Goal: Information Seeking & Learning: Compare options

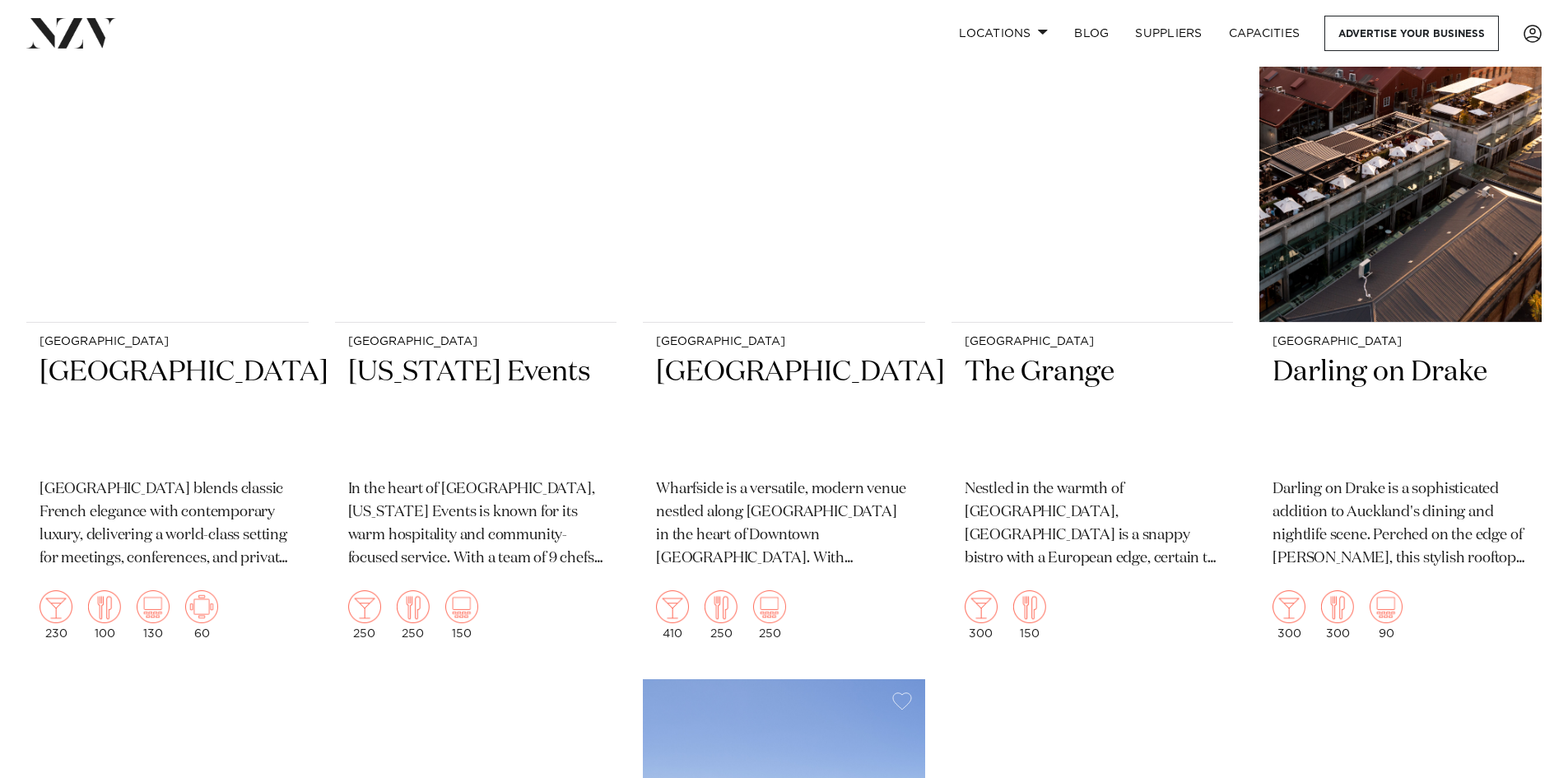
scroll to position [2717, 0]
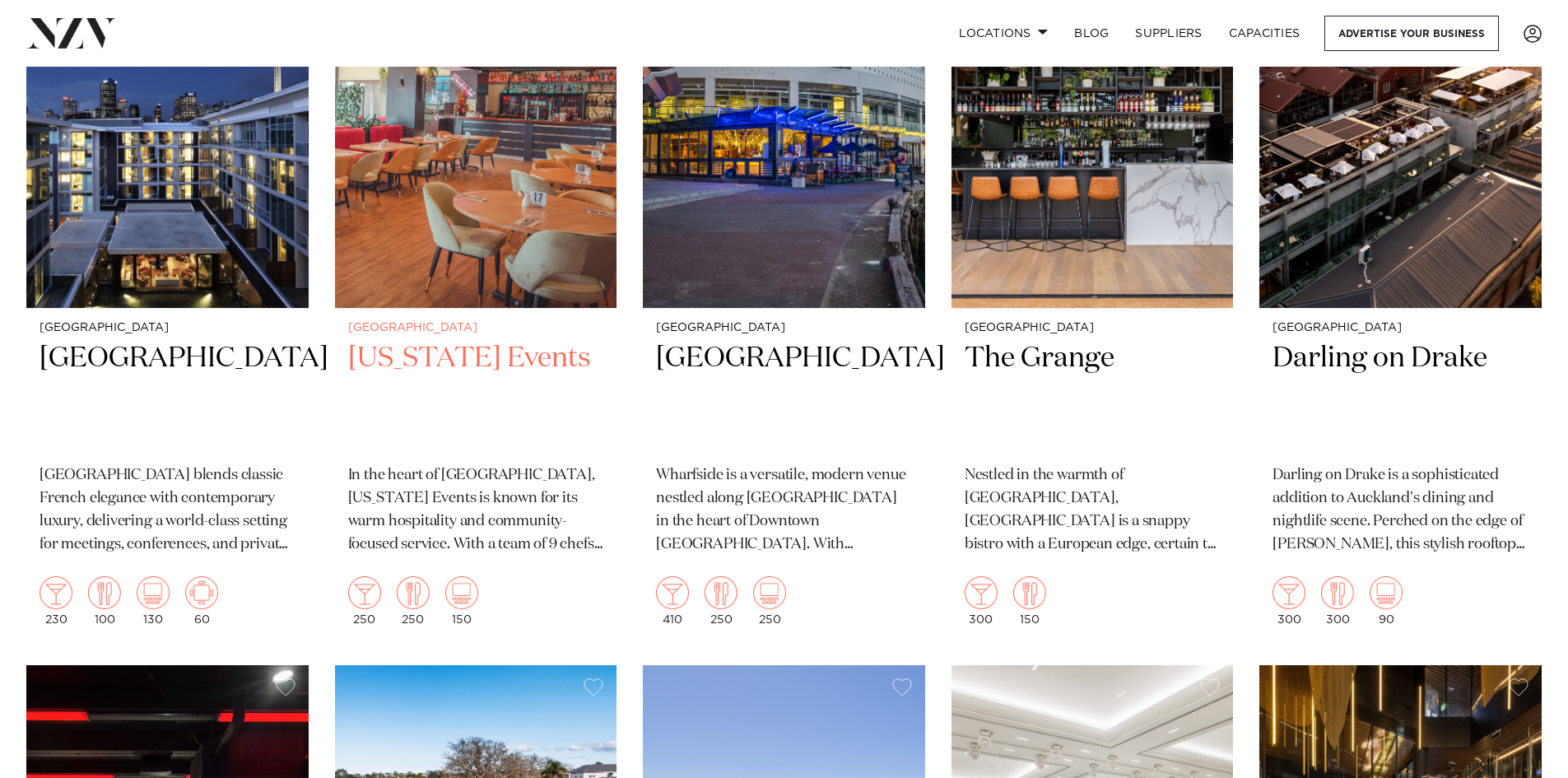
click at [508, 270] on img at bounding box center [476, 119] width 282 height 379
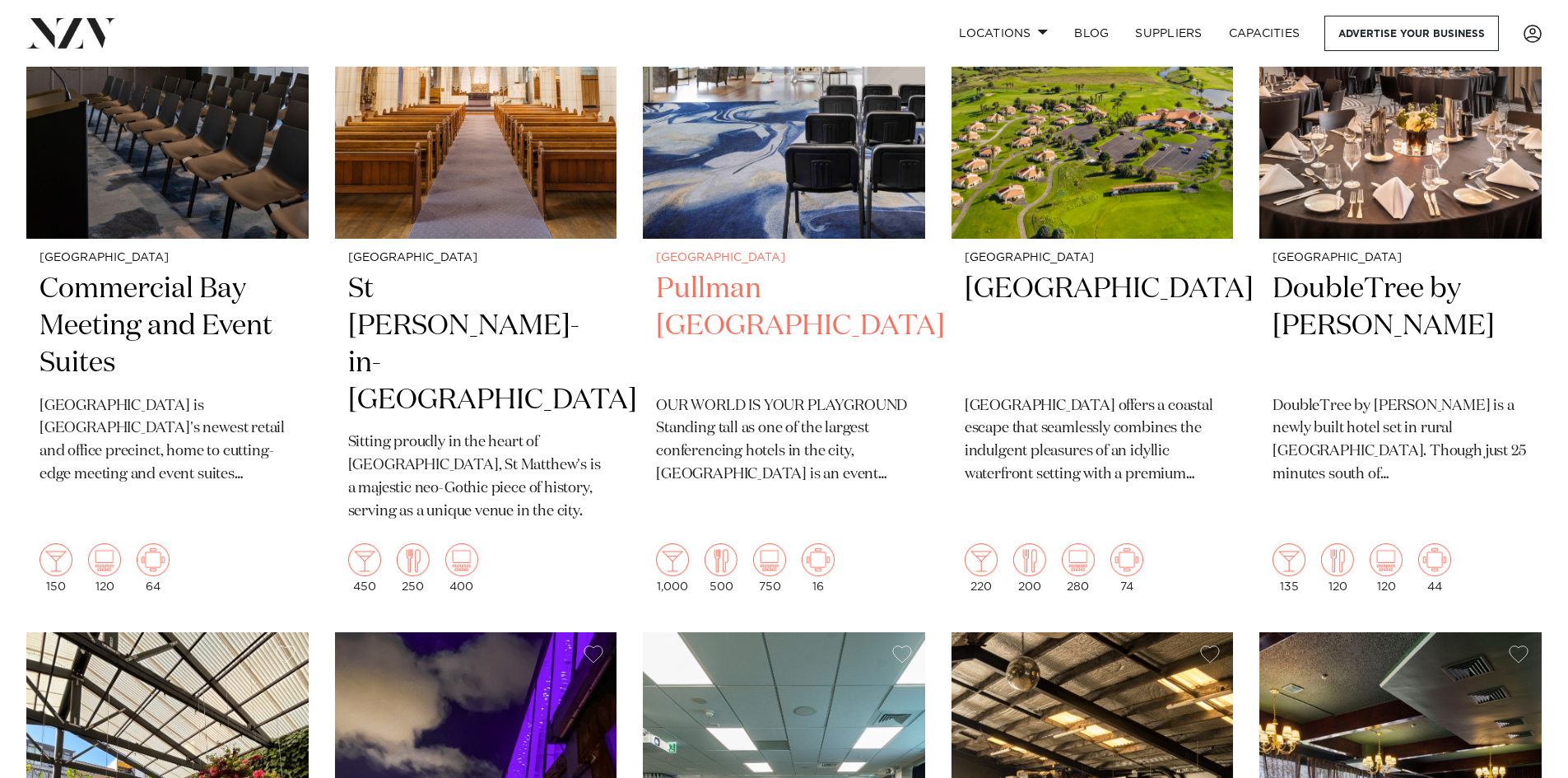
scroll to position [4765, 0]
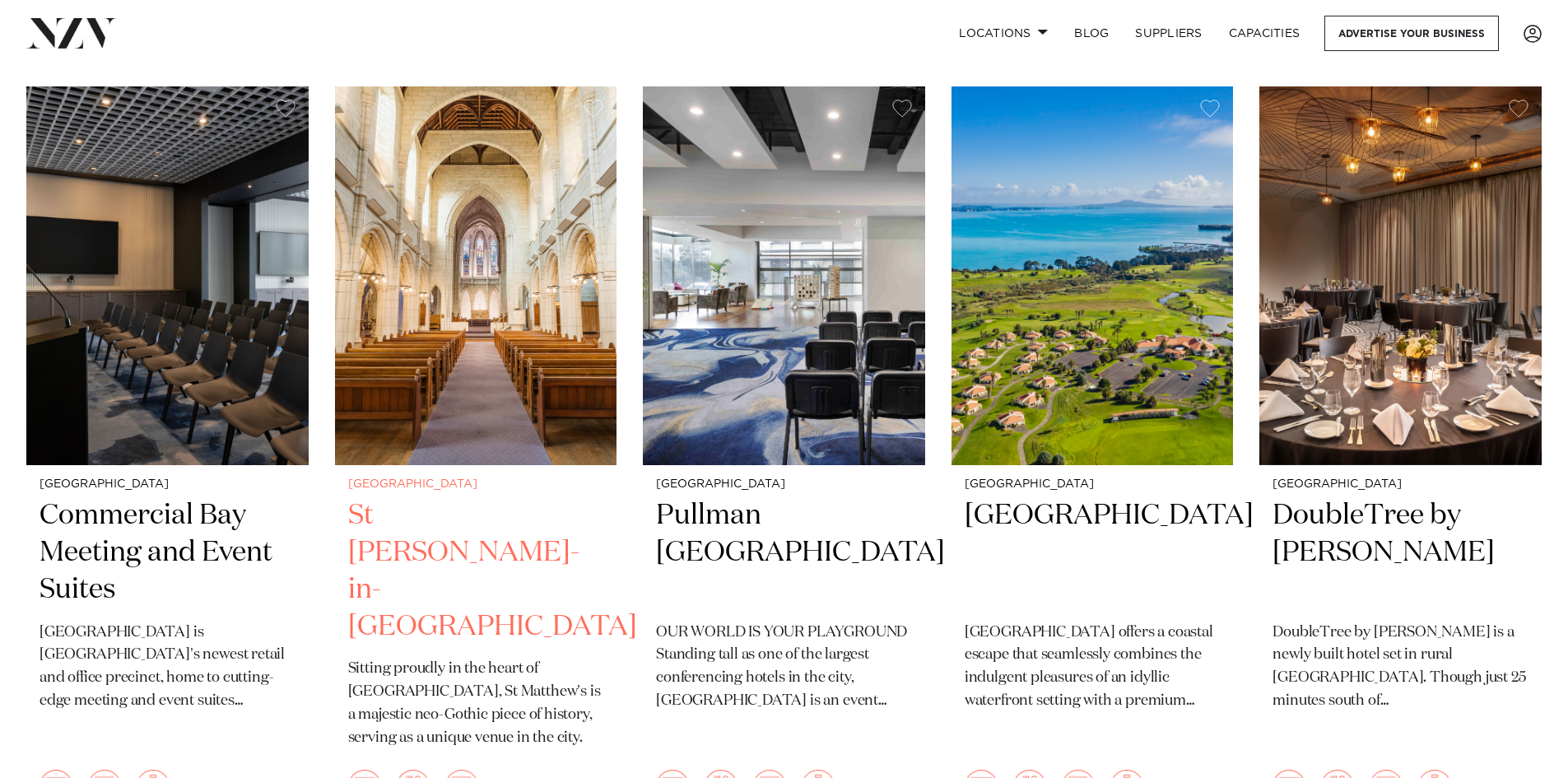
click at [444, 525] on h2 "St [PERSON_NAME]-in-[GEOGRAPHIC_DATA]" at bounding box center [476, 572] width 256 height 148
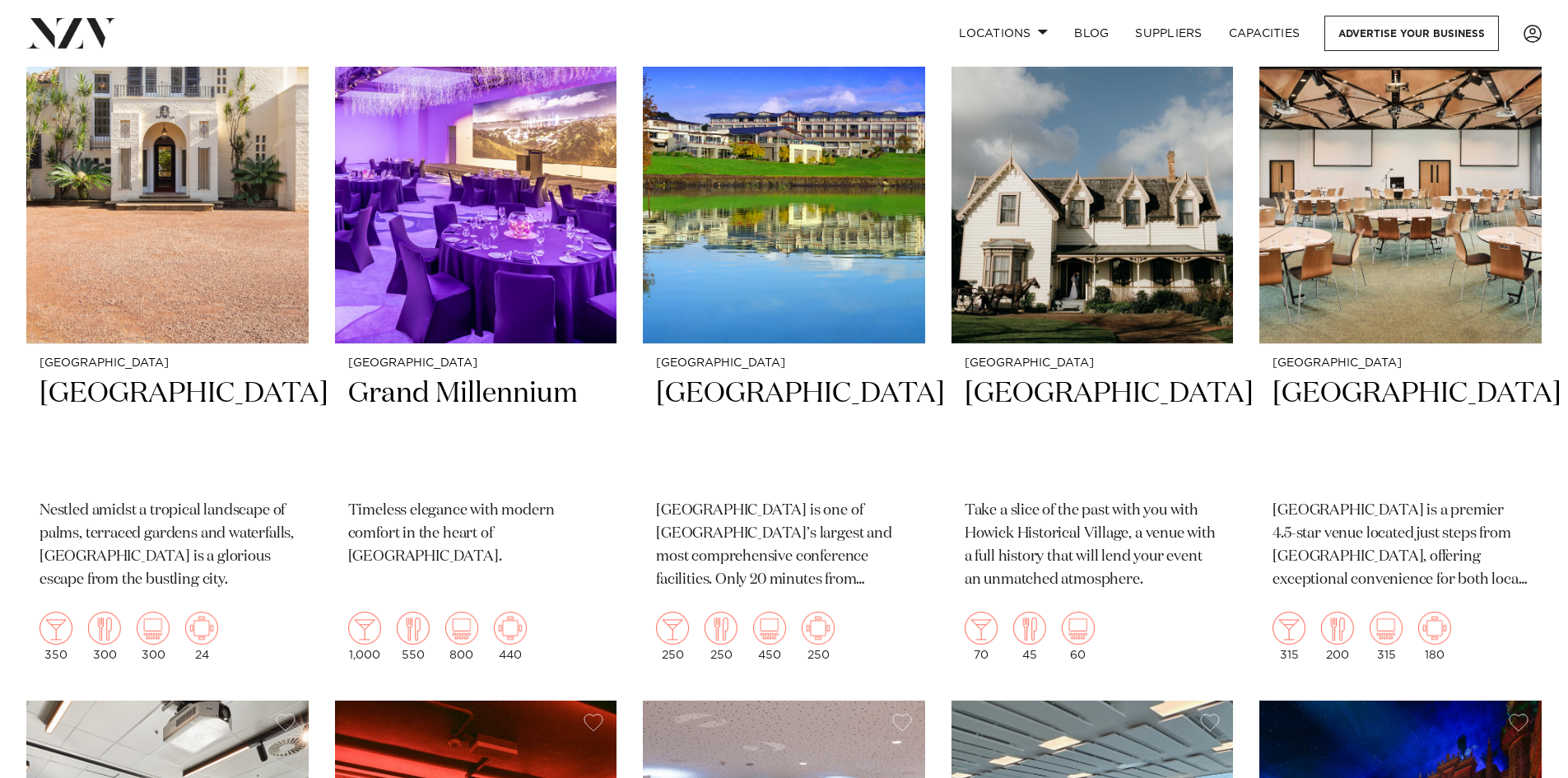
scroll to position [7133, 0]
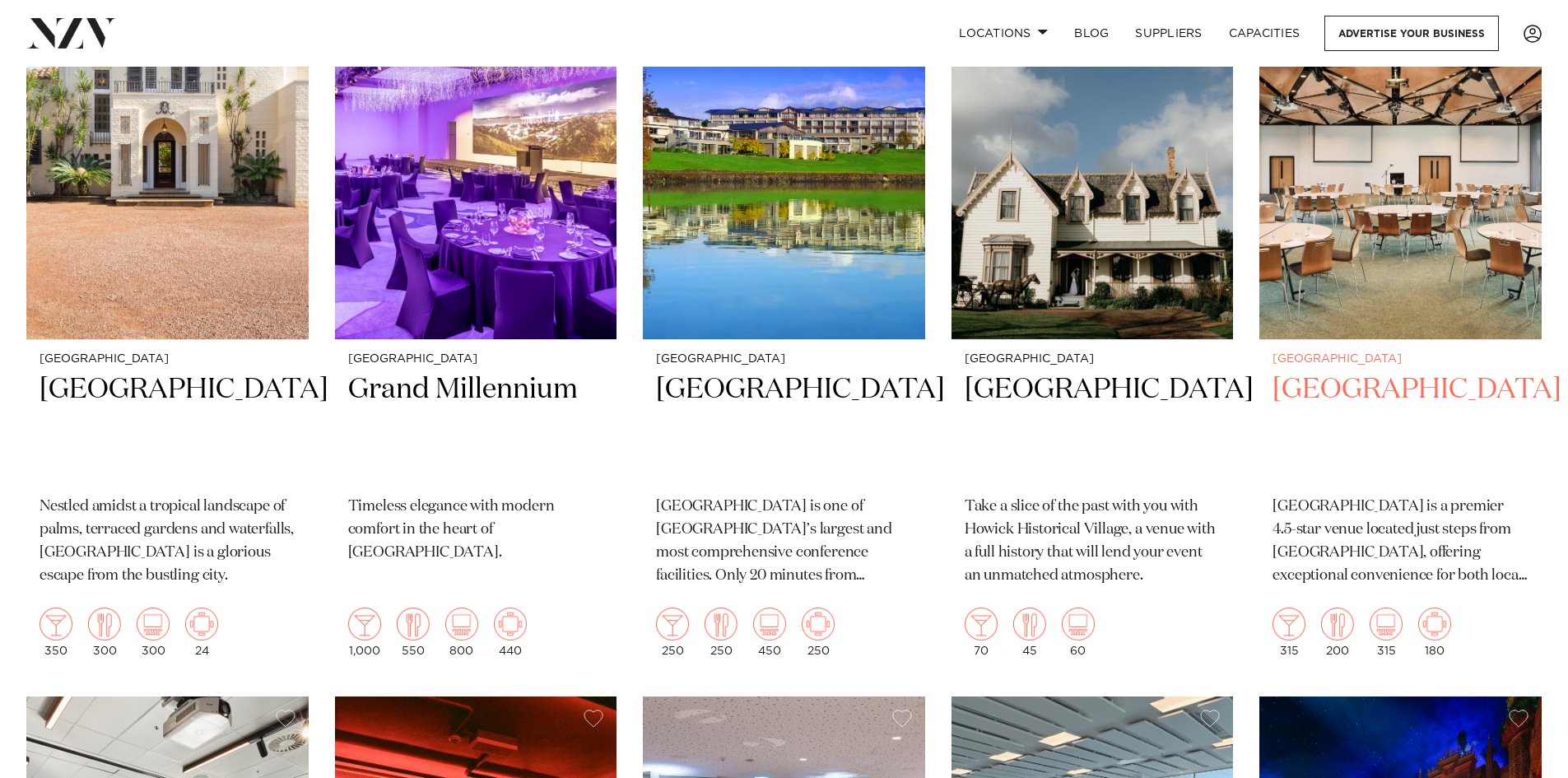
click at [1325, 391] on h2 "Novotel Auckland Airport" at bounding box center [1400, 427] width 256 height 111
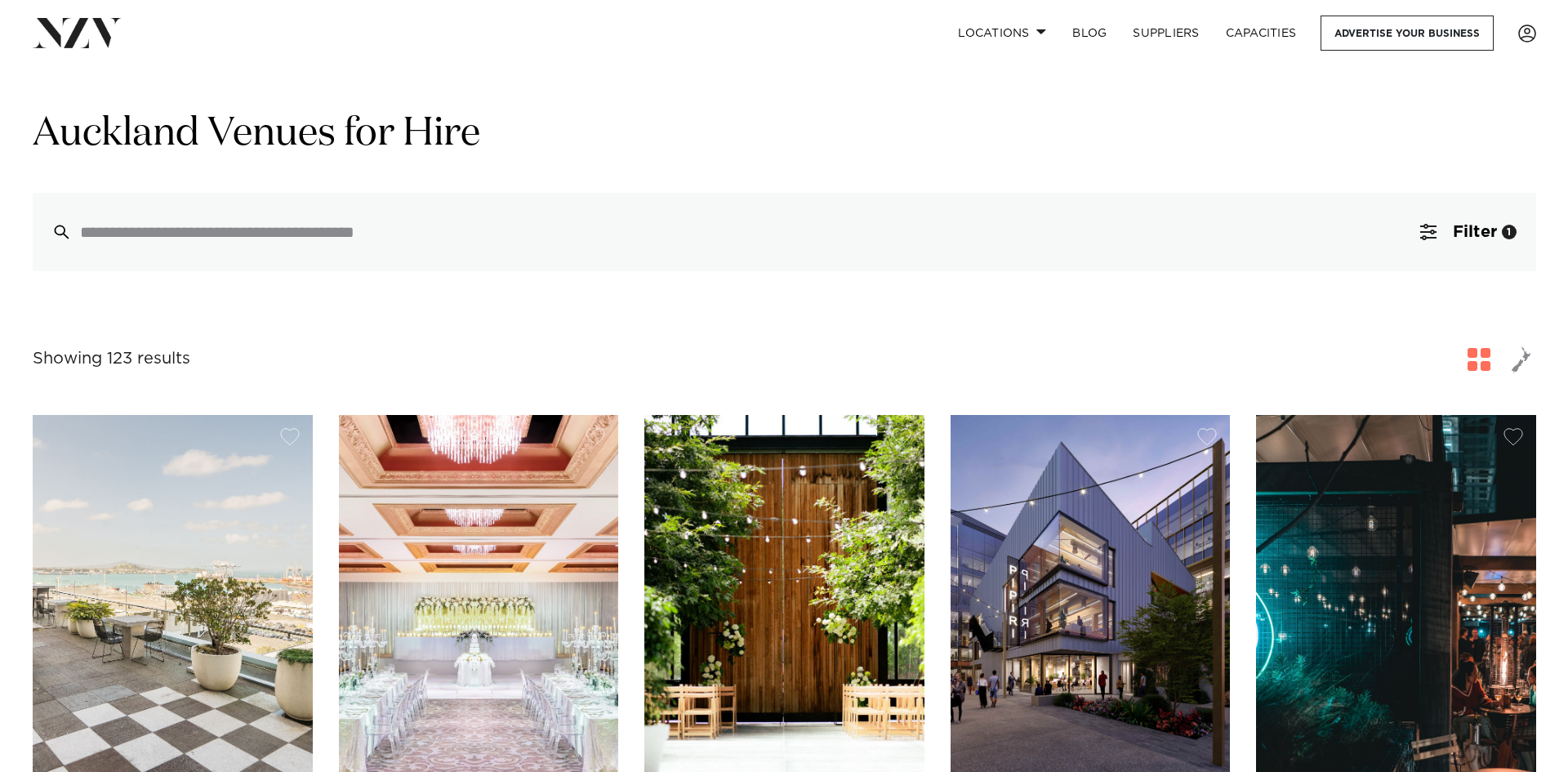
scroll to position [0, 0]
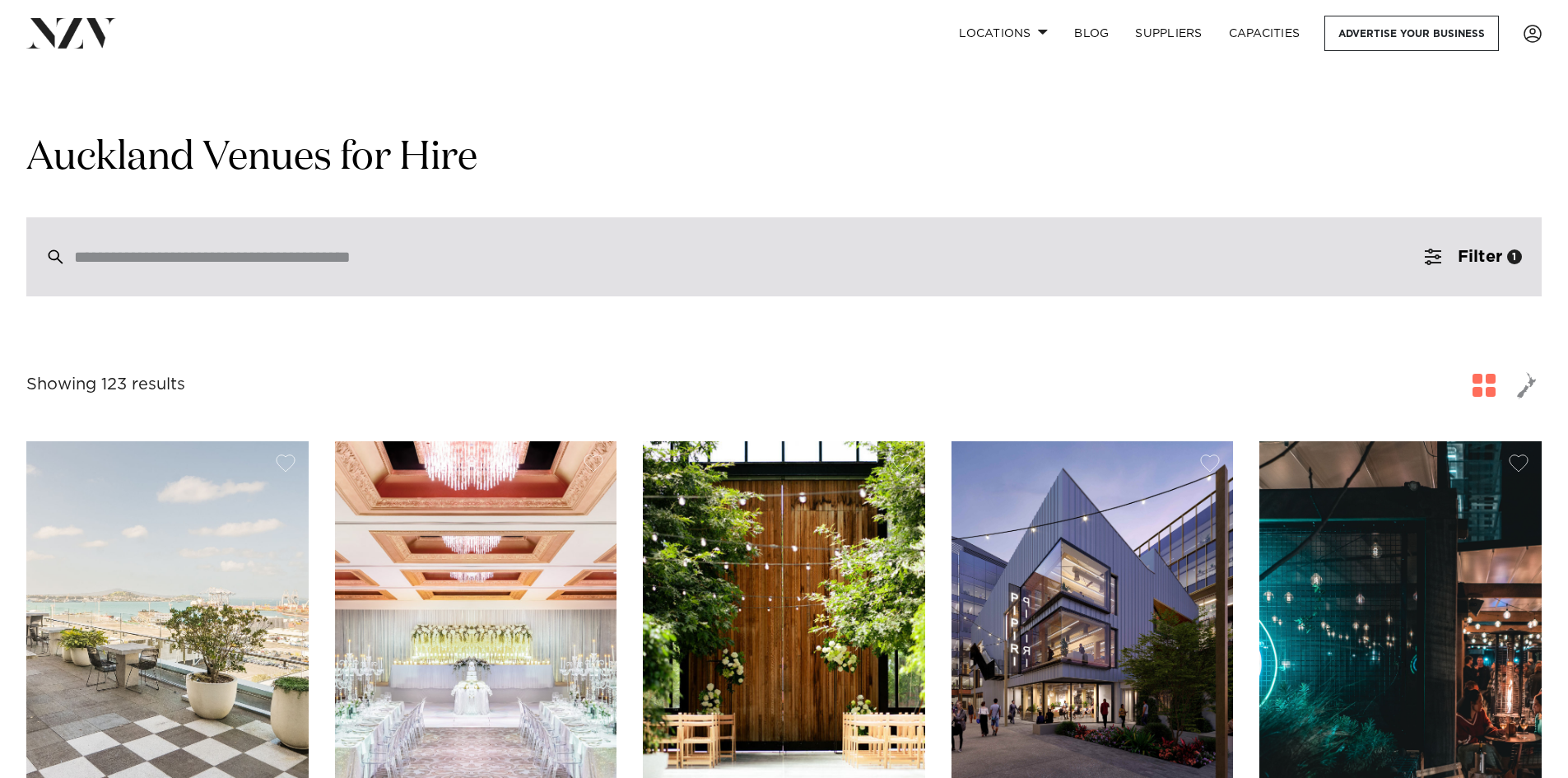
click at [275, 254] on input "search" at bounding box center [749, 256] width 1350 height 18
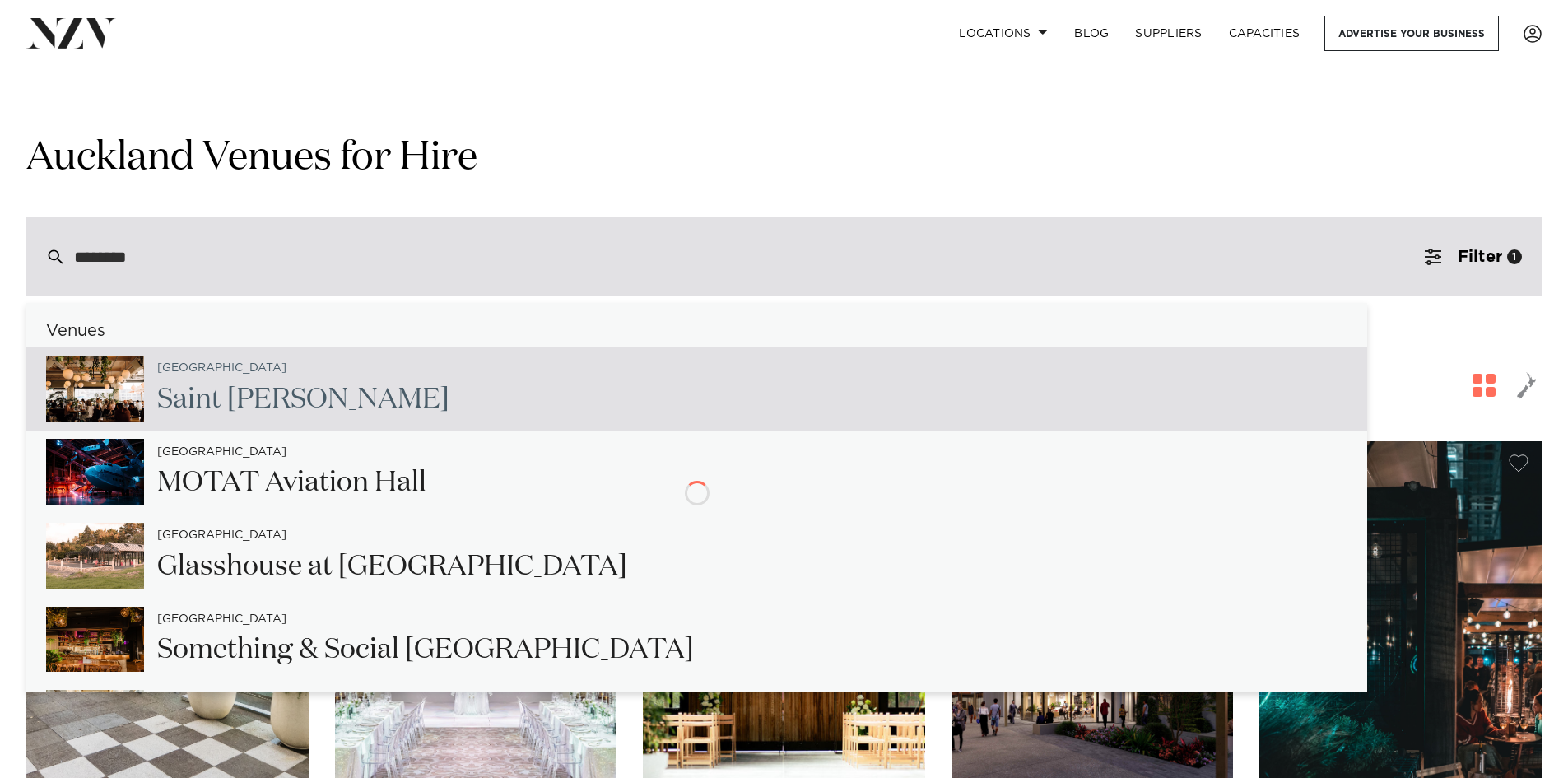
type input "*********"
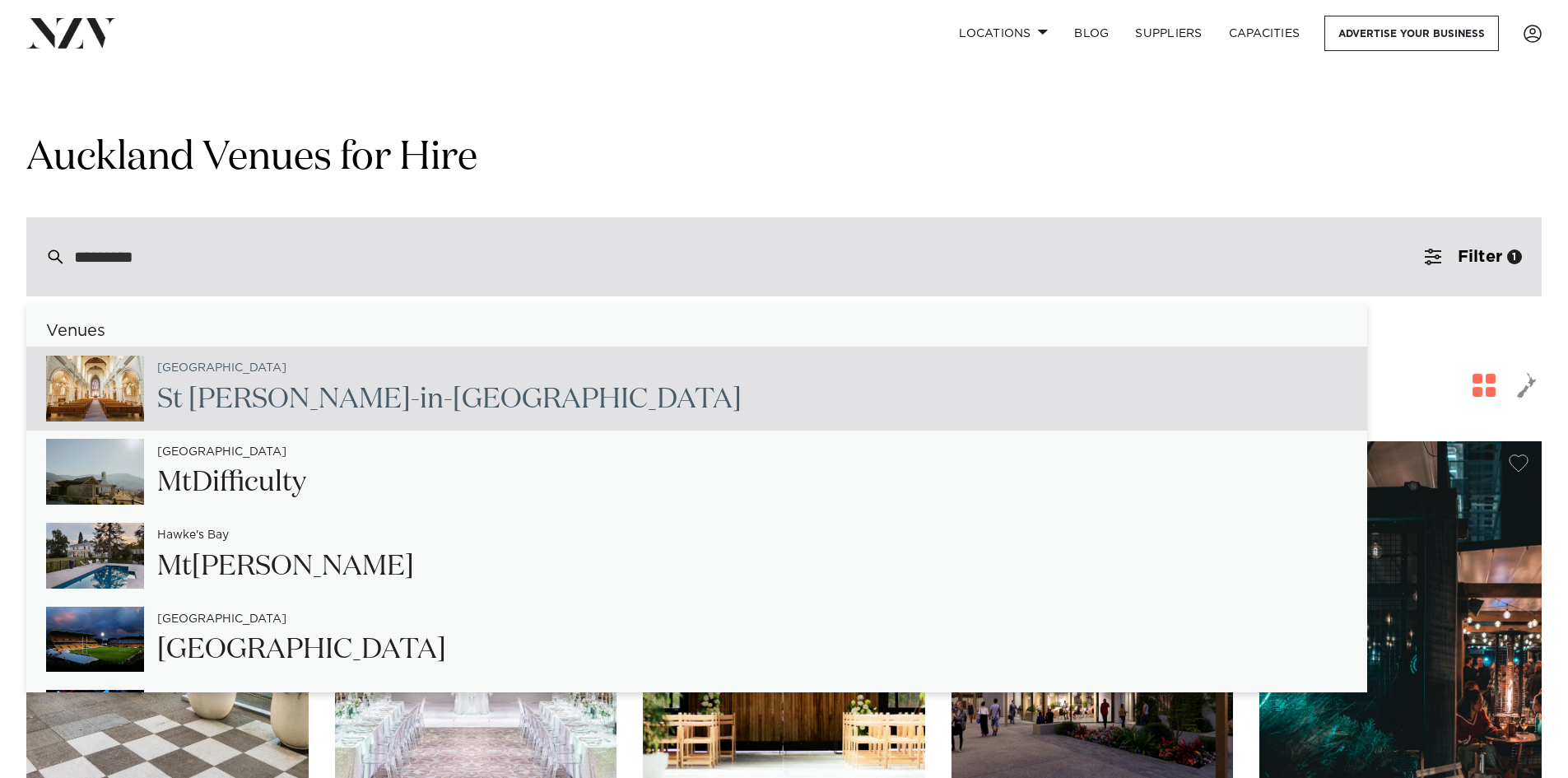
click at [1189, 273] on div "*********" at bounding box center [784, 257] width 1515 height 79
type input "**********"
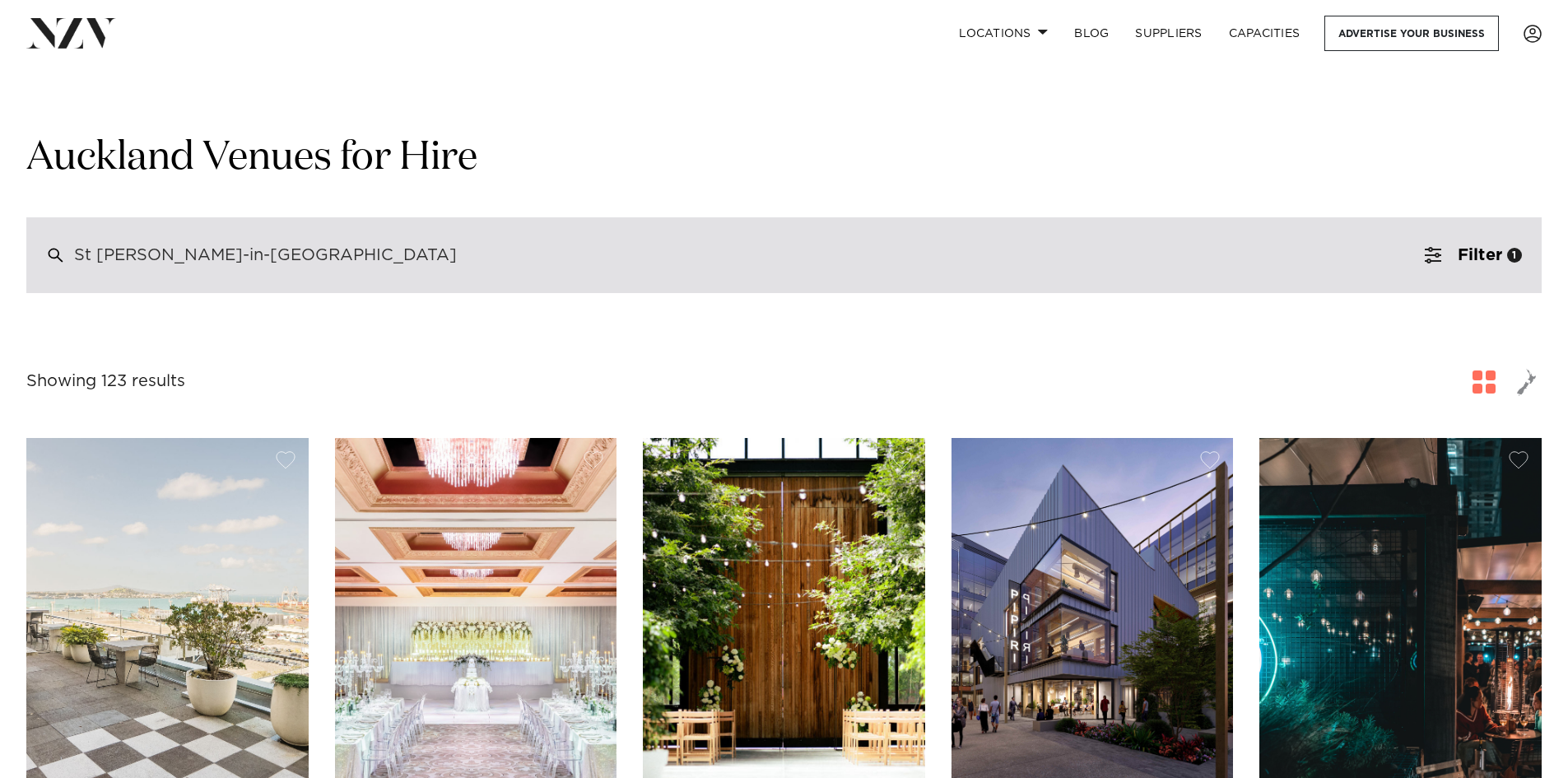
click at [56, 253] on div "St [PERSON_NAME]-in-[GEOGRAPHIC_DATA]" at bounding box center [784, 255] width 1515 height 76
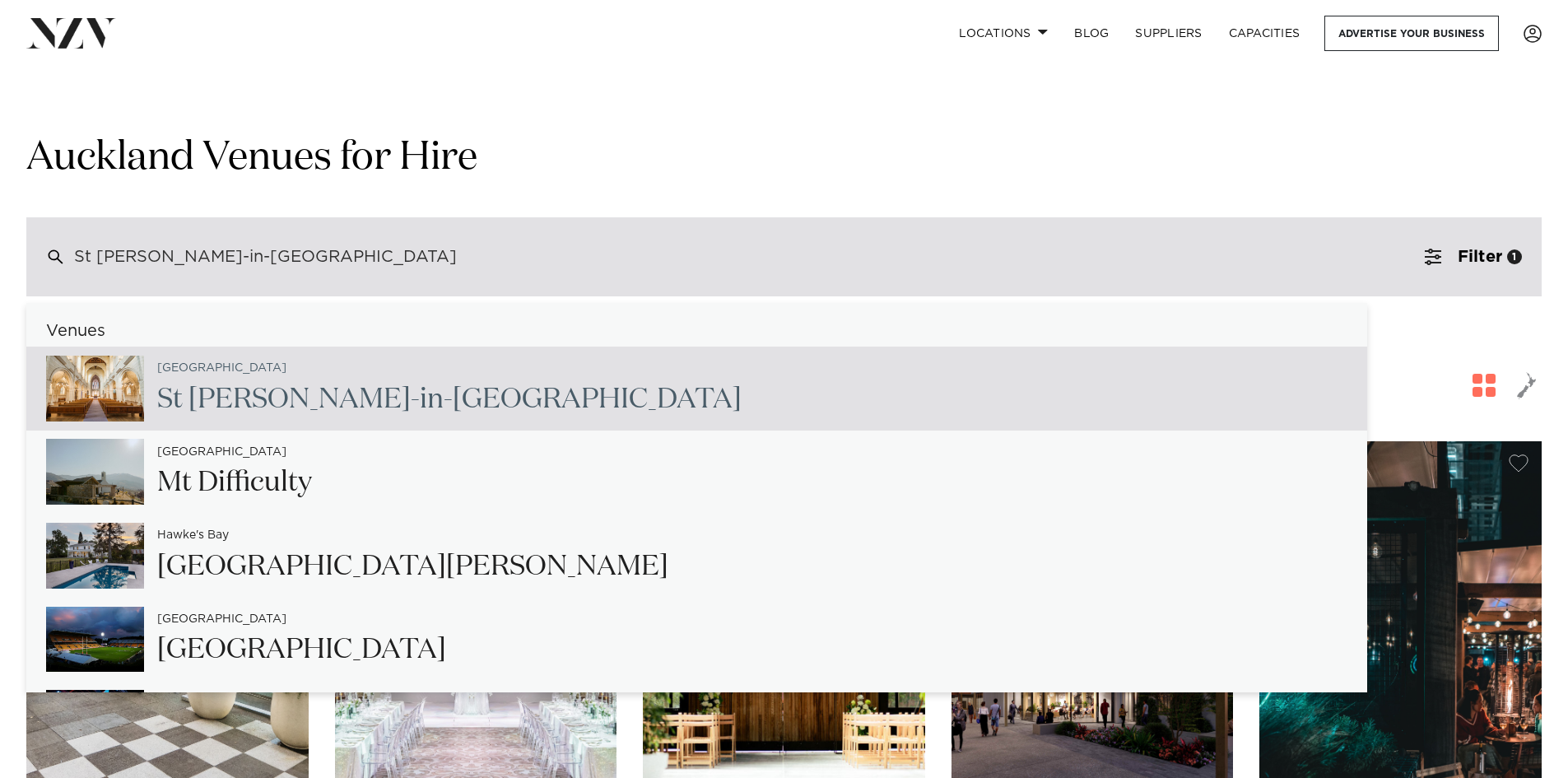
click at [247, 249] on div "St [PERSON_NAME]-in-[GEOGRAPHIC_DATA]" at bounding box center [265, 256] width 383 height 15
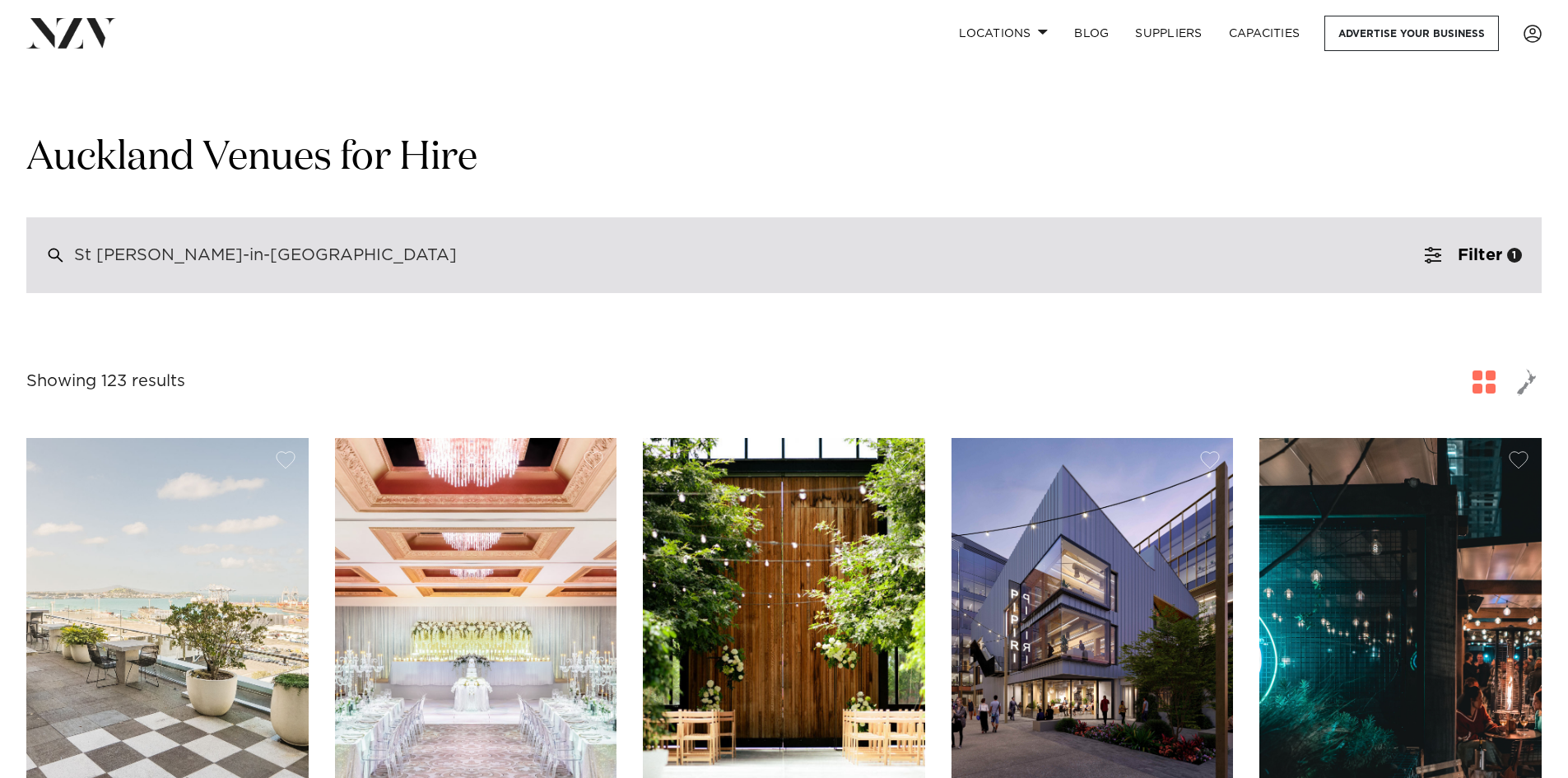
drag, startPoint x: 311, startPoint y: 249, endPoint x: 62, endPoint y: 261, distance: 249.3
click at [62, 261] on div "St [PERSON_NAME]-in-[GEOGRAPHIC_DATA]" at bounding box center [784, 255] width 1515 height 76
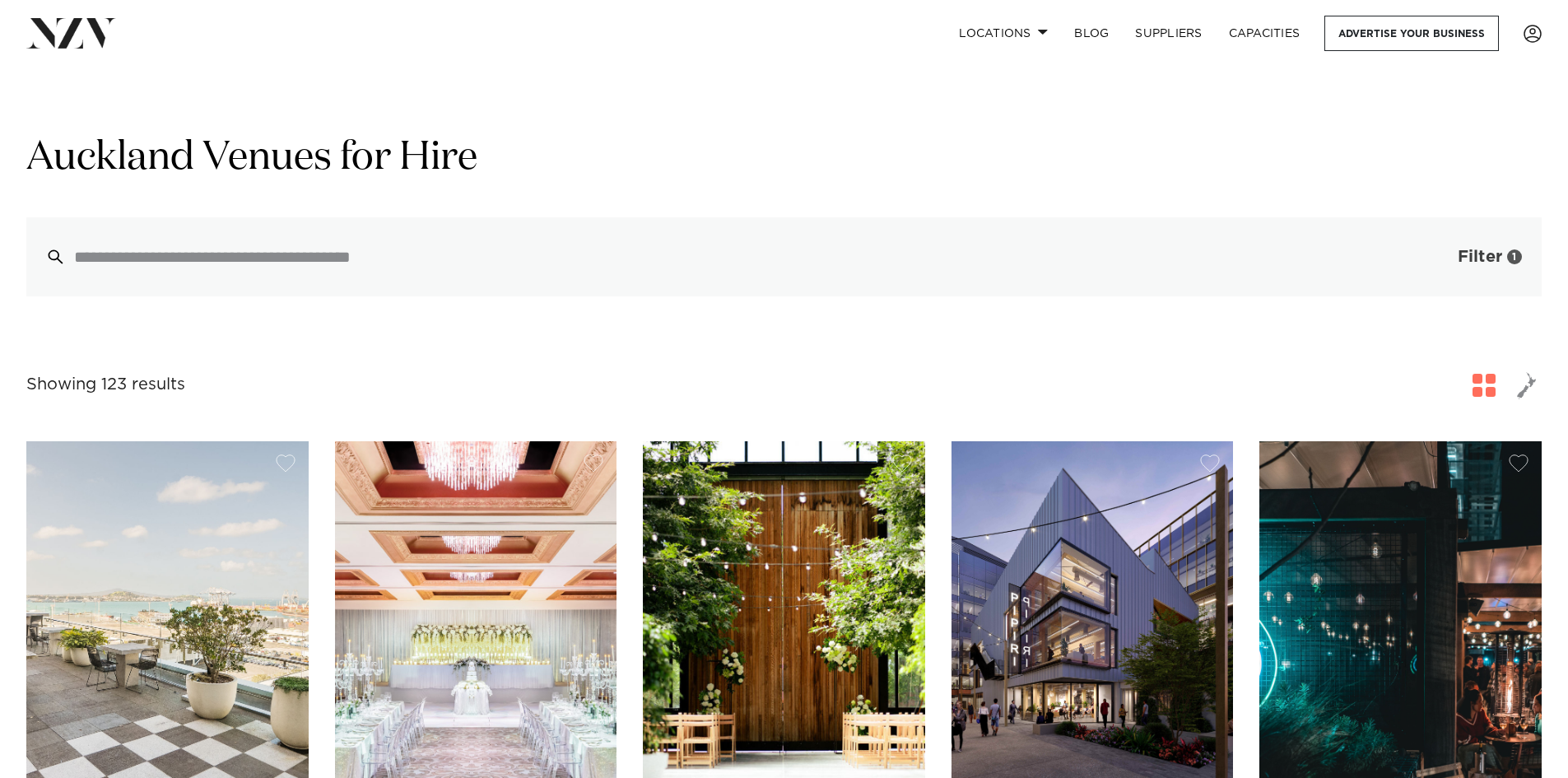
click at [1420, 261] on button "Filter 1" at bounding box center [1473, 257] width 136 height 79
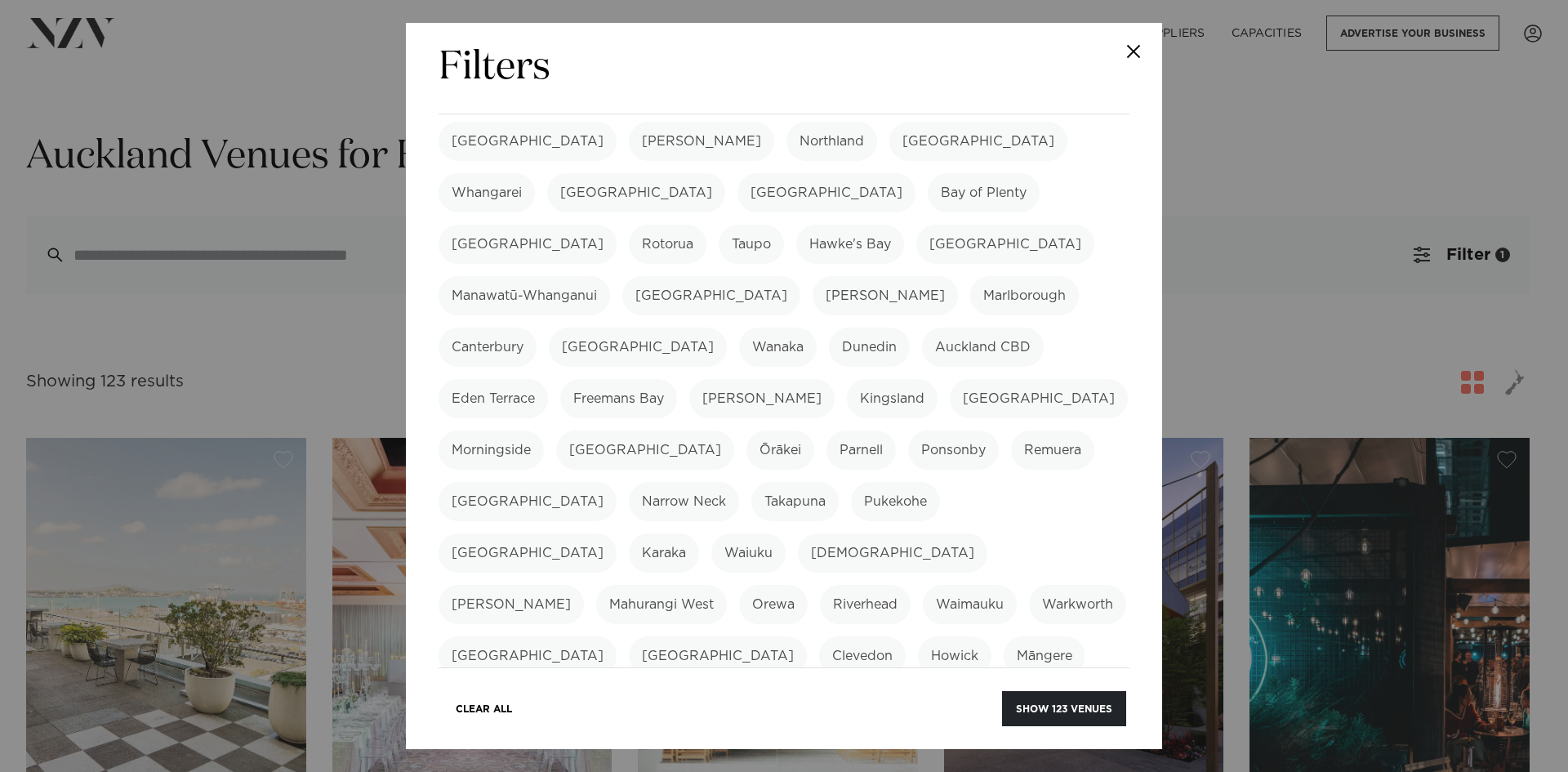
scroll to position [82, 0]
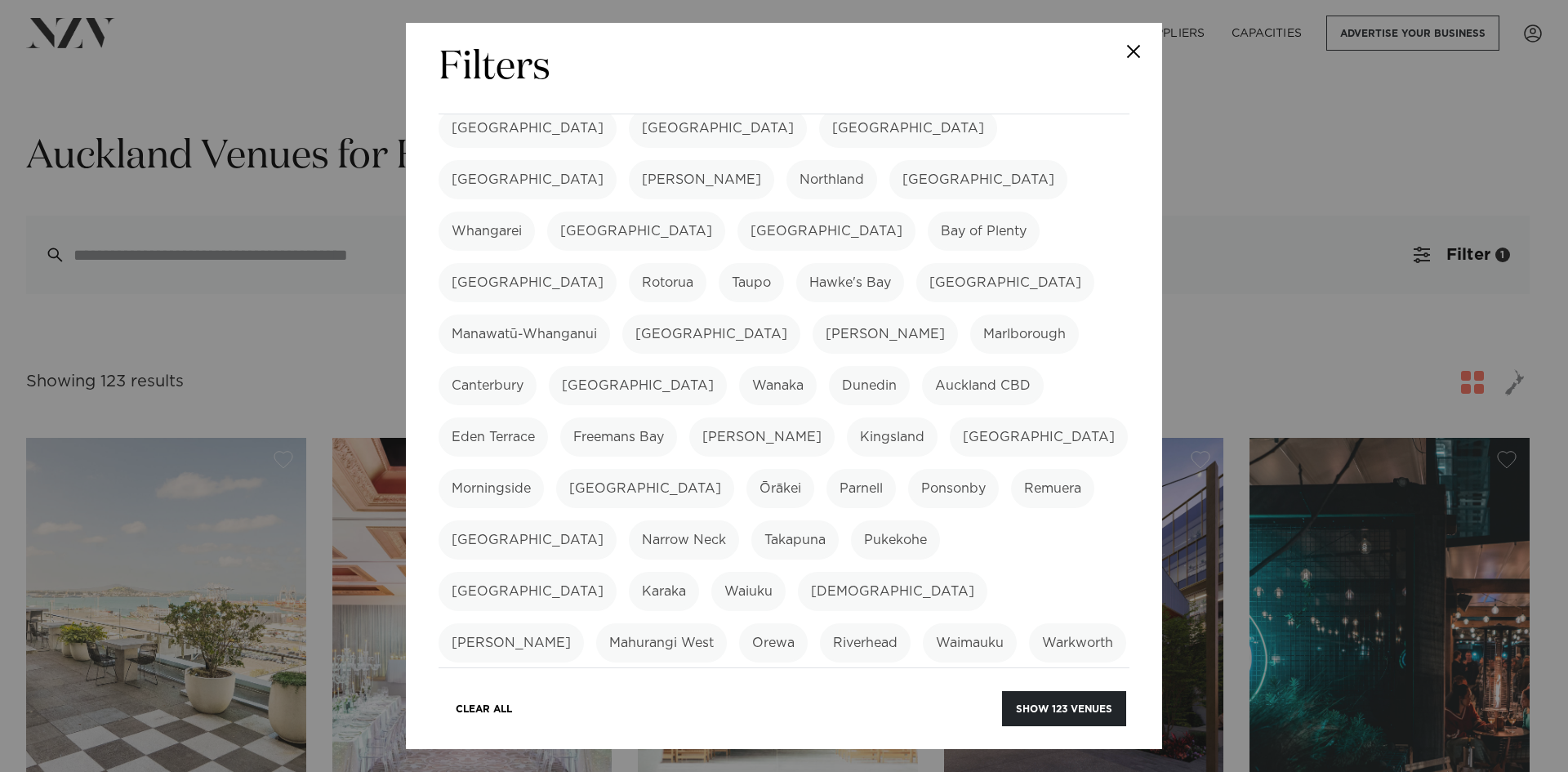
click at [544, 469] on label "Morningside" at bounding box center [491, 488] width 105 height 39
click at [734, 469] on label "[GEOGRAPHIC_DATA]" at bounding box center [645, 488] width 178 height 39
click at [908, 469] on label "Ponsonby" at bounding box center [953, 488] width 91 height 39
click at [847, 417] on label "Kingsland" at bounding box center [892, 437] width 91 height 39
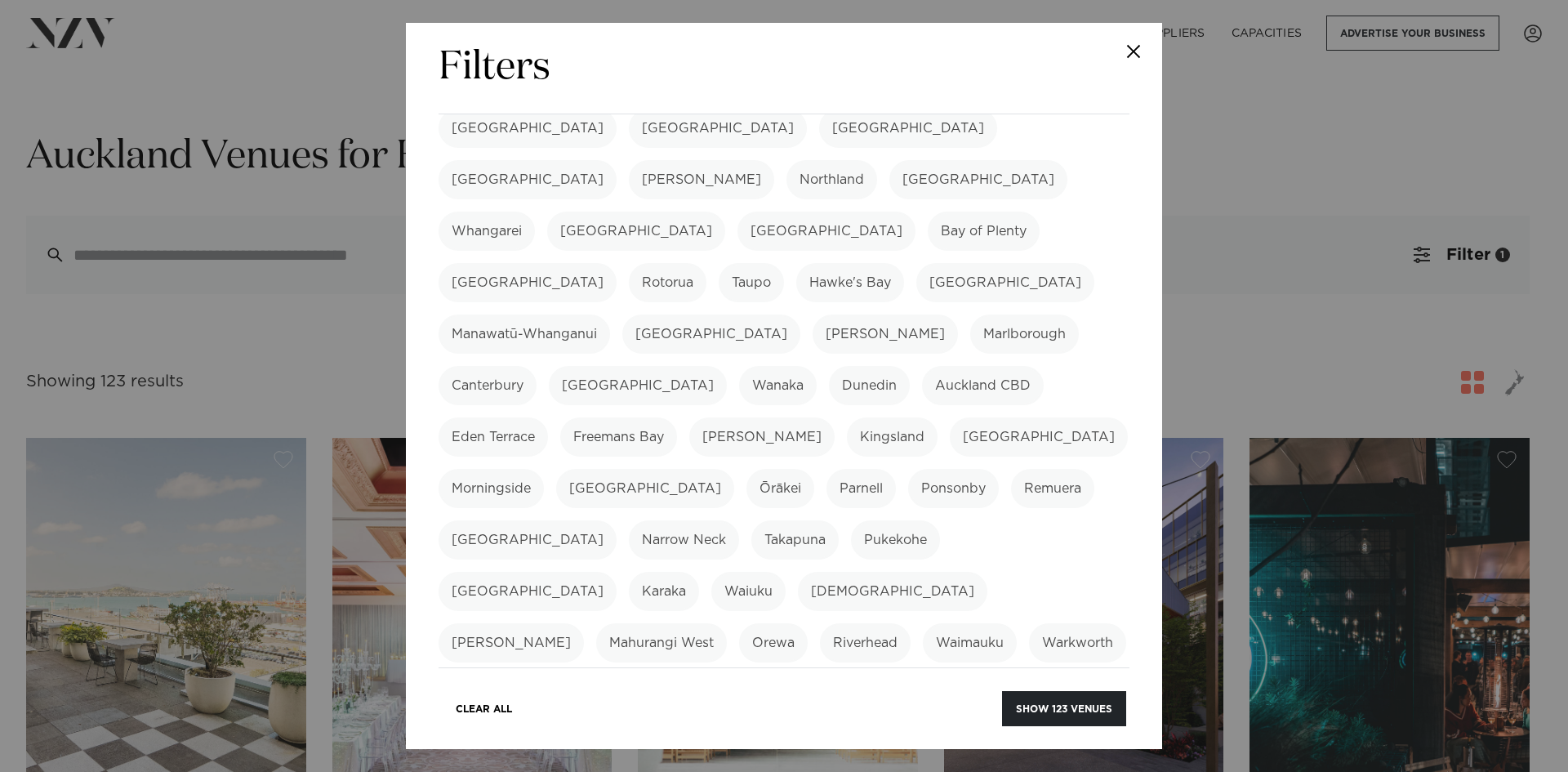
click at [503, 130] on label "[GEOGRAPHIC_DATA]" at bounding box center [527, 128] width 178 height 39
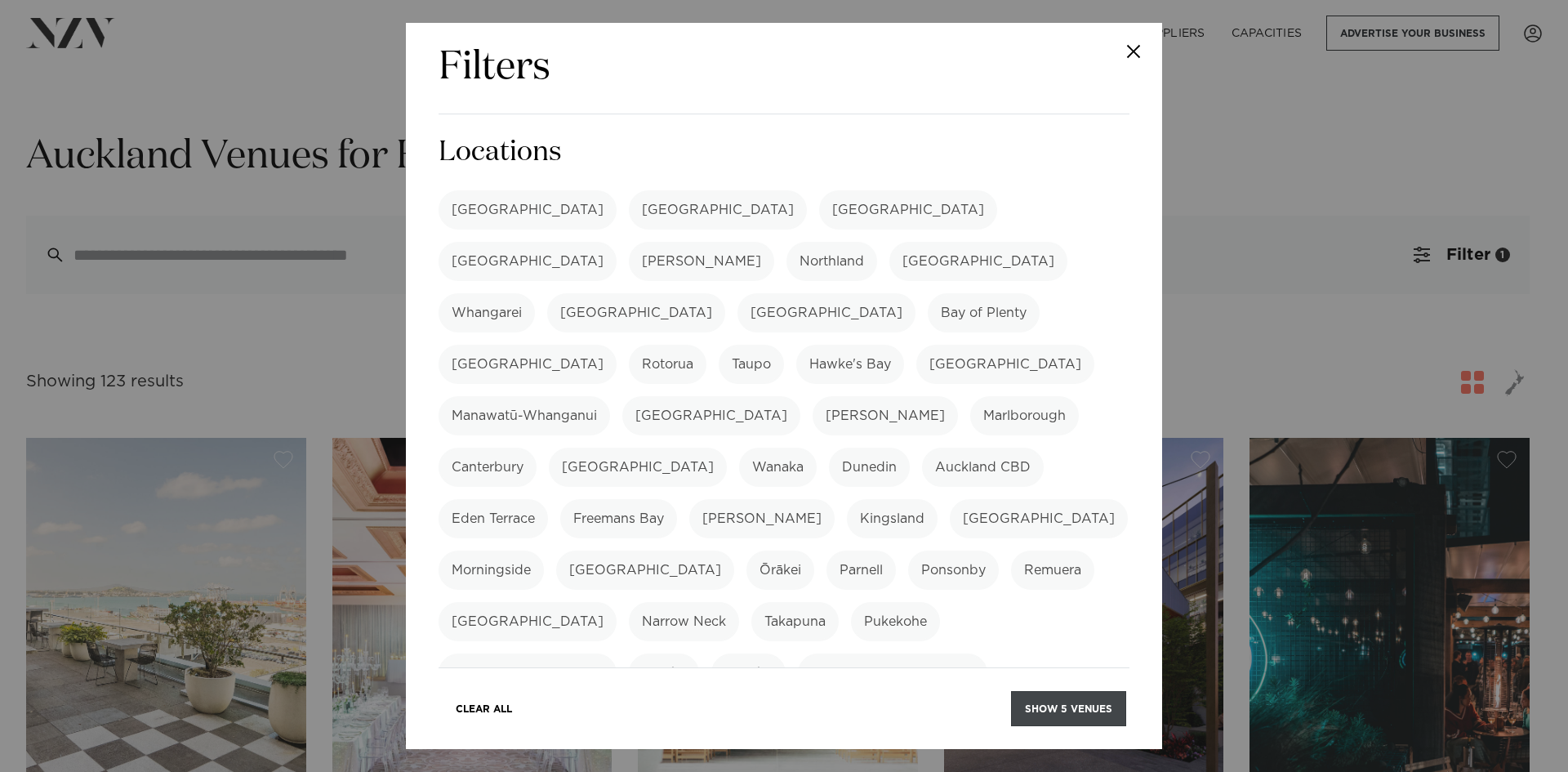
click at [1065, 714] on button "Show 5 venues" at bounding box center [1069, 708] width 115 height 35
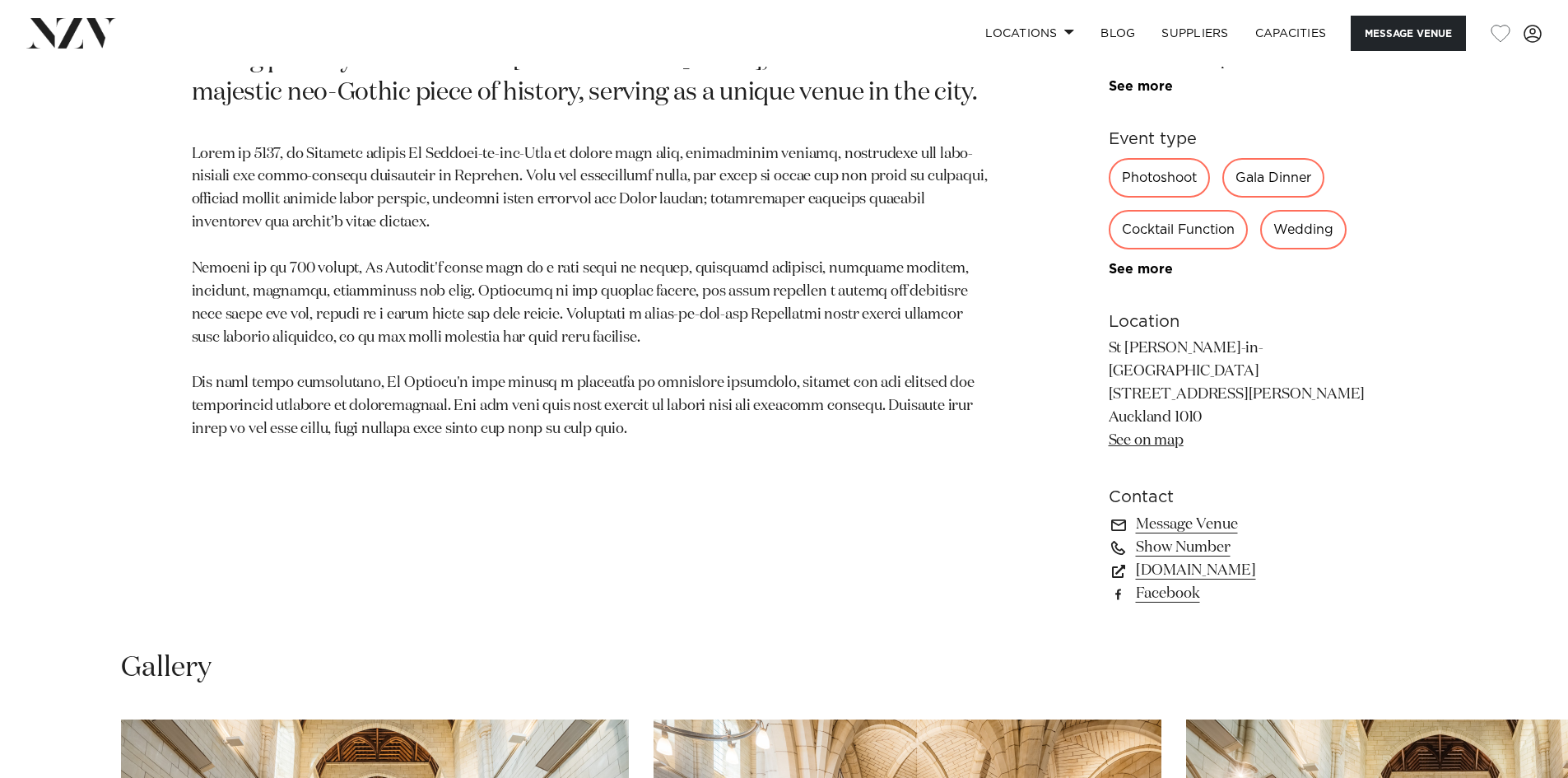
scroll to position [1071, 0]
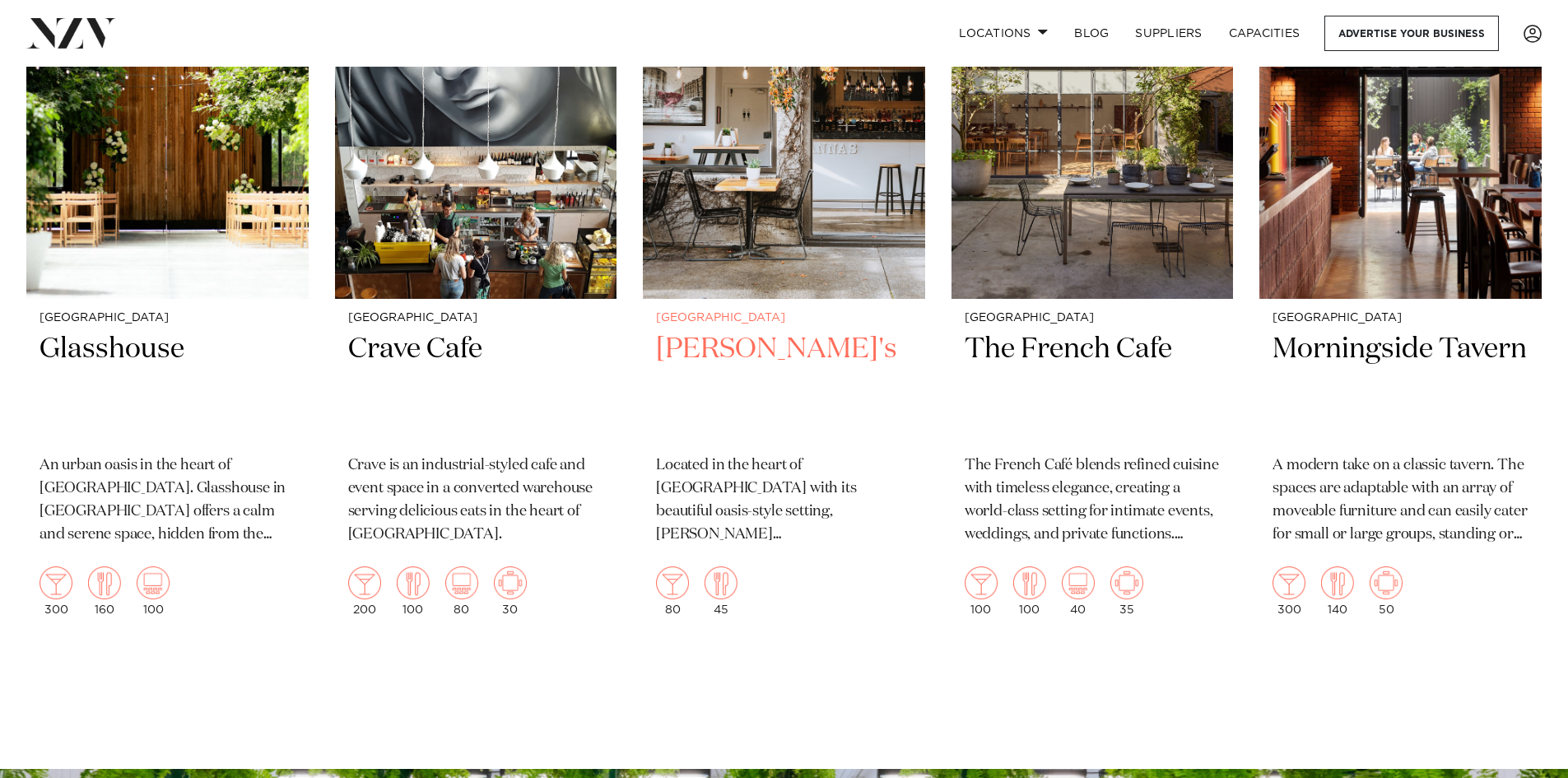
scroll to position [494, 0]
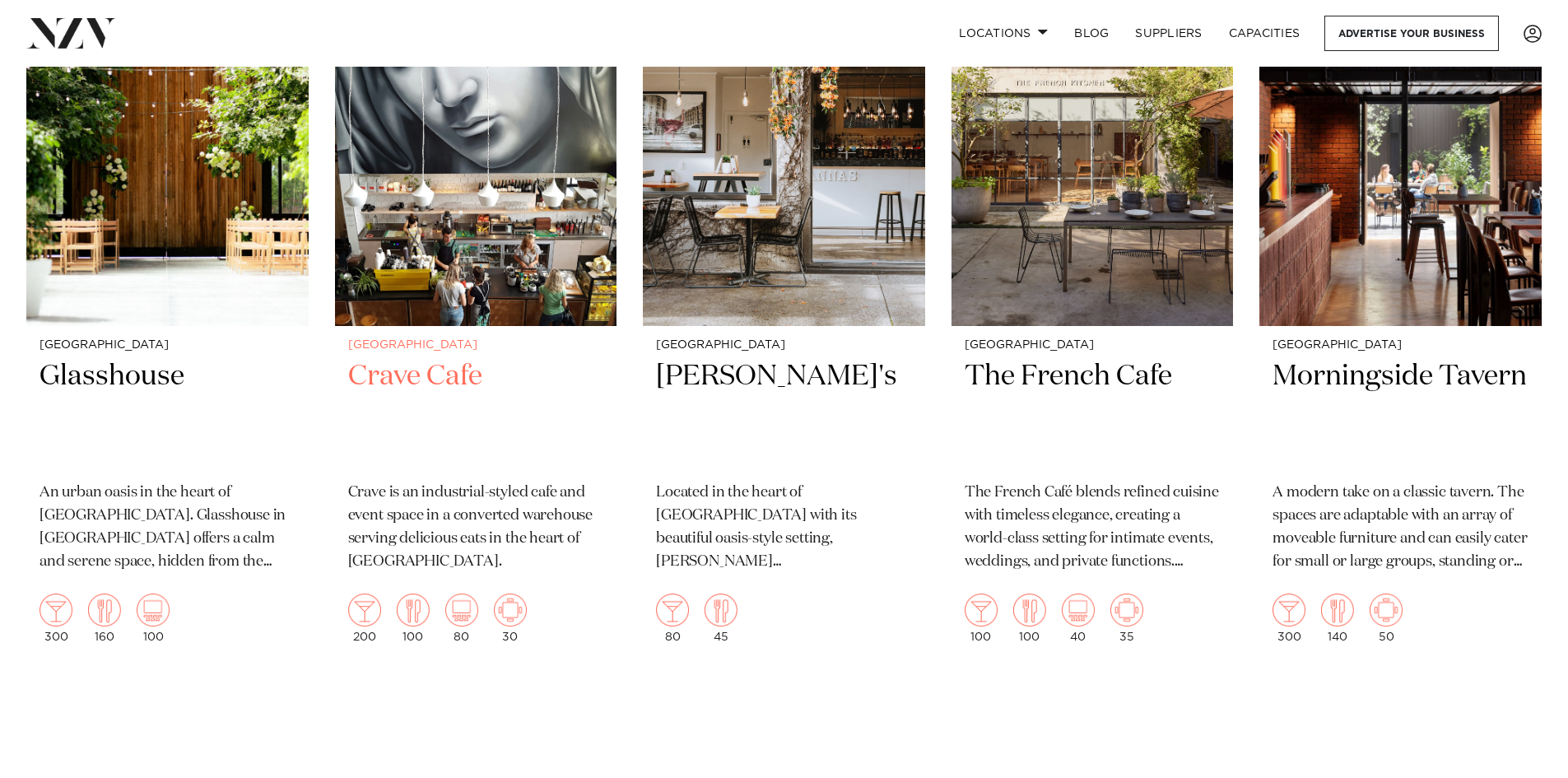
click at [366, 372] on h2 "Crave Cafe" at bounding box center [476, 414] width 256 height 111
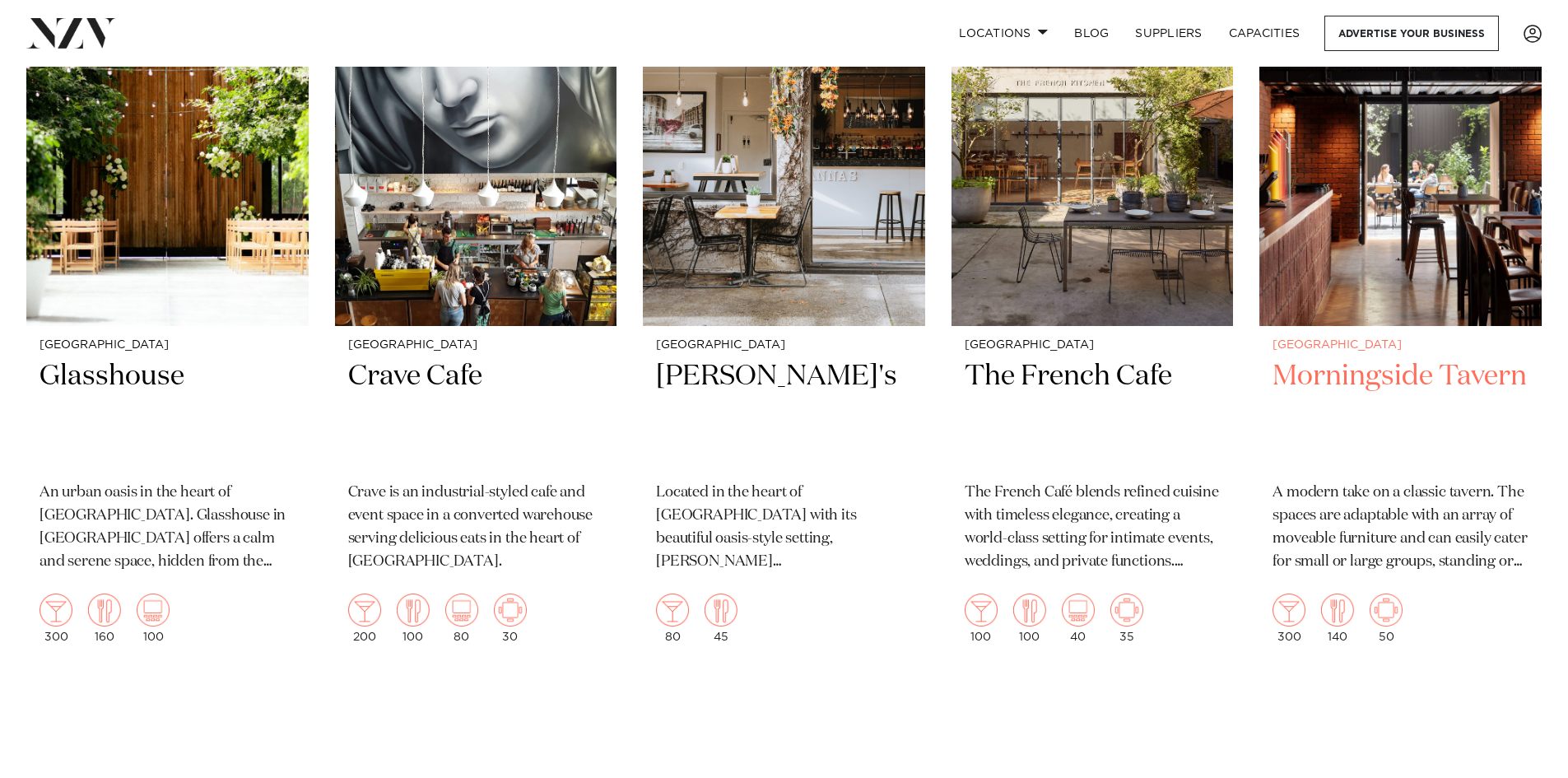
click at [1393, 385] on h2 "Morningside Tavern" at bounding box center [1400, 414] width 256 height 111
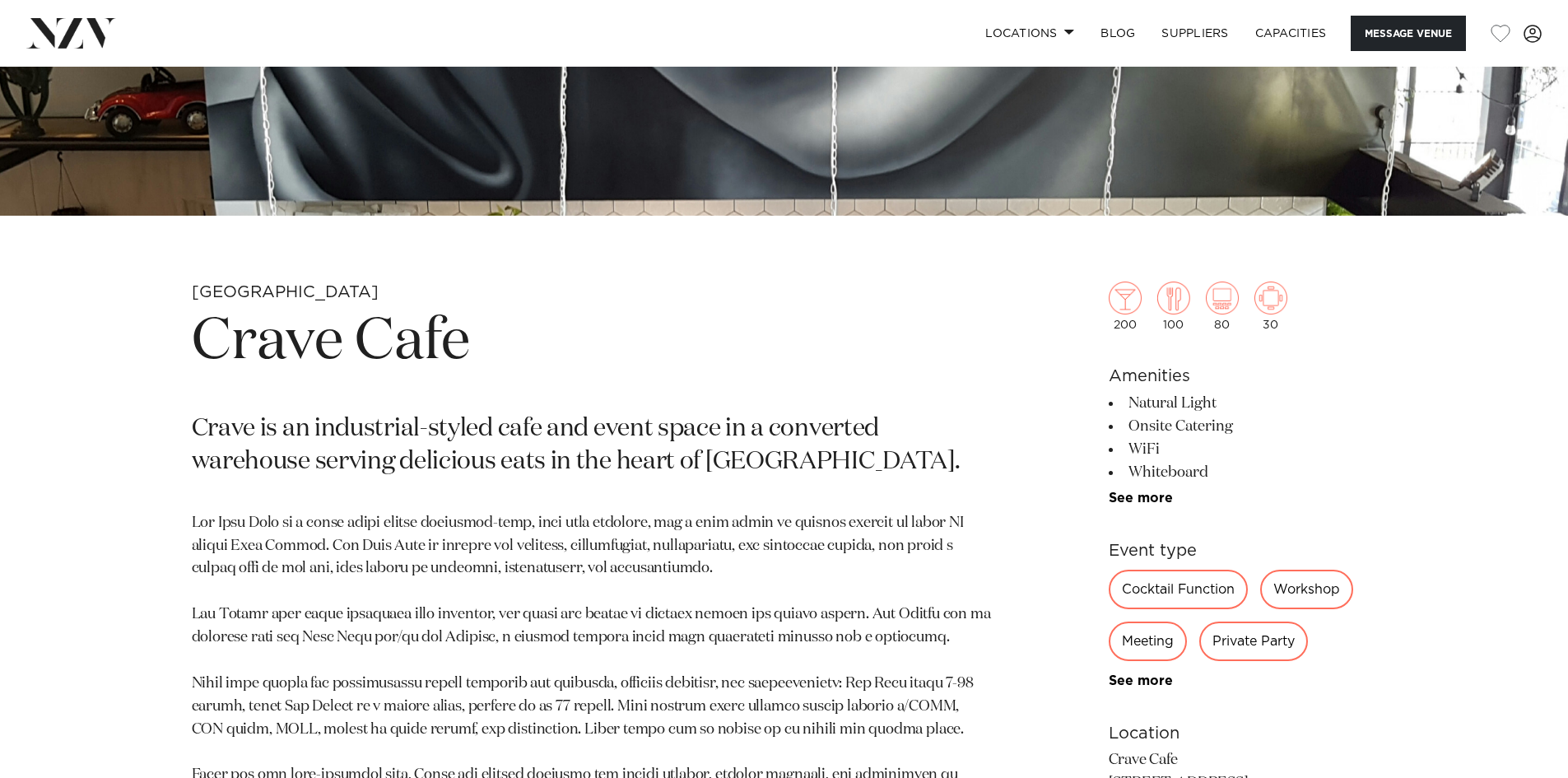
scroll to position [577, 0]
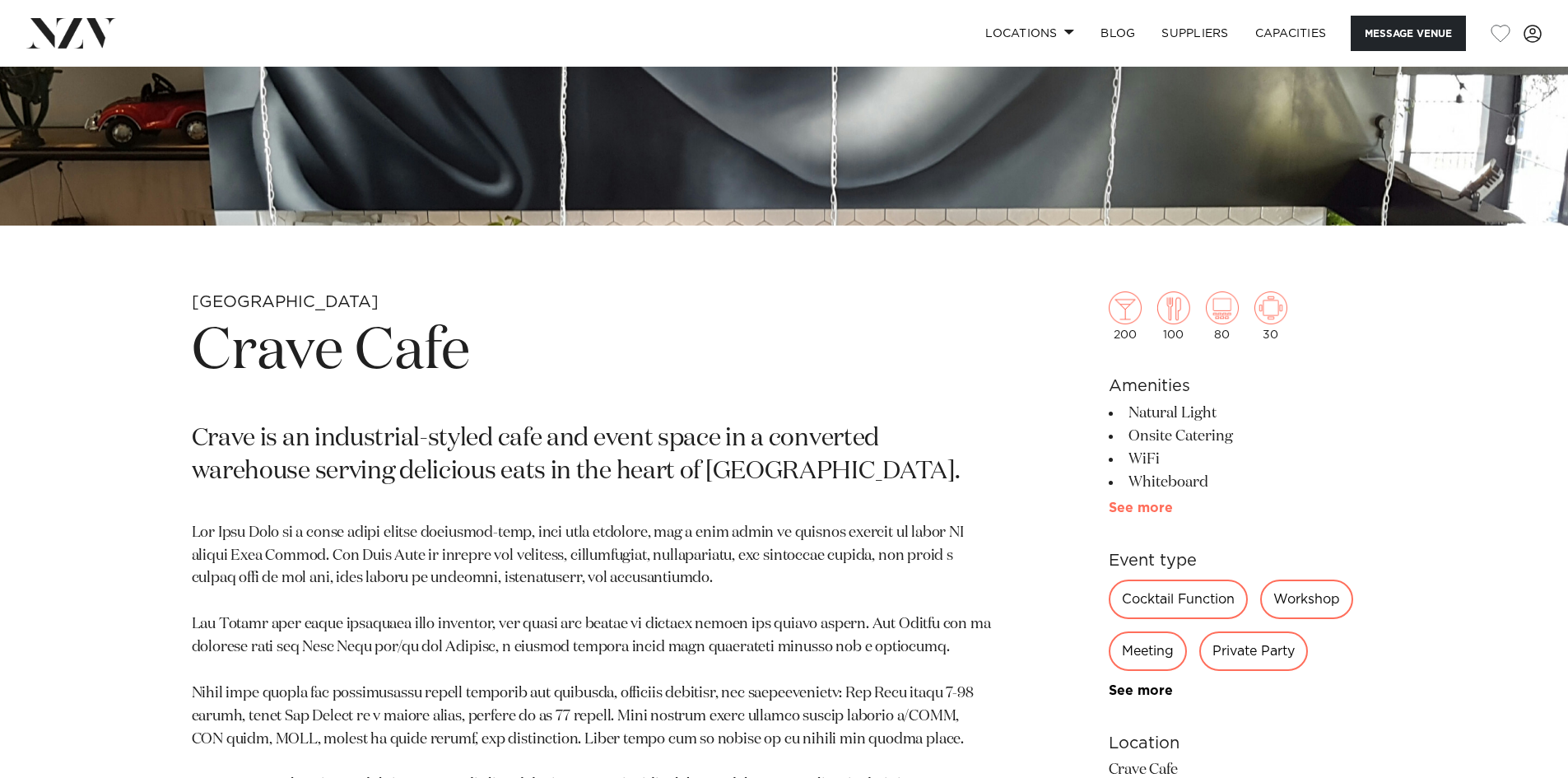
click at [1122, 509] on link "See more" at bounding box center [1172, 508] width 129 height 13
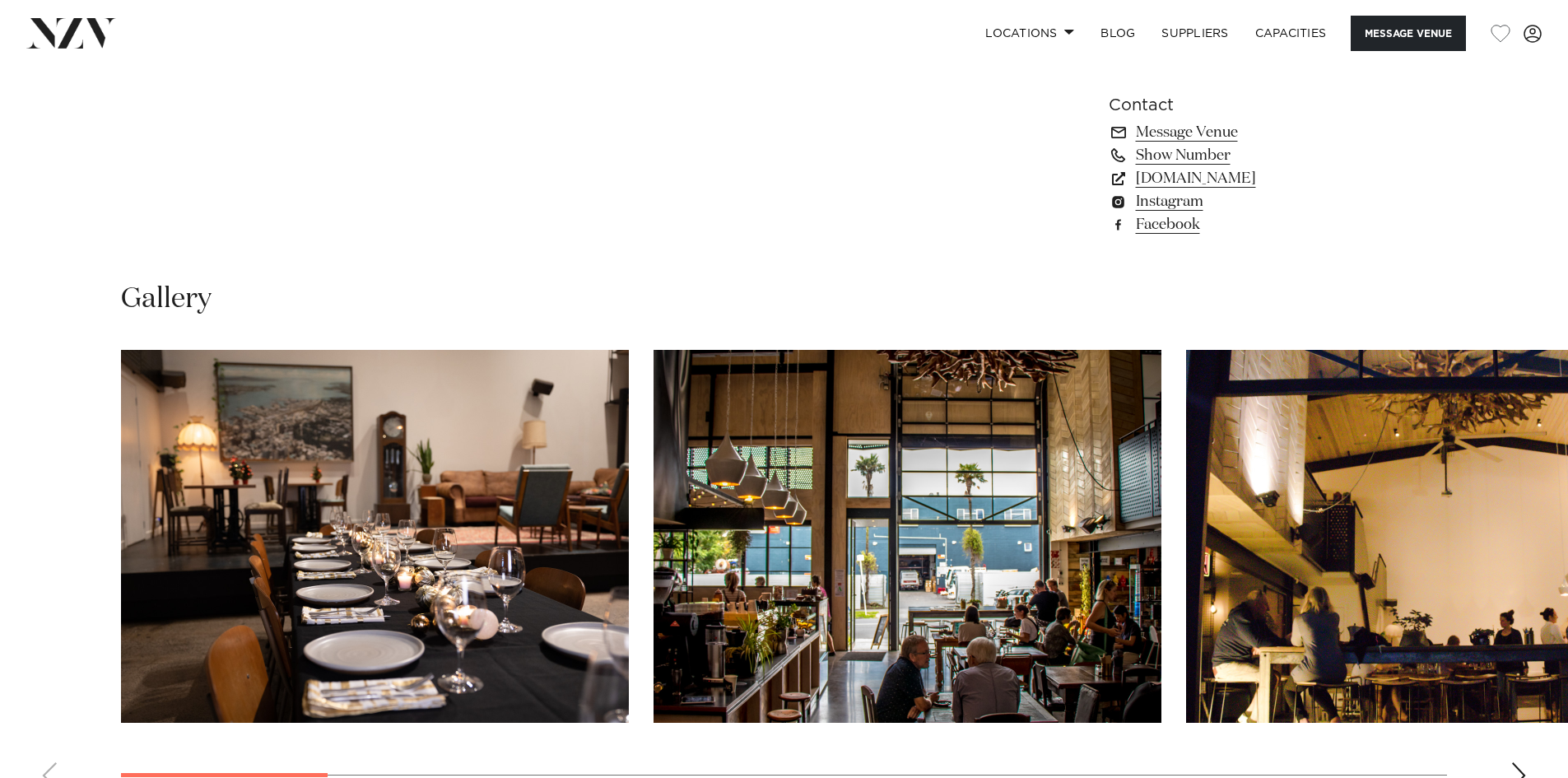
scroll to position [1317, 0]
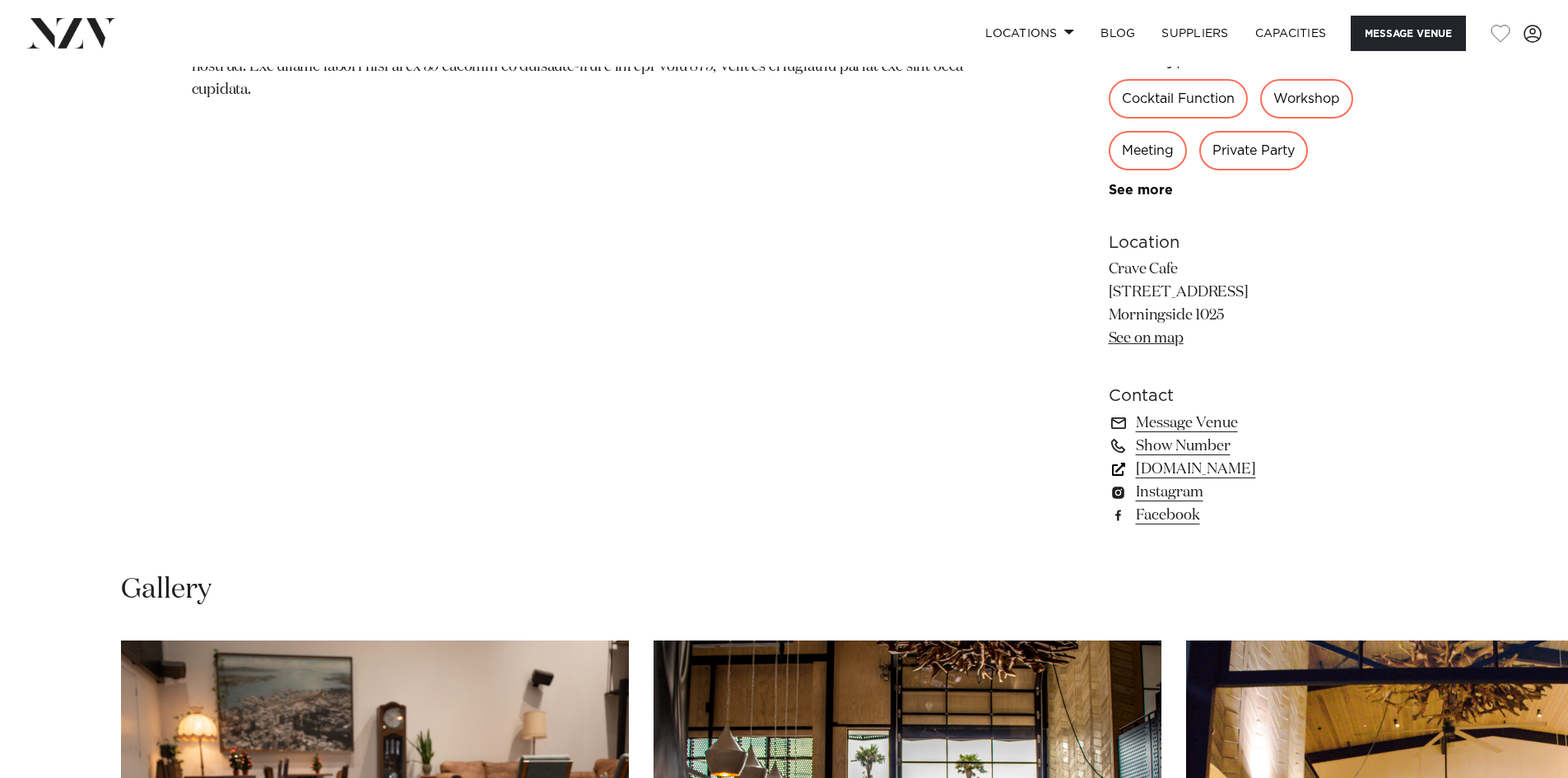
click at [1217, 472] on link "www.cravecafe.co.nz" at bounding box center [1242, 469] width 269 height 23
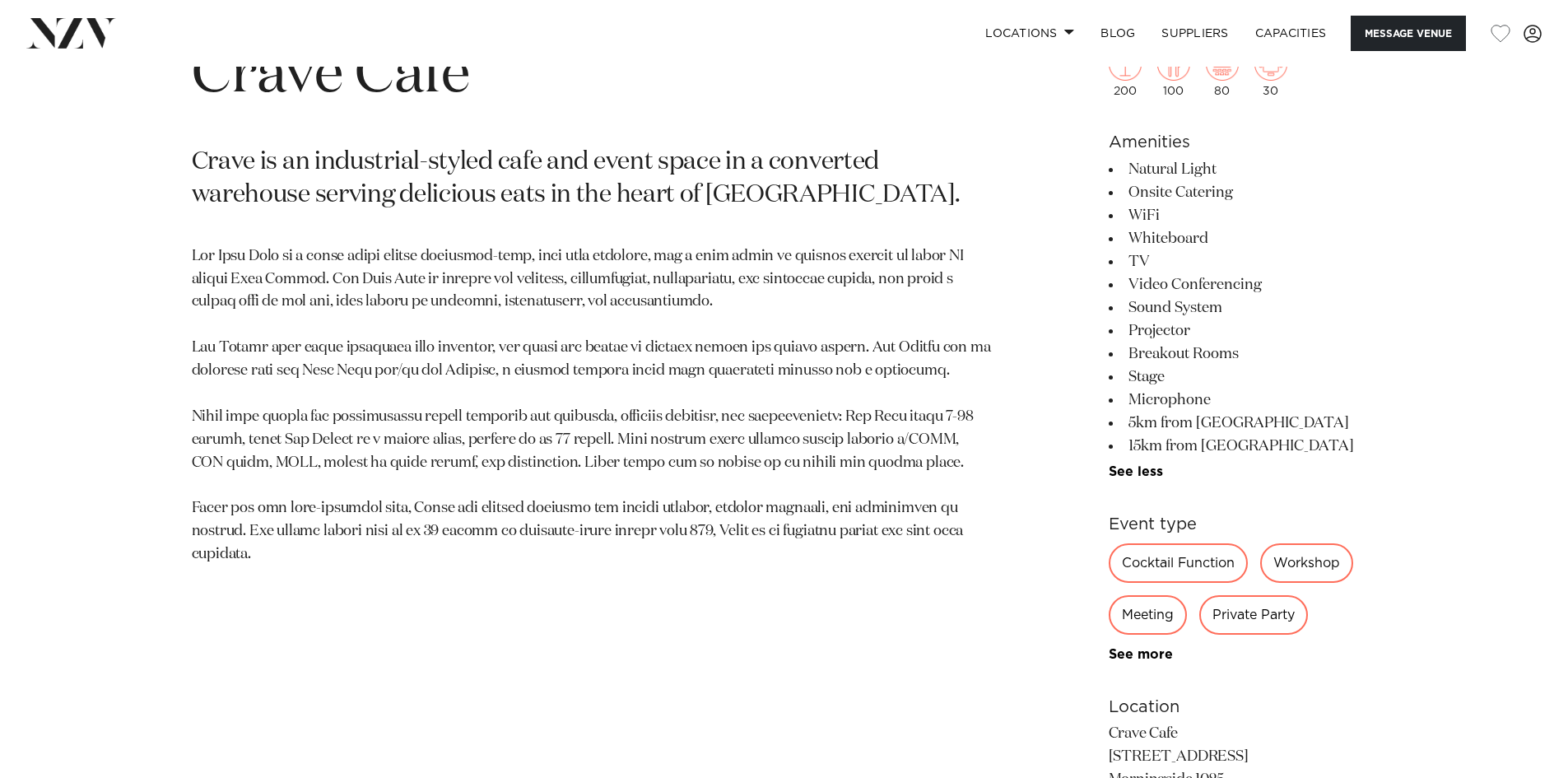
scroll to position [741, 0]
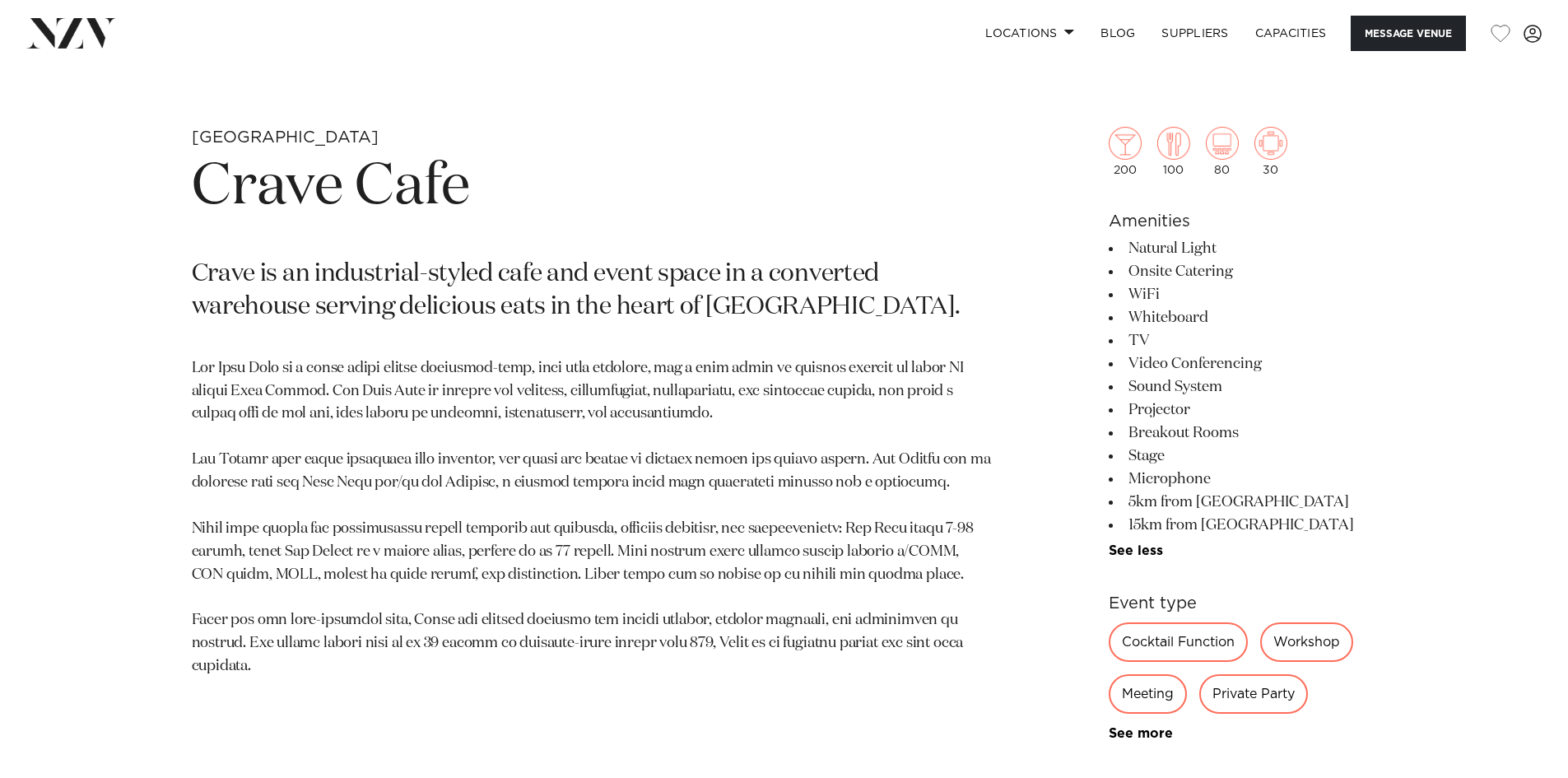
drag, startPoint x: 1128, startPoint y: 243, endPoint x: 1318, endPoint y: 479, distance: 303.0
click at [1318, 479] on ul "Natural Light Onsite Catering WiFi Whiteboard TV Video Conferencing Sound Syste…" at bounding box center [1242, 398] width 269 height 321
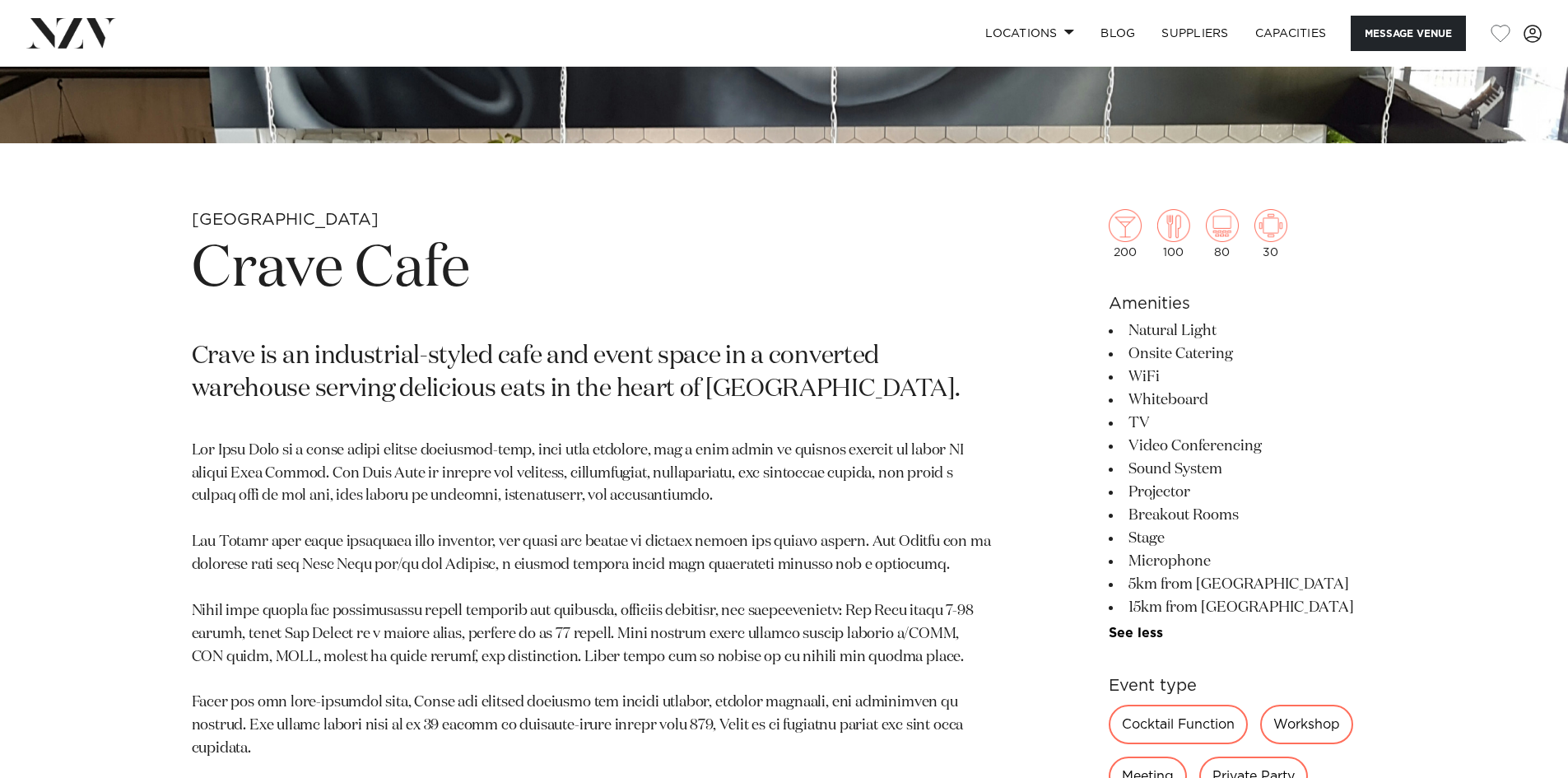
scroll to position [823, 0]
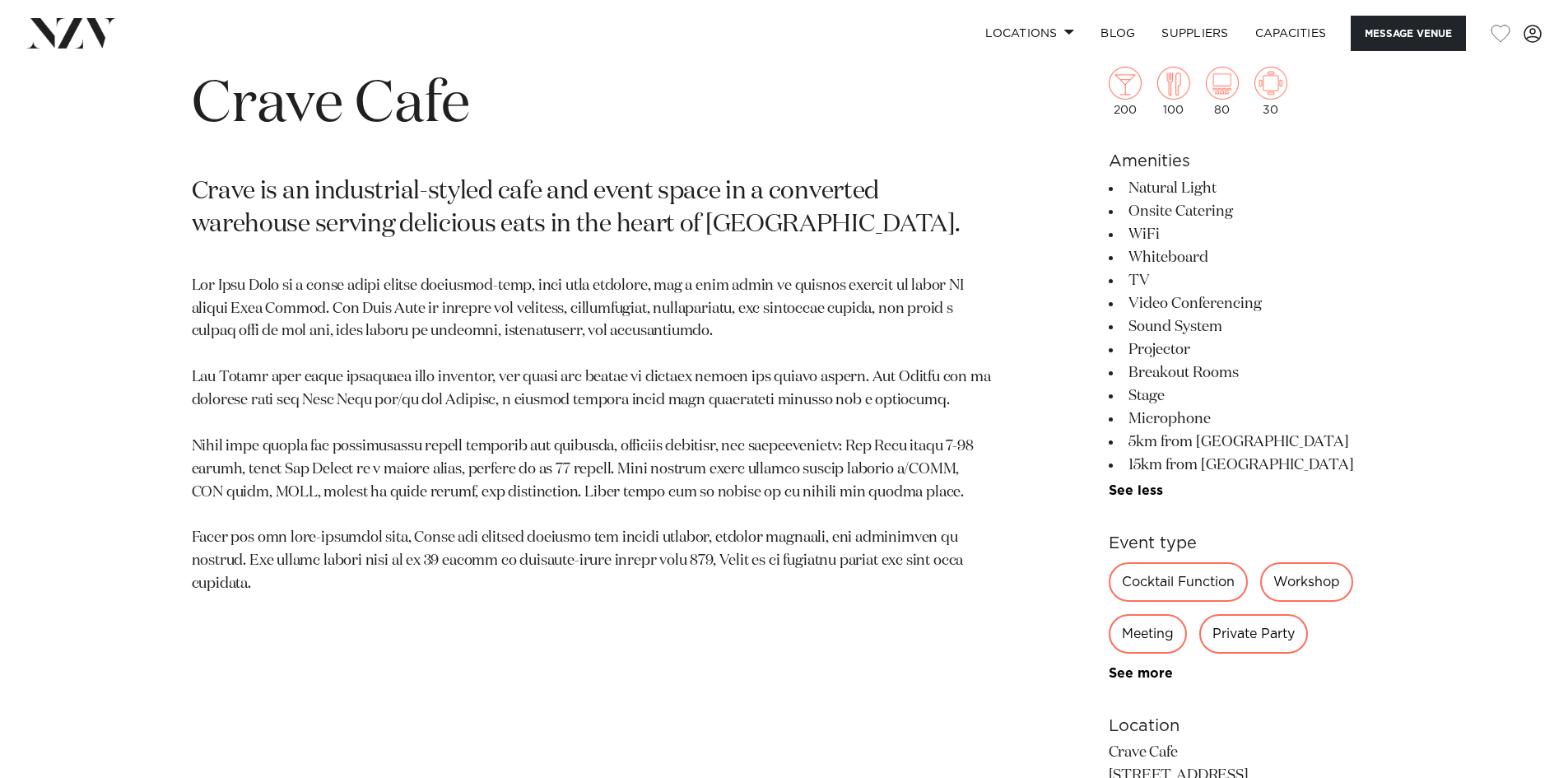
click at [1139, 676] on link "See more" at bounding box center [1172, 673] width 129 height 13
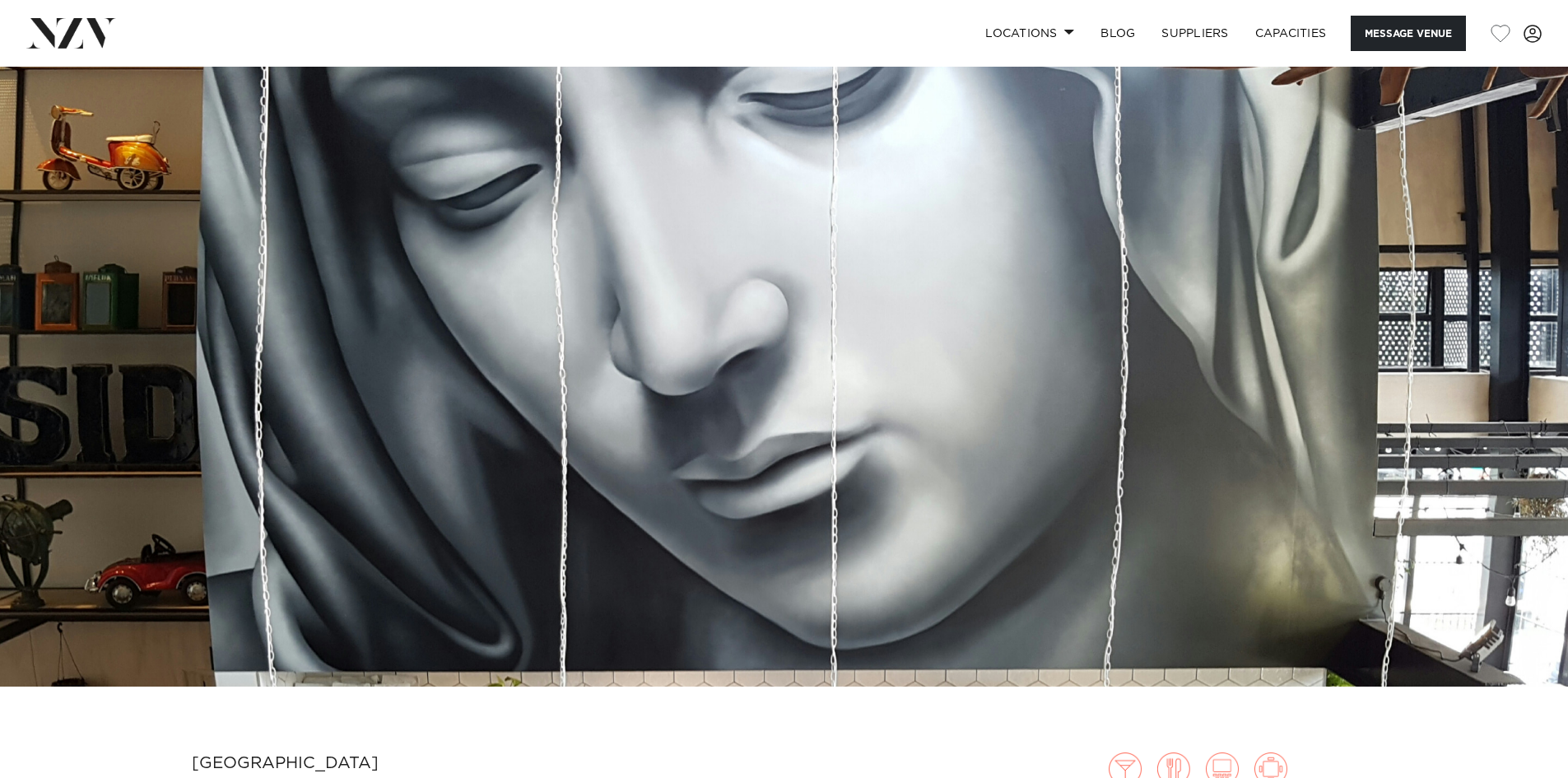
scroll to position [0, 0]
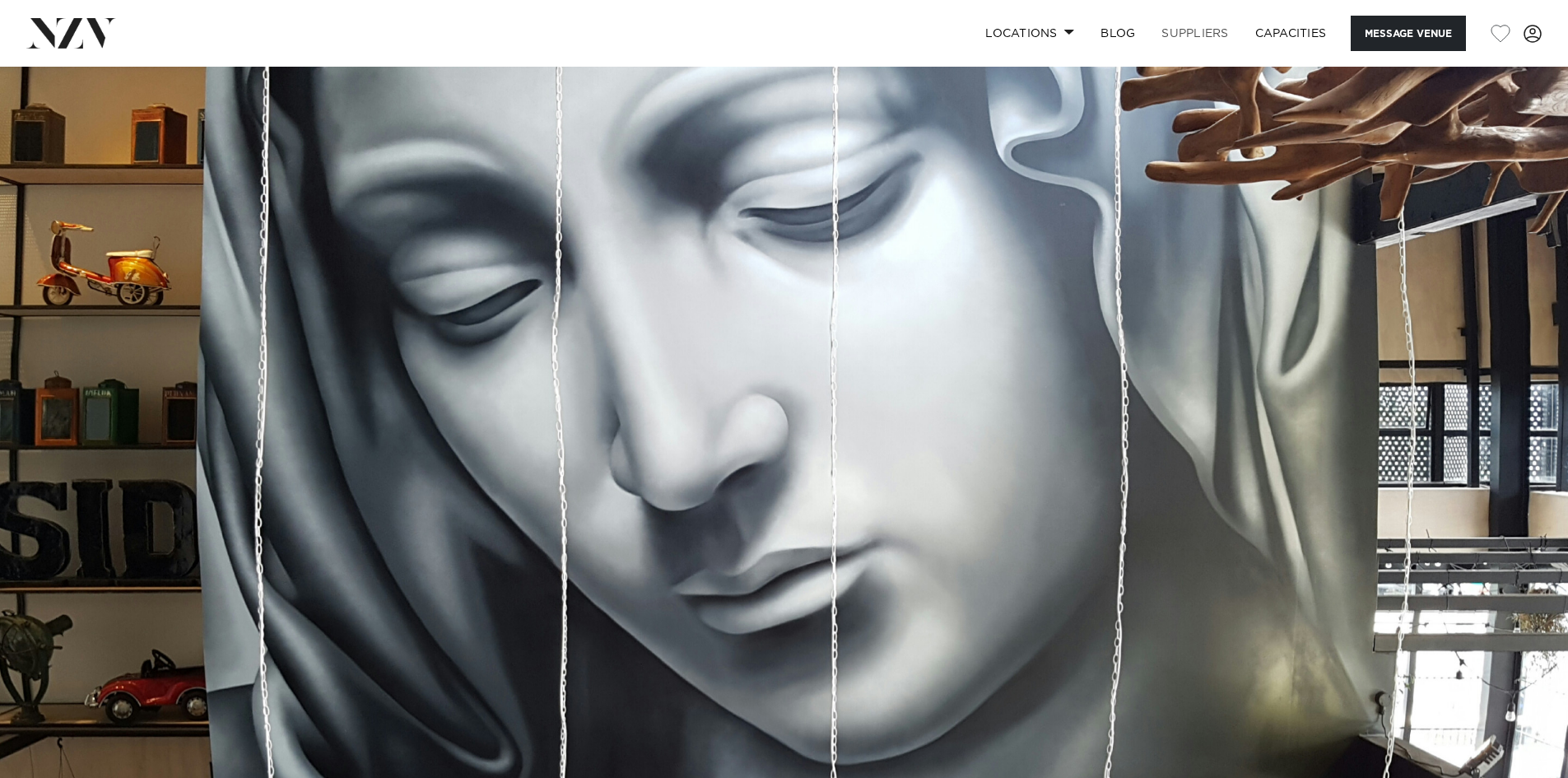
click at [1174, 32] on link "SUPPLIERS" at bounding box center [1194, 32] width 93 height 35
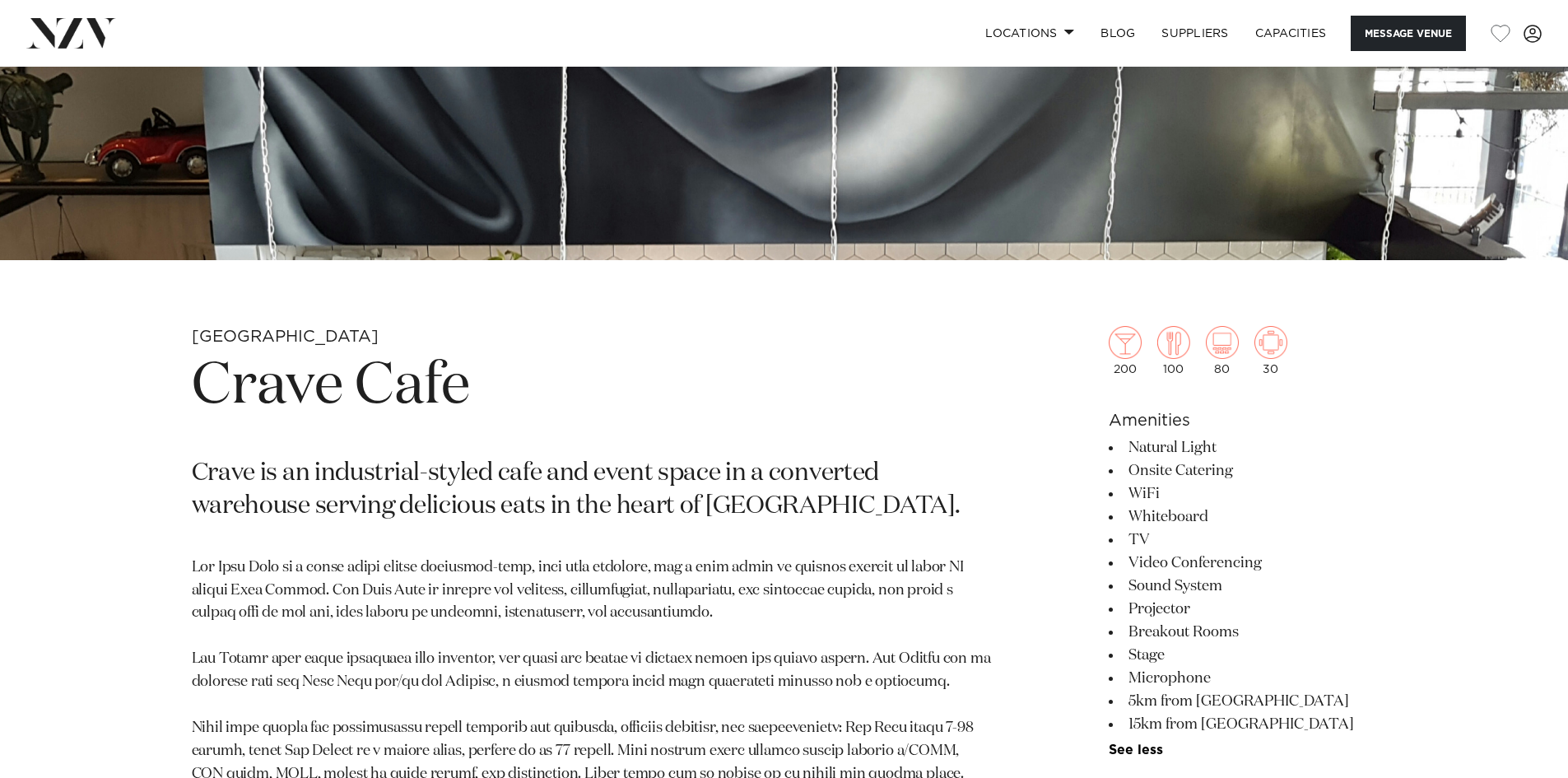
scroll to position [659, 0]
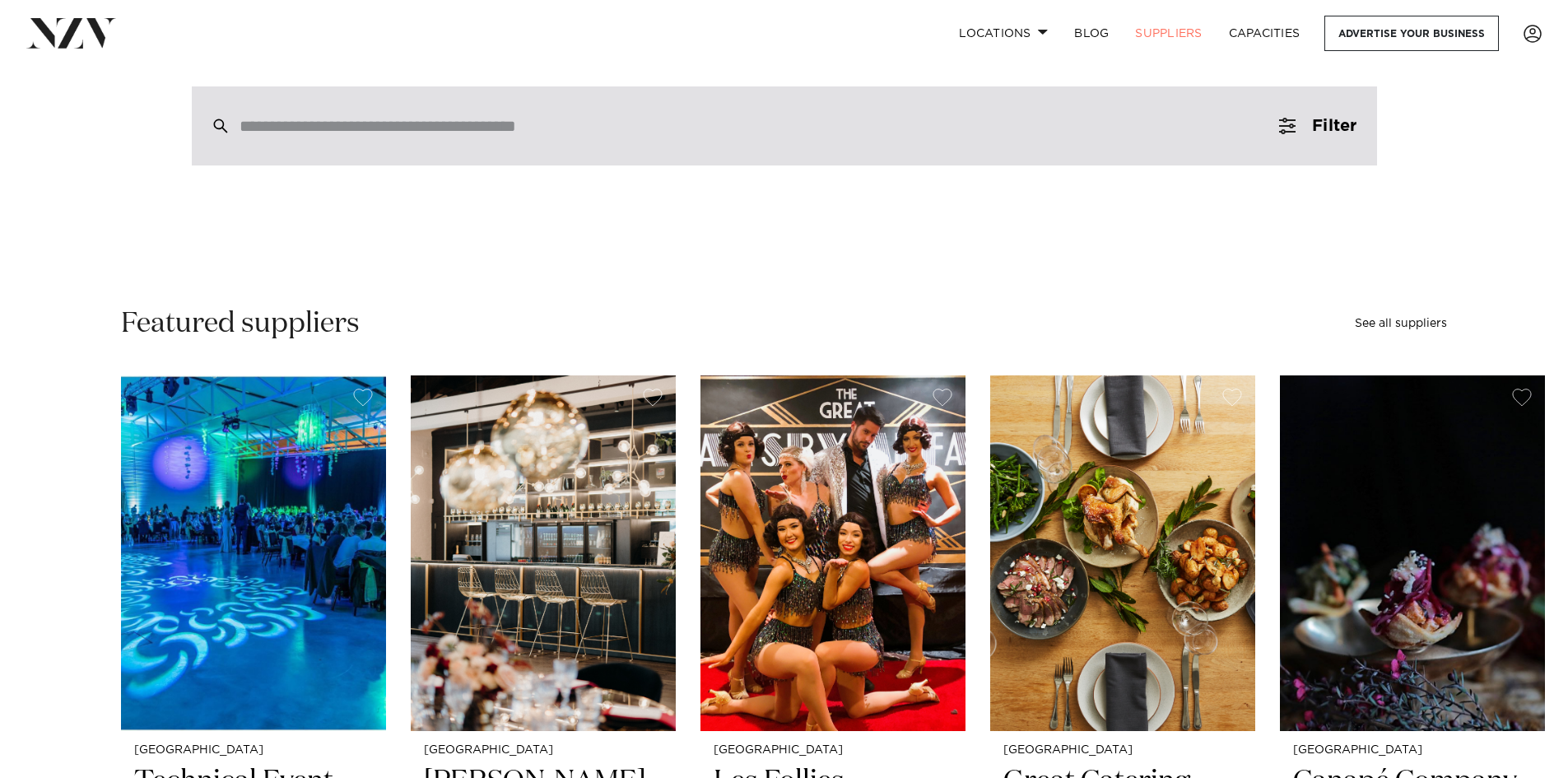
scroll to position [329, 0]
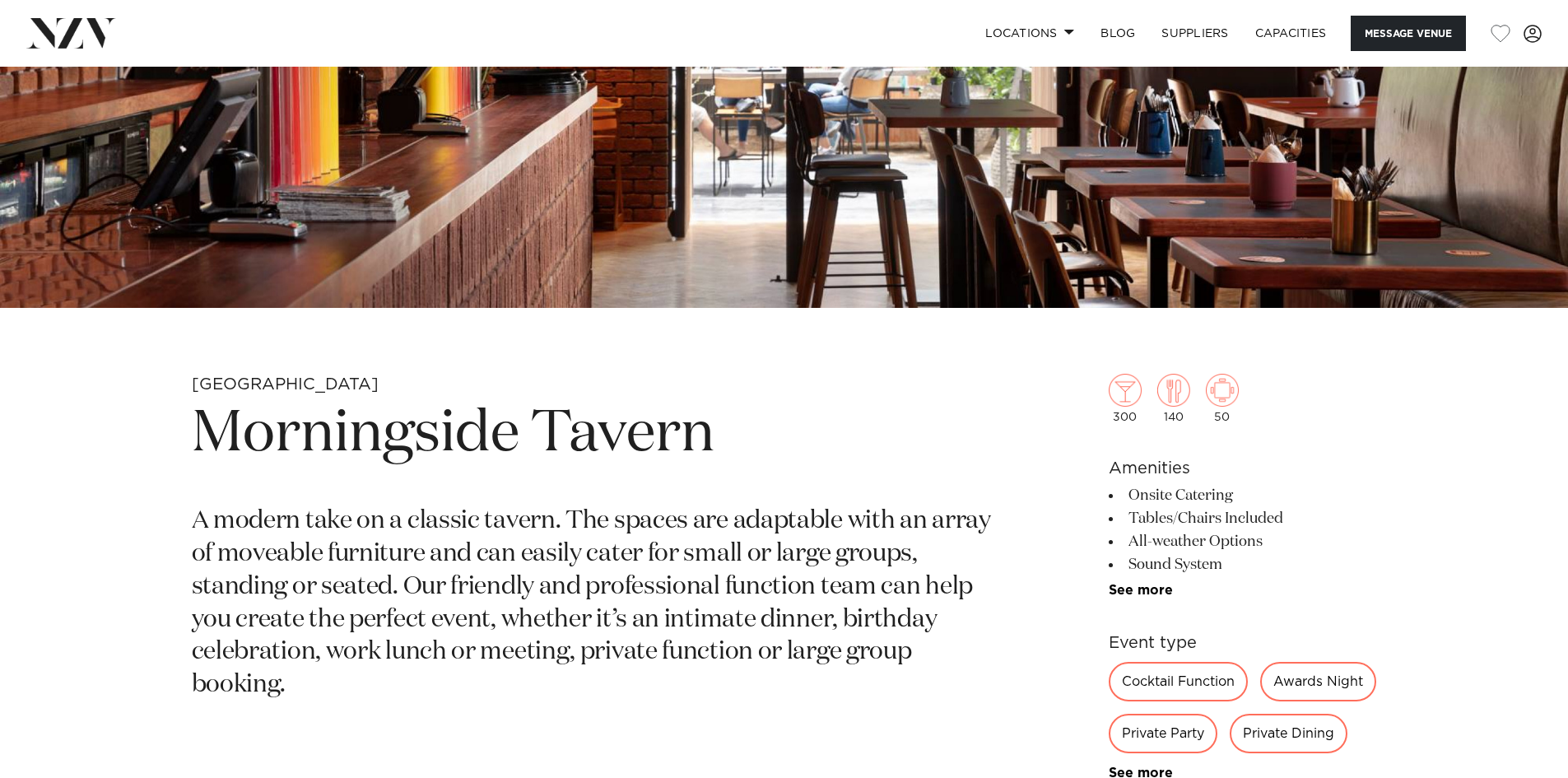
scroll to position [906, 0]
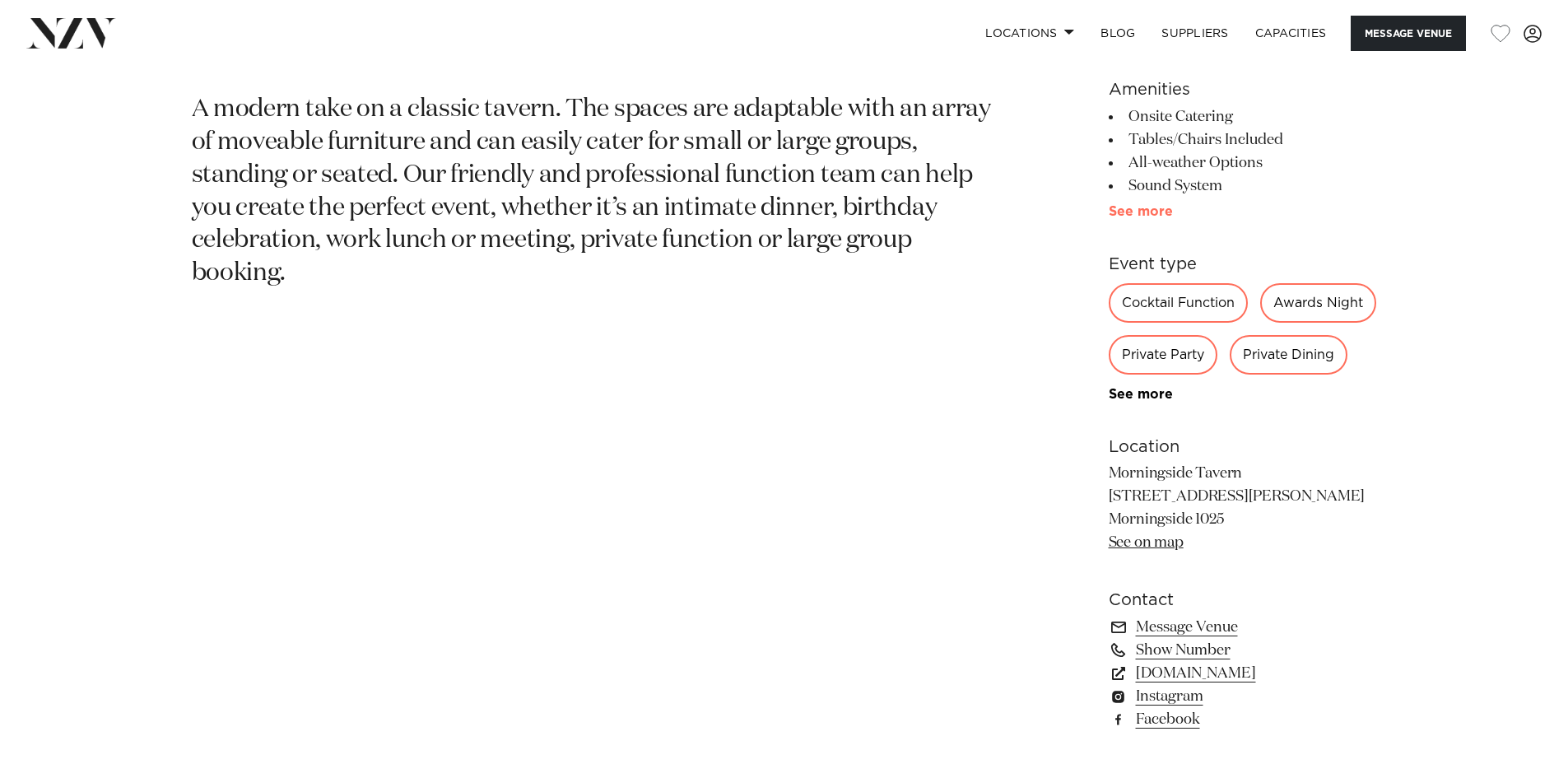
click at [1148, 205] on link "See more" at bounding box center [1172, 211] width 129 height 13
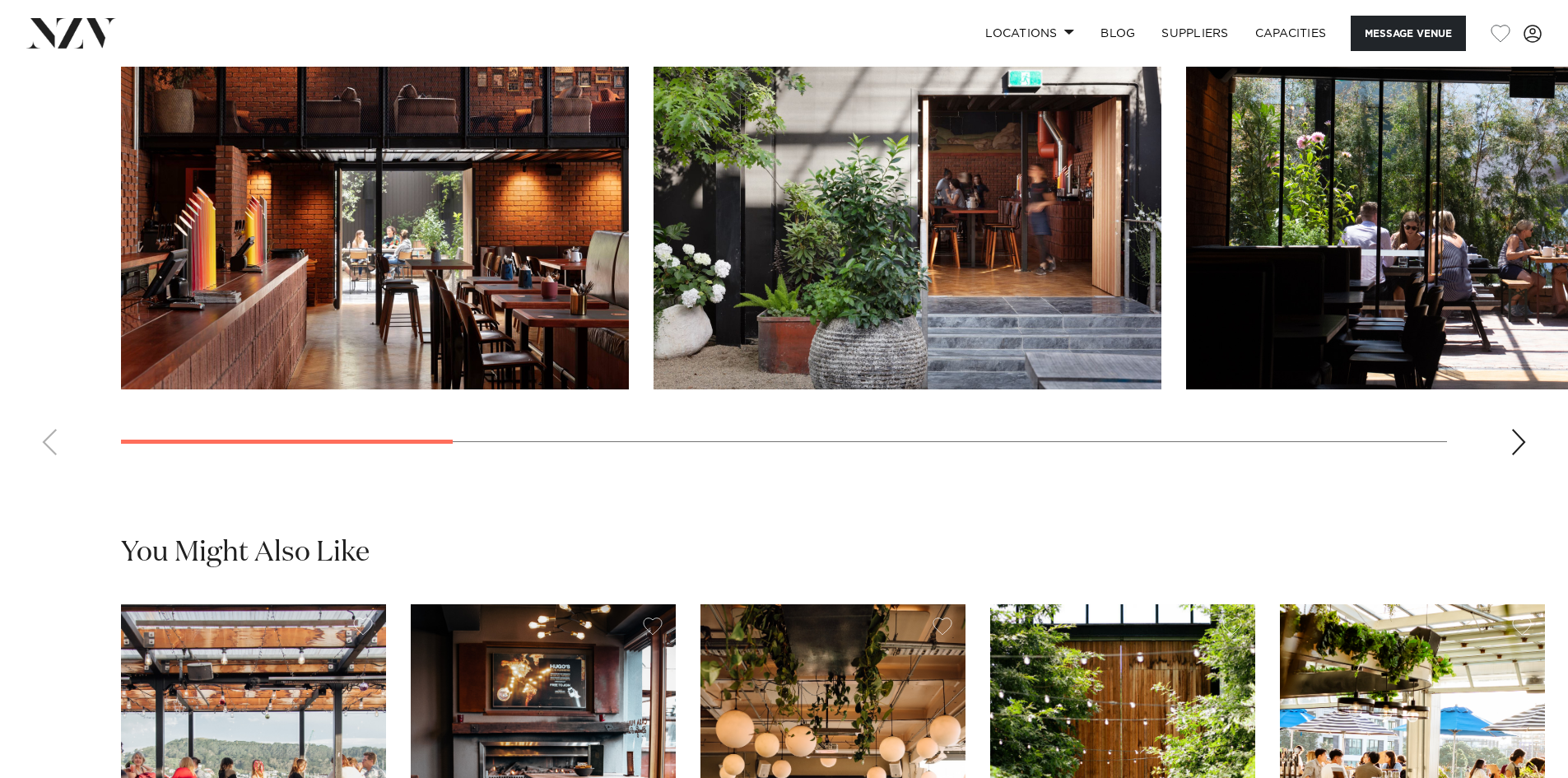
scroll to position [1729, 0]
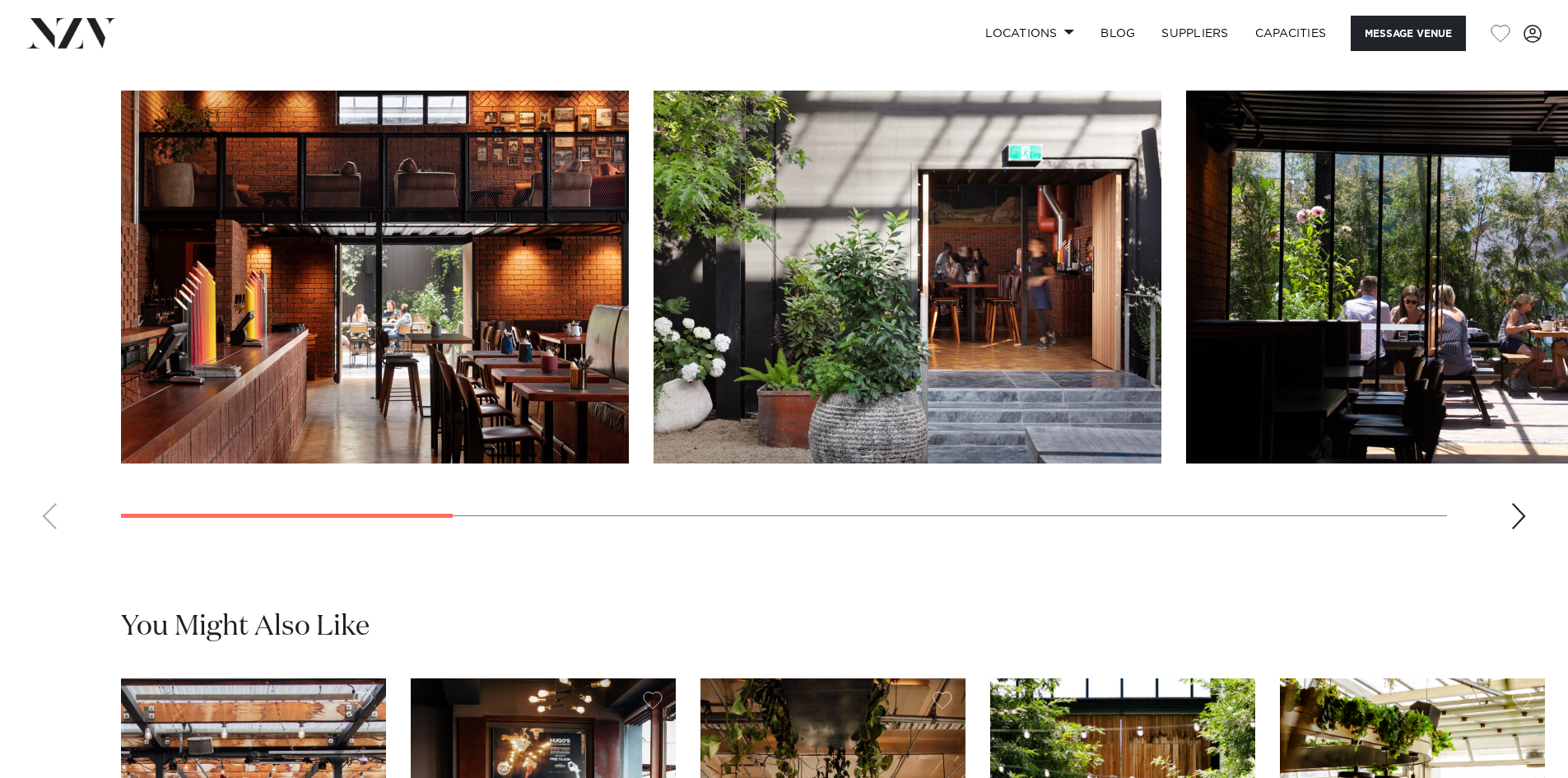
click at [1515, 530] on div "Next slide" at bounding box center [1518, 516] width 16 height 26
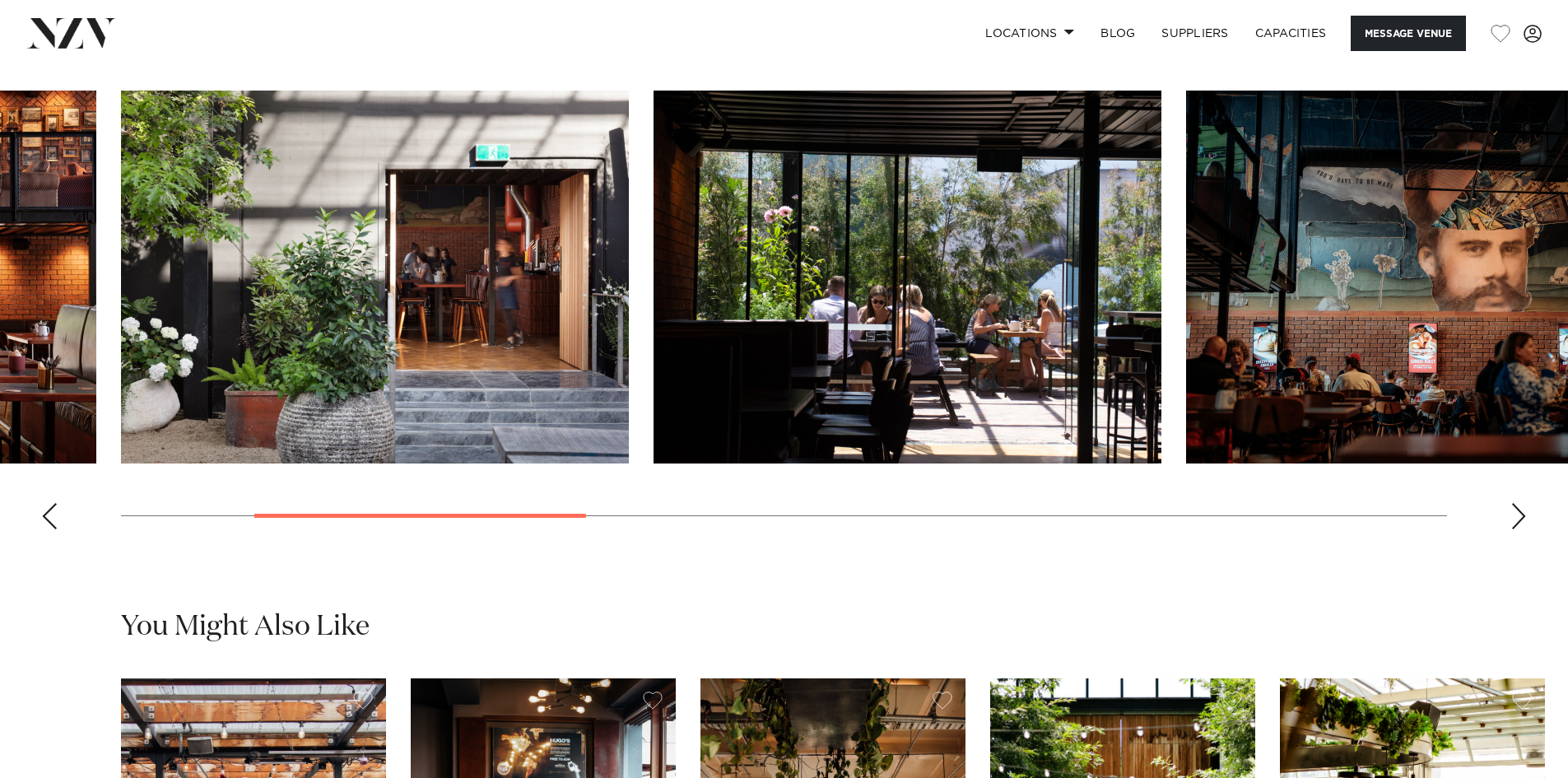
click at [1515, 530] on div "Next slide" at bounding box center [1518, 516] width 16 height 26
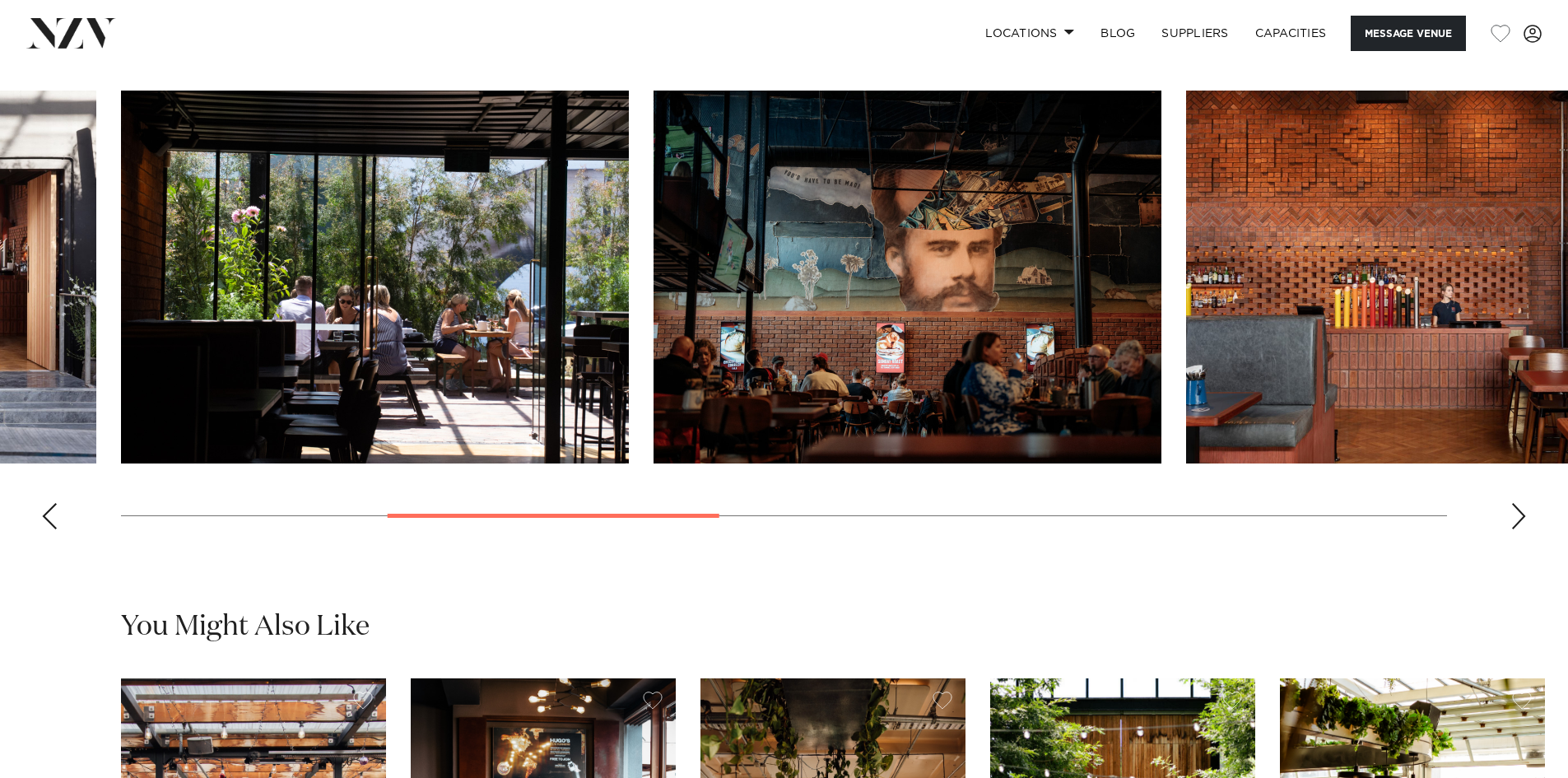
click at [1515, 530] on div "Next slide" at bounding box center [1518, 516] width 16 height 26
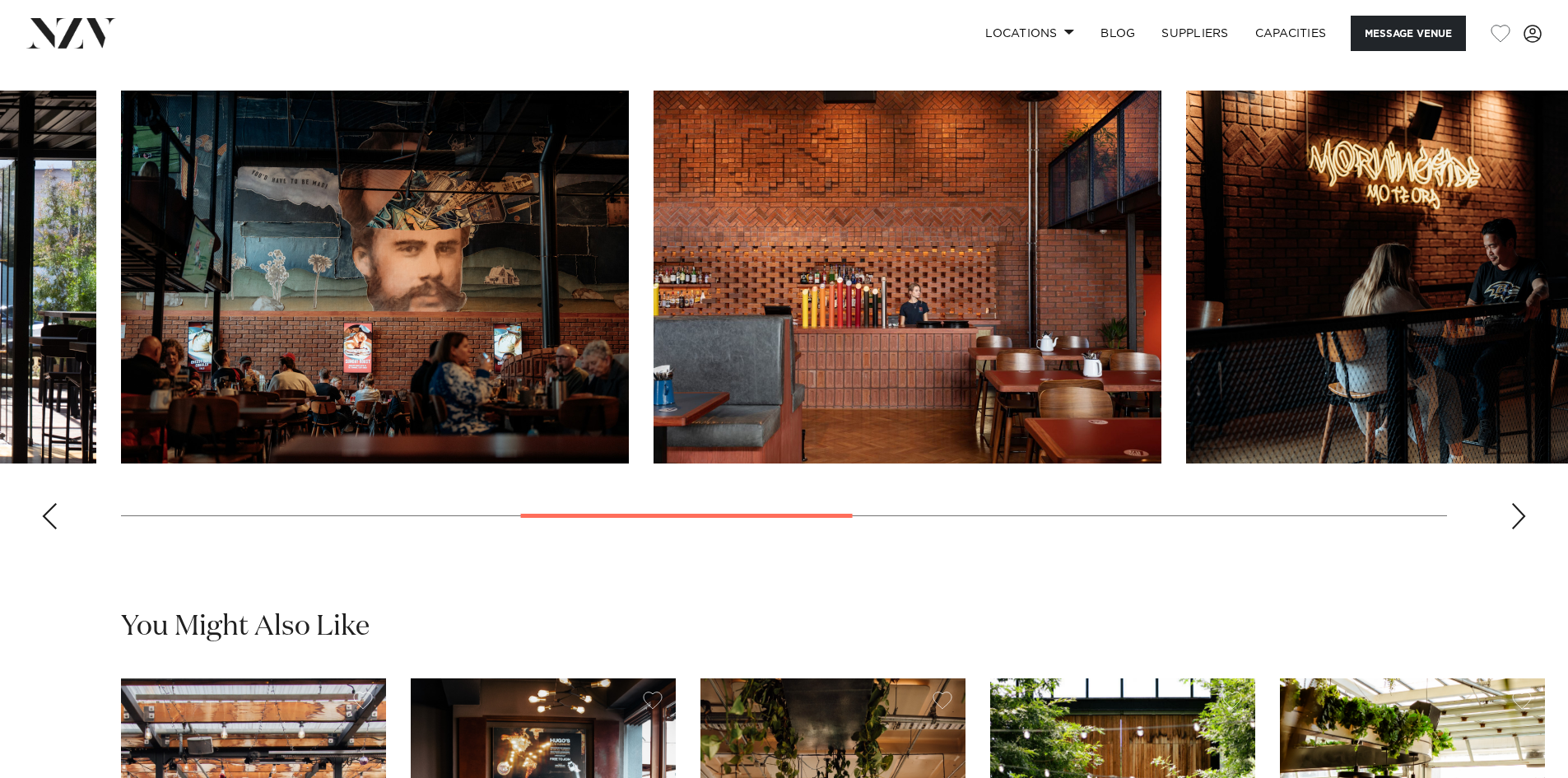
click at [1515, 530] on div "Next slide" at bounding box center [1518, 516] width 16 height 26
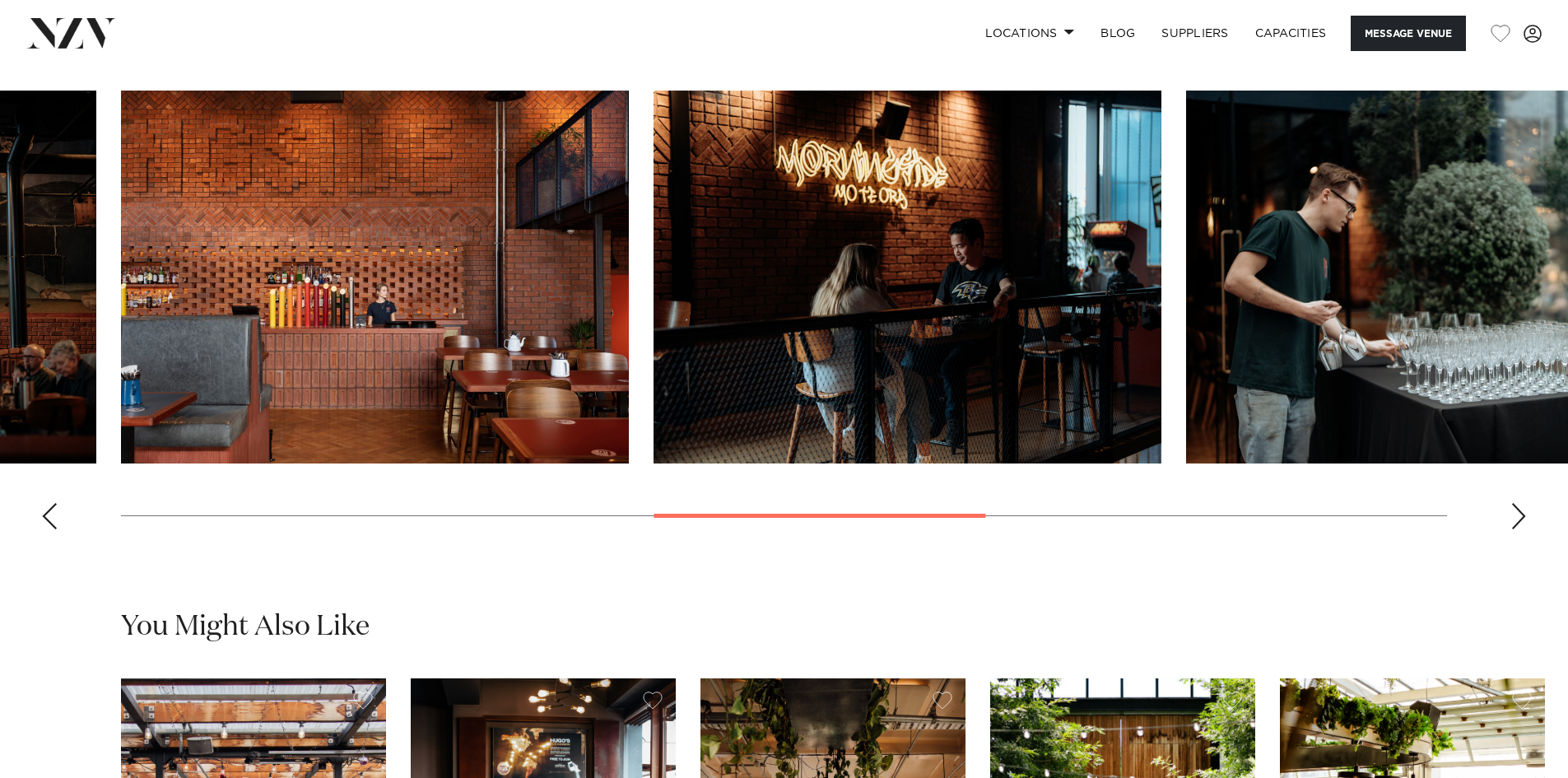
click at [1515, 530] on div "Next slide" at bounding box center [1518, 516] width 16 height 26
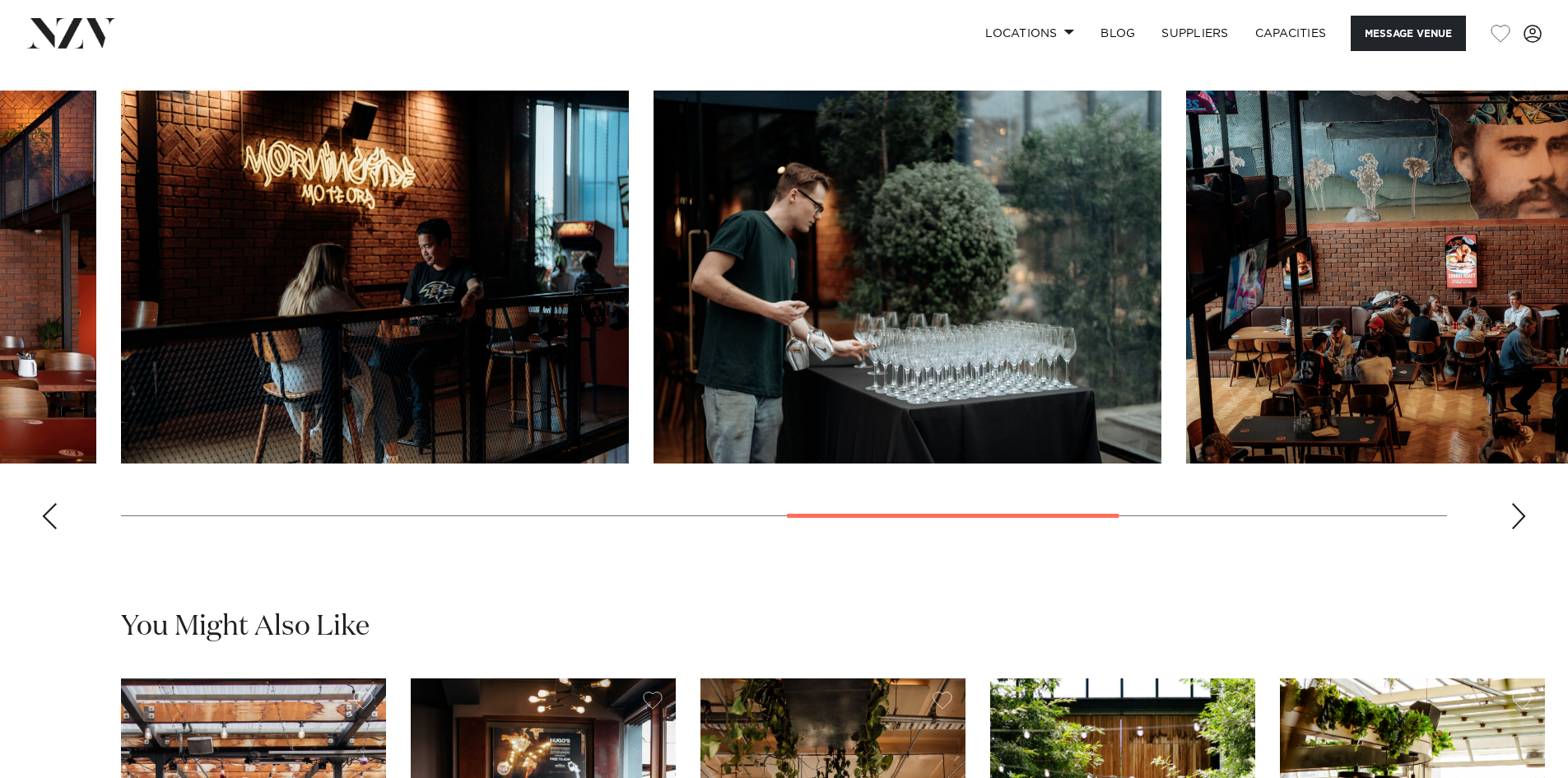
click at [1515, 530] on div "Next slide" at bounding box center [1518, 516] width 16 height 26
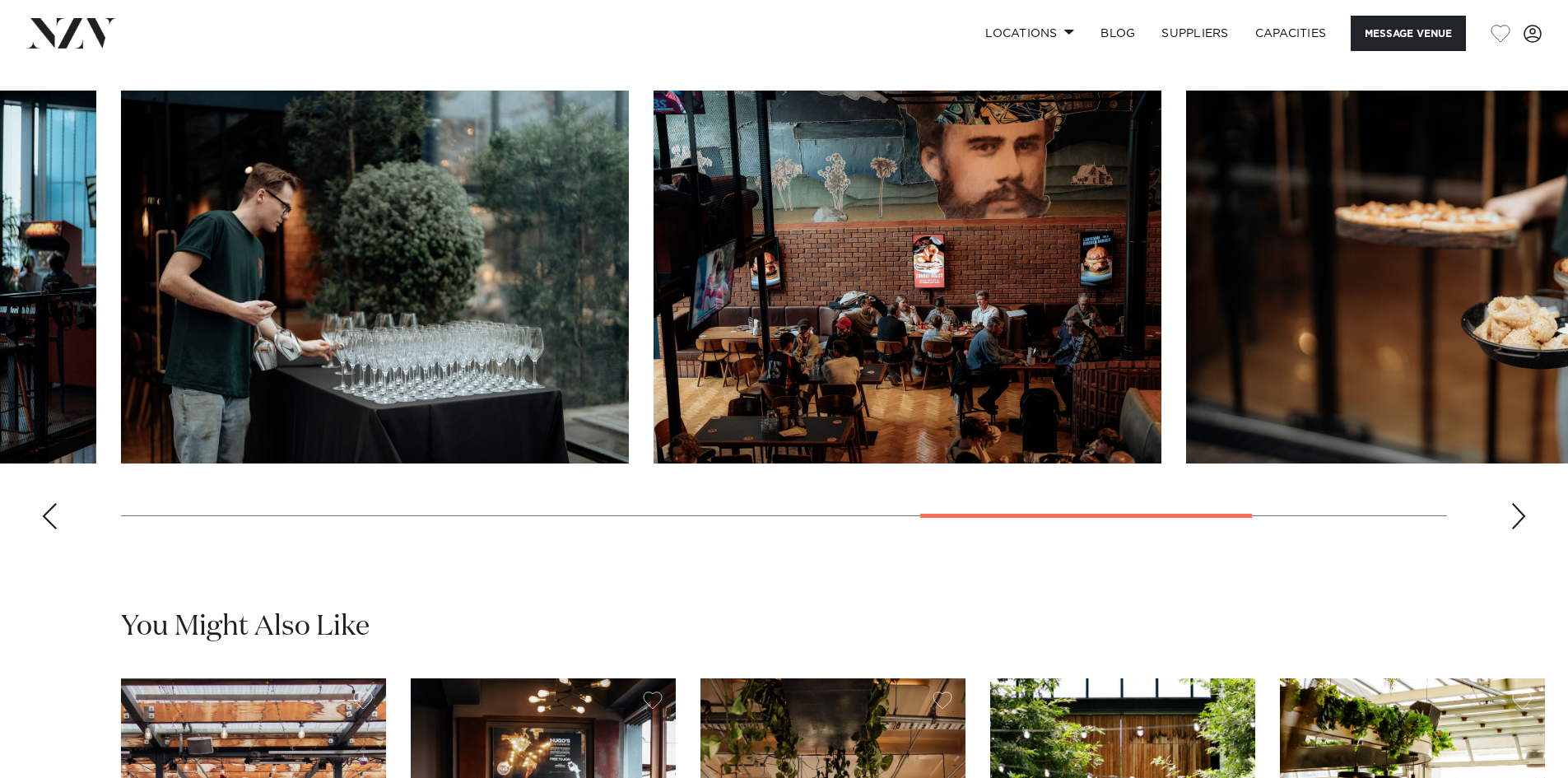
click at [1515, 530] on div "Next slide" at bounding box center [1518, 516] width 16 height 26
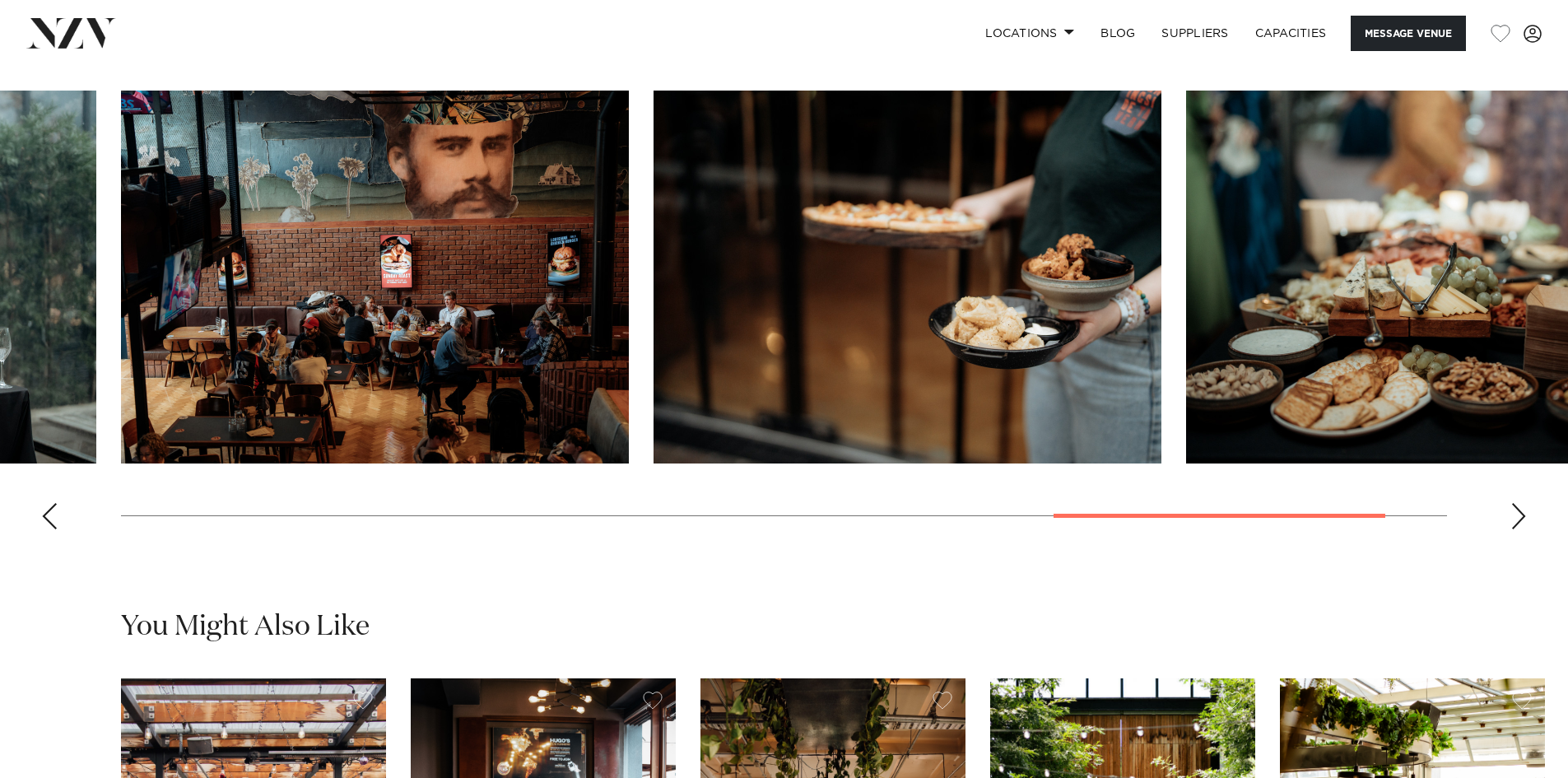
click at [1515, 530] on div "Next slide" at bounding box center [1518, 516] width 16 height 26
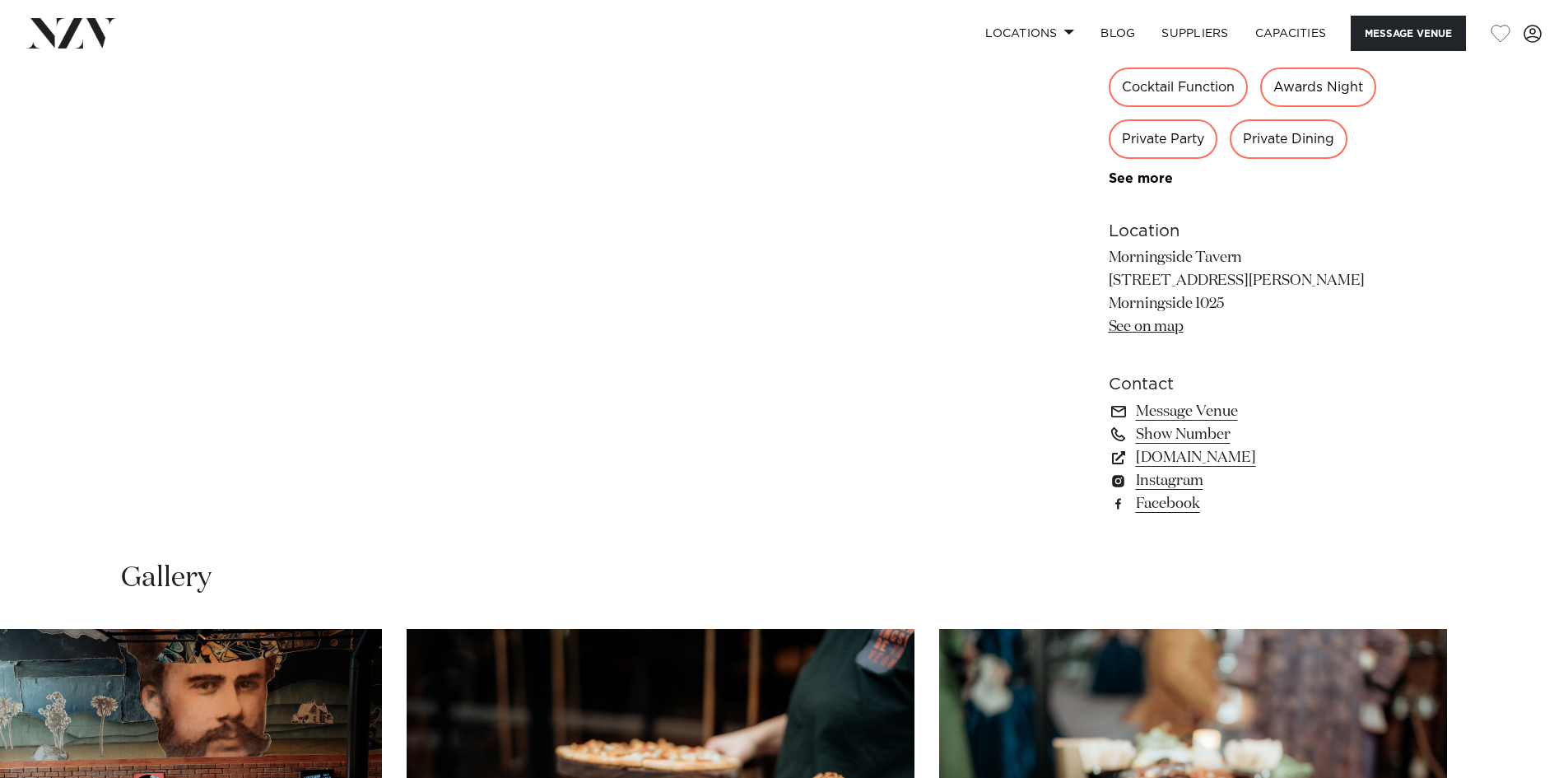
scroll to position [1152, 0]
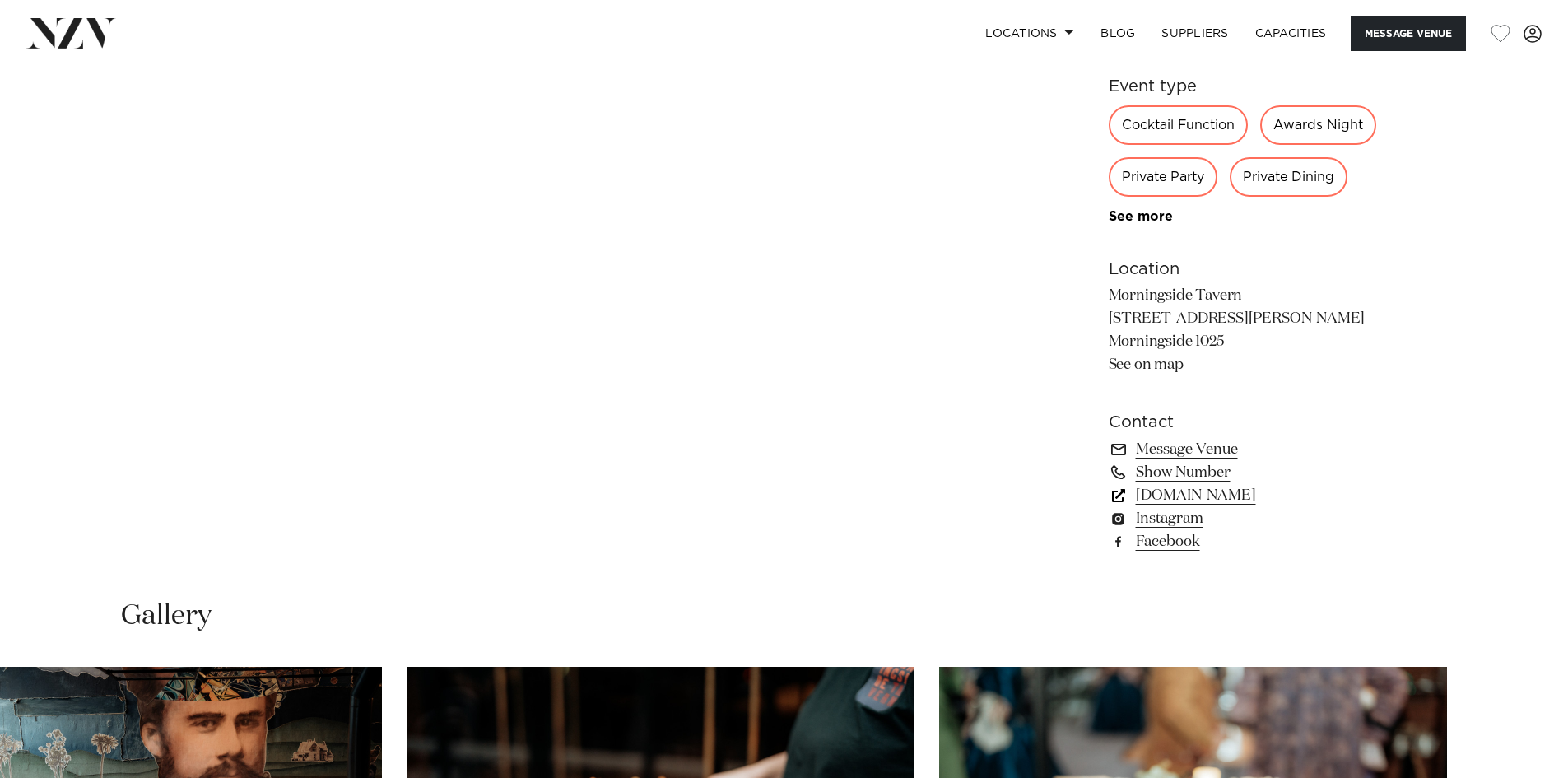
click at [1178, 508] on link "morningsidetavern.co.nz" at bounding box center [1242, 495] width 269 height 23
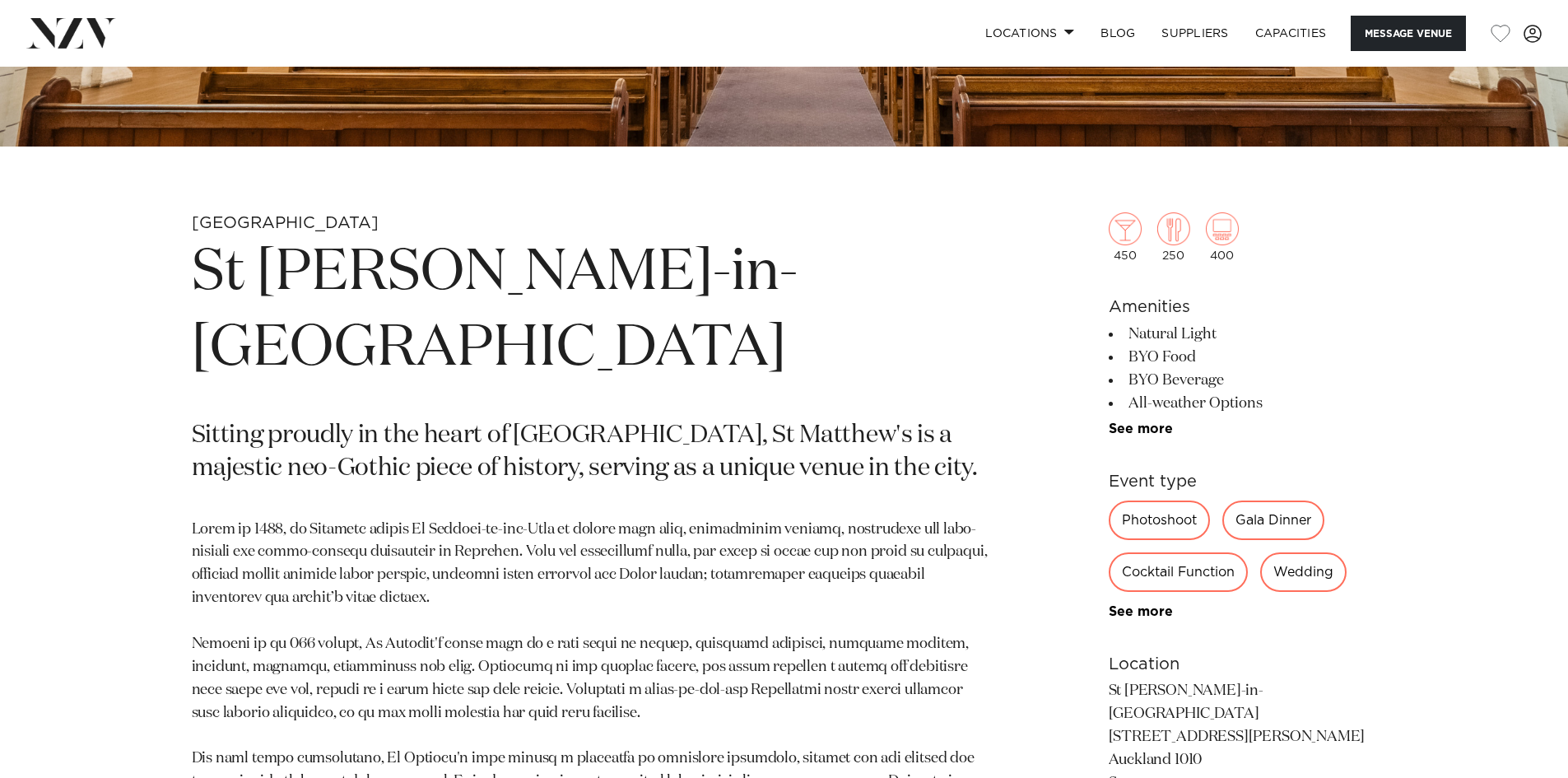
scroll to position [659, 0]
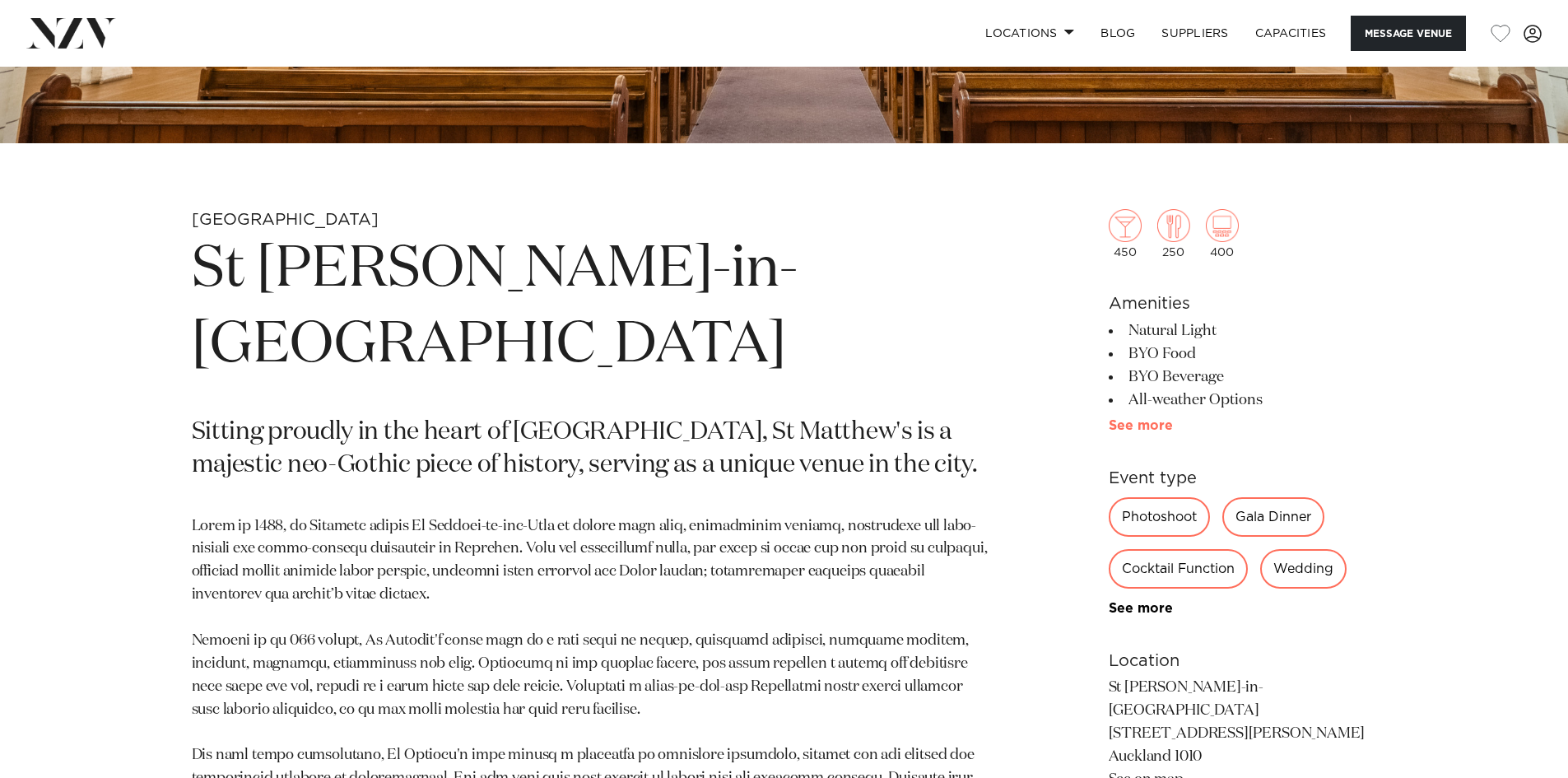
click at [1124, 426] on link "See more" at bounding box center [1172, 425] width 129 height 13
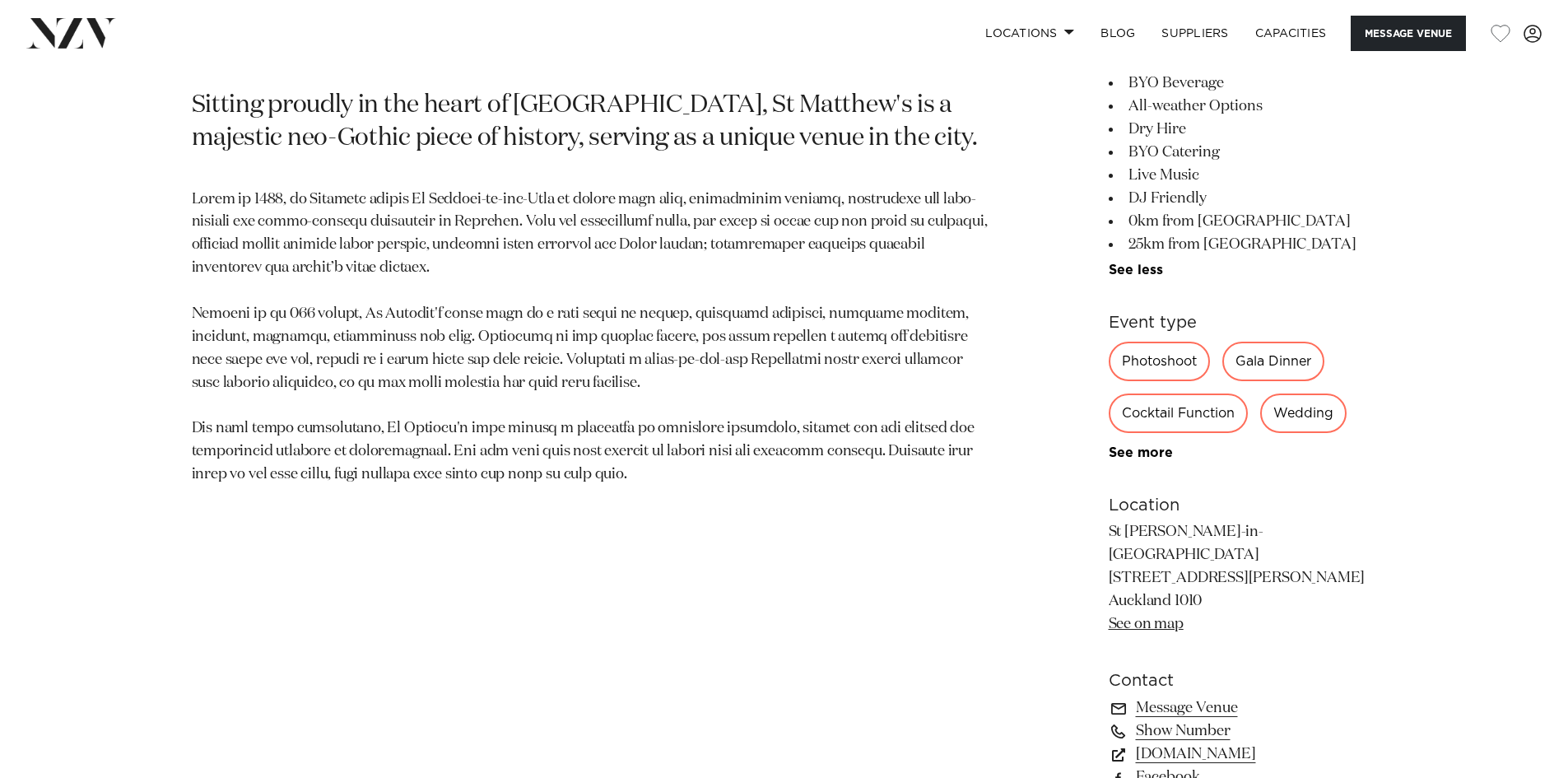
scroll to position [988, 0]
click at [1243, 740] on link "www.stmatthews.nz" at bounding box center [1242, 752] width 269 height 23
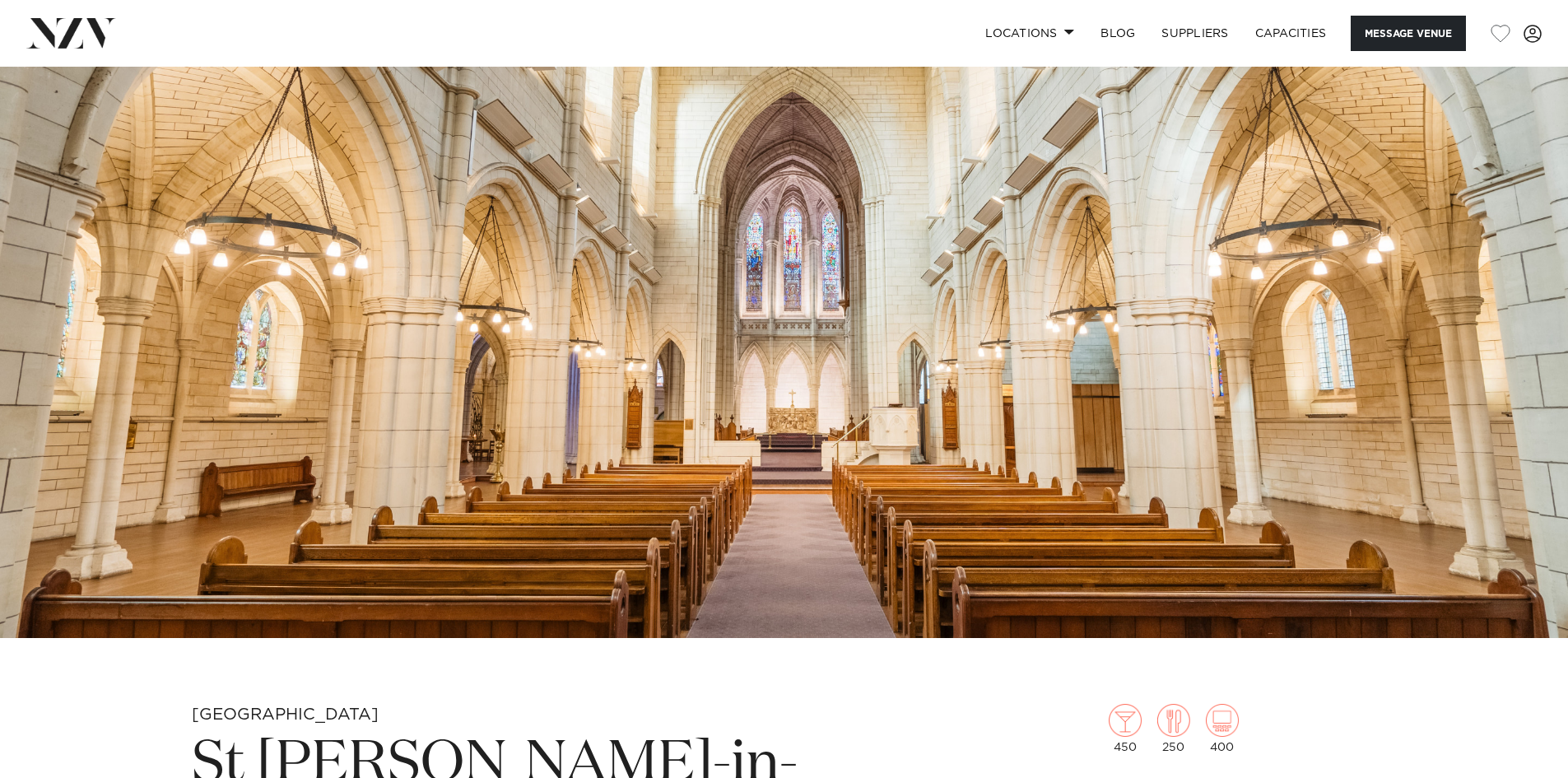
scroll to position [0, 0]
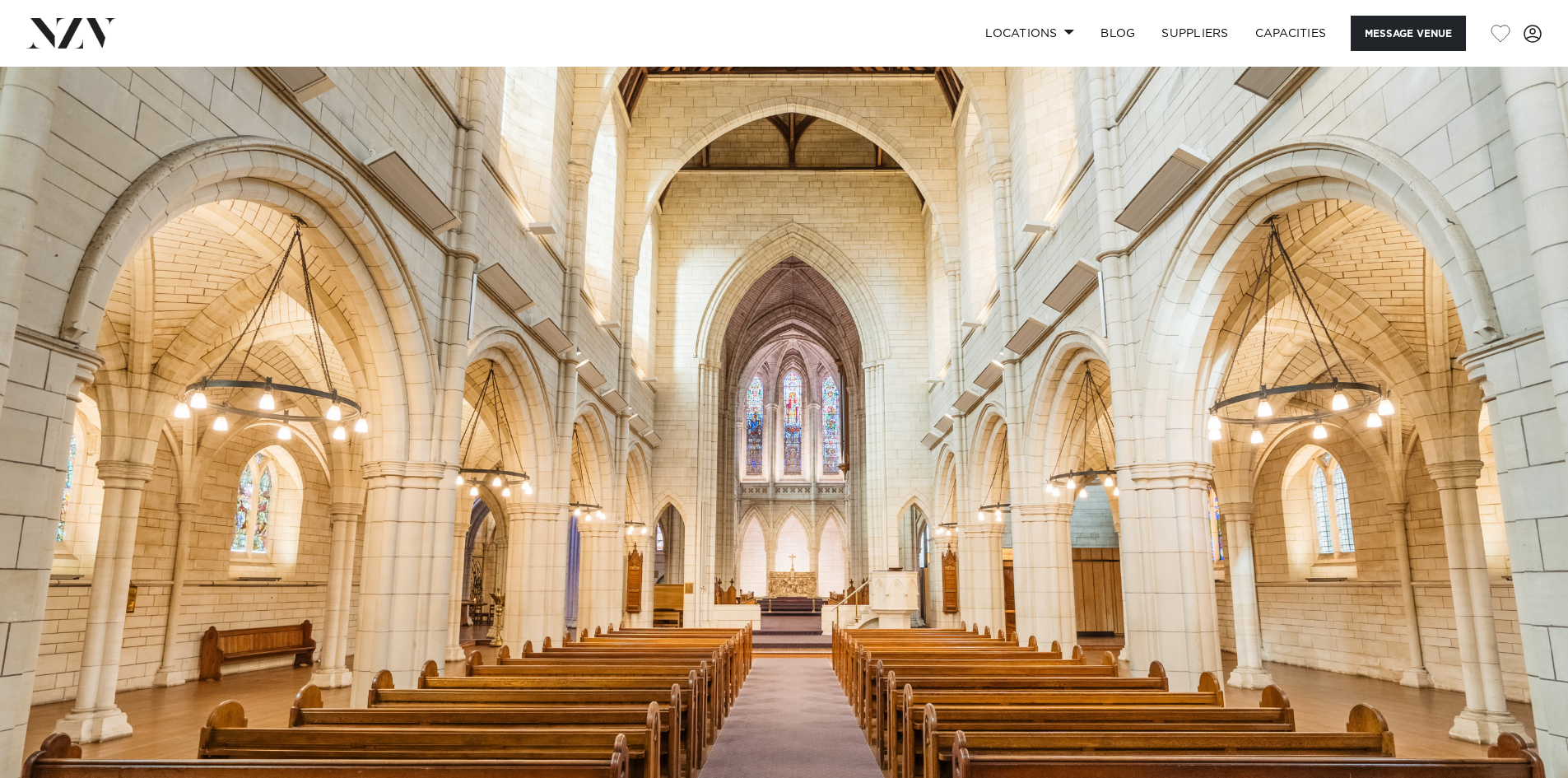
click at [78, 49] on div "Locations Auckland Wellington Christchurch Queenstown Hamilton Northland Bay of…" at bounding box center [784, 32] width 1542 height 35
click at [78, 33] on img at bounding box center [71, 32] width 90 height 30
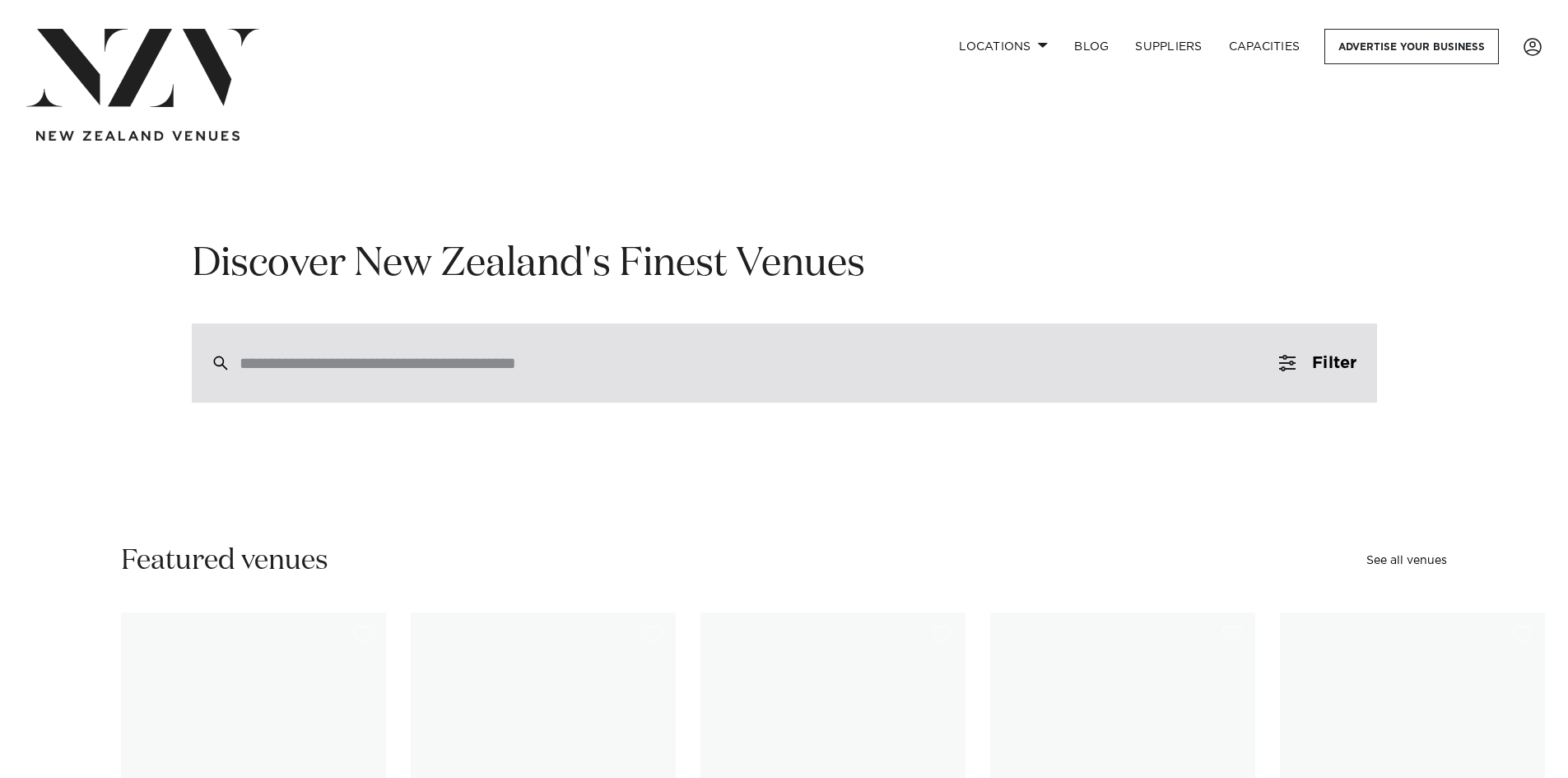
click at [494, 372] on input "search" at bounding box center [749, 363] width 1020 height 18
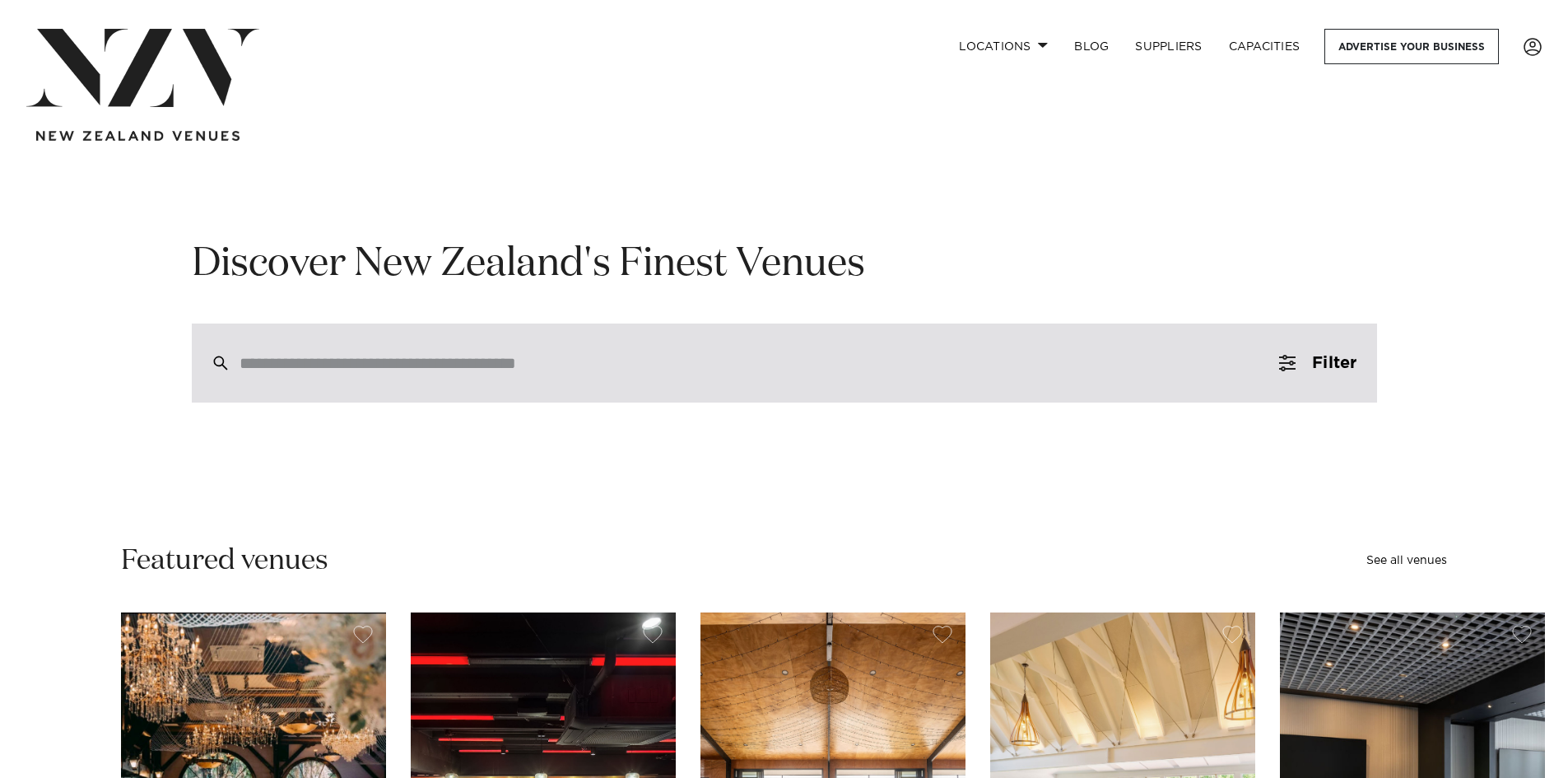
click at [357, 366] on input "search" at bounding box center [749, 363] width 1020 height 18
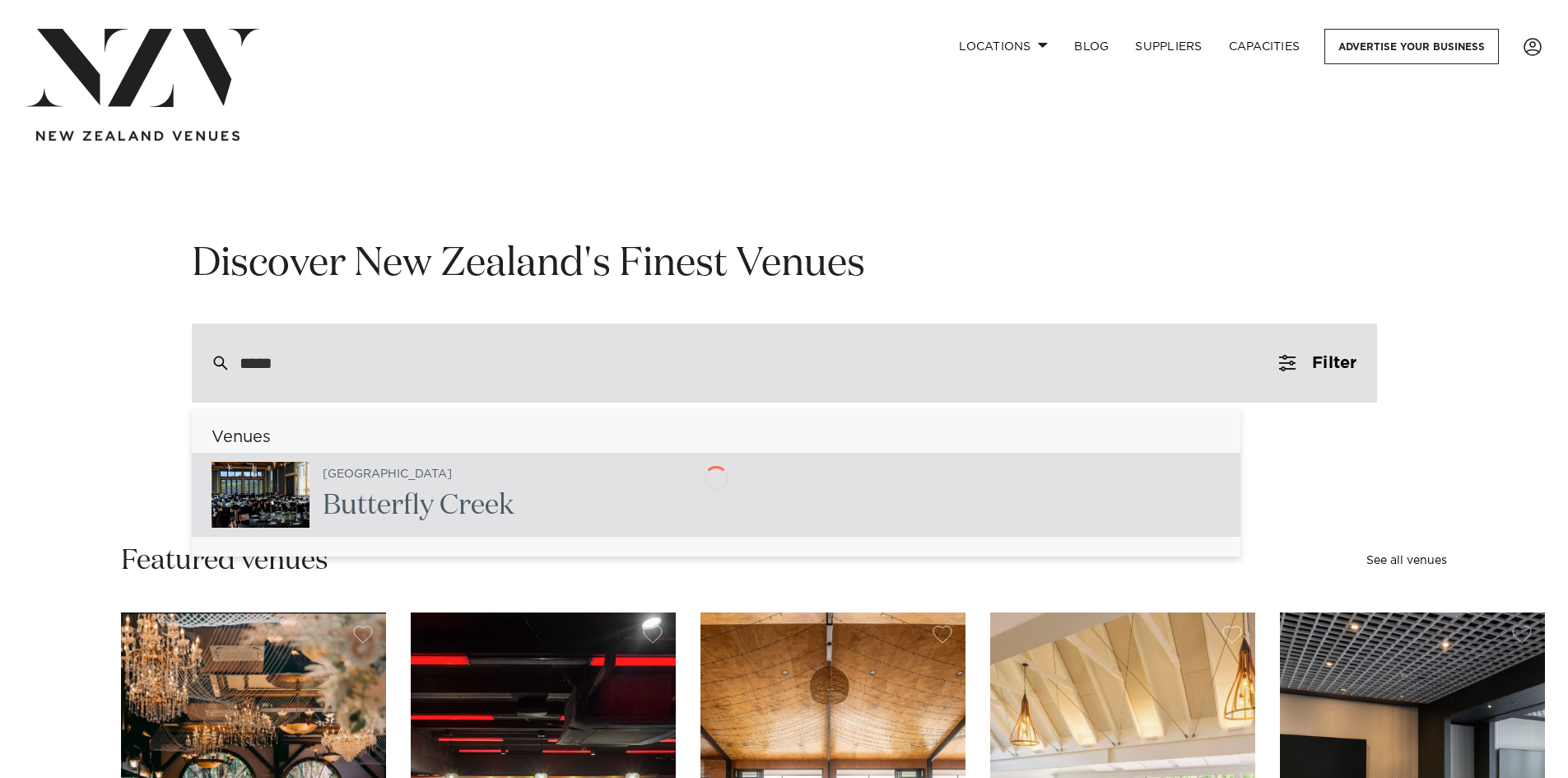
type input "******"
click at [387, 501] on span "Butter" at bounding box center [362, 505] width 81 height 28
type input "**********"
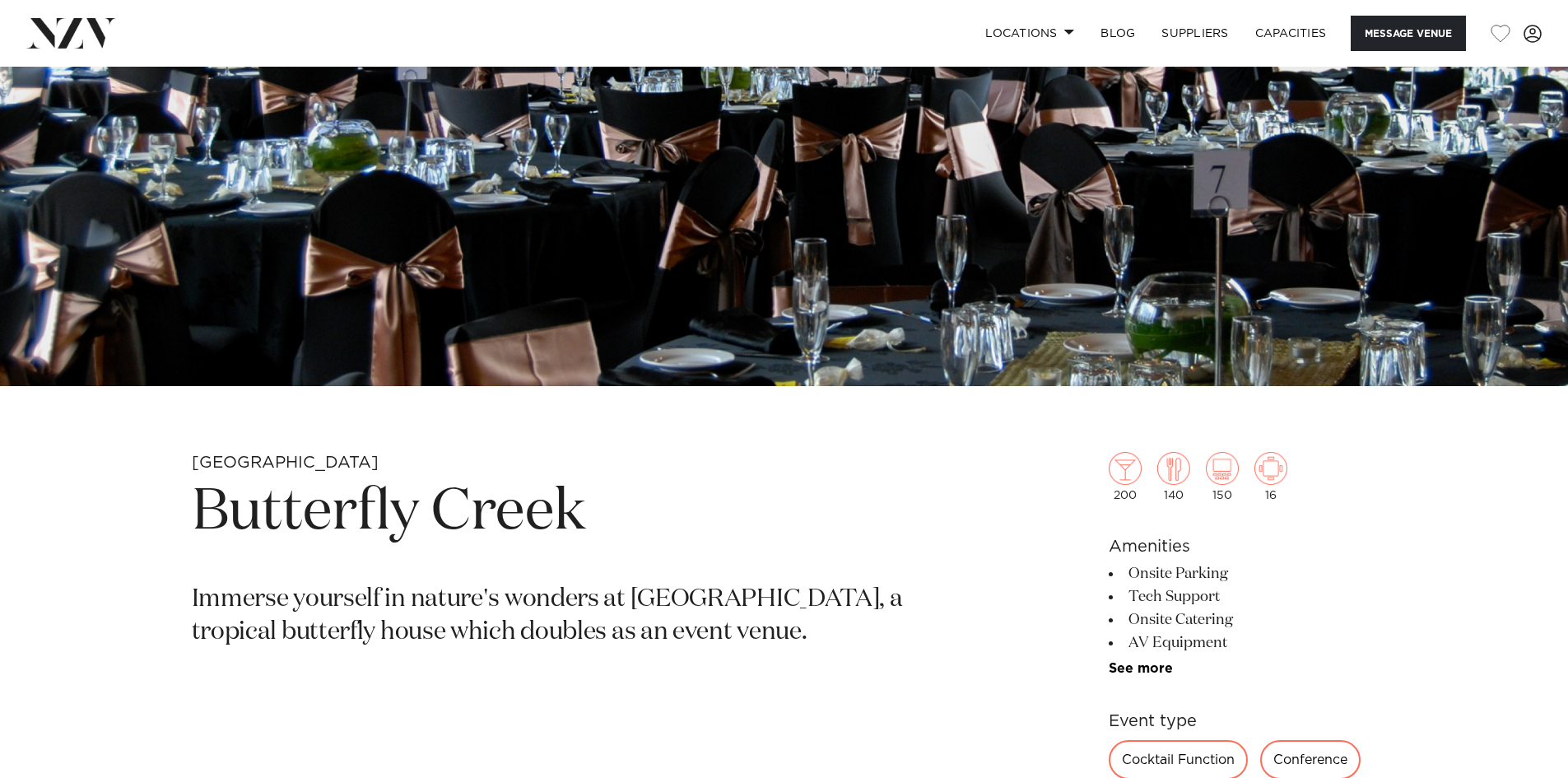
scroll to position [823, 0]
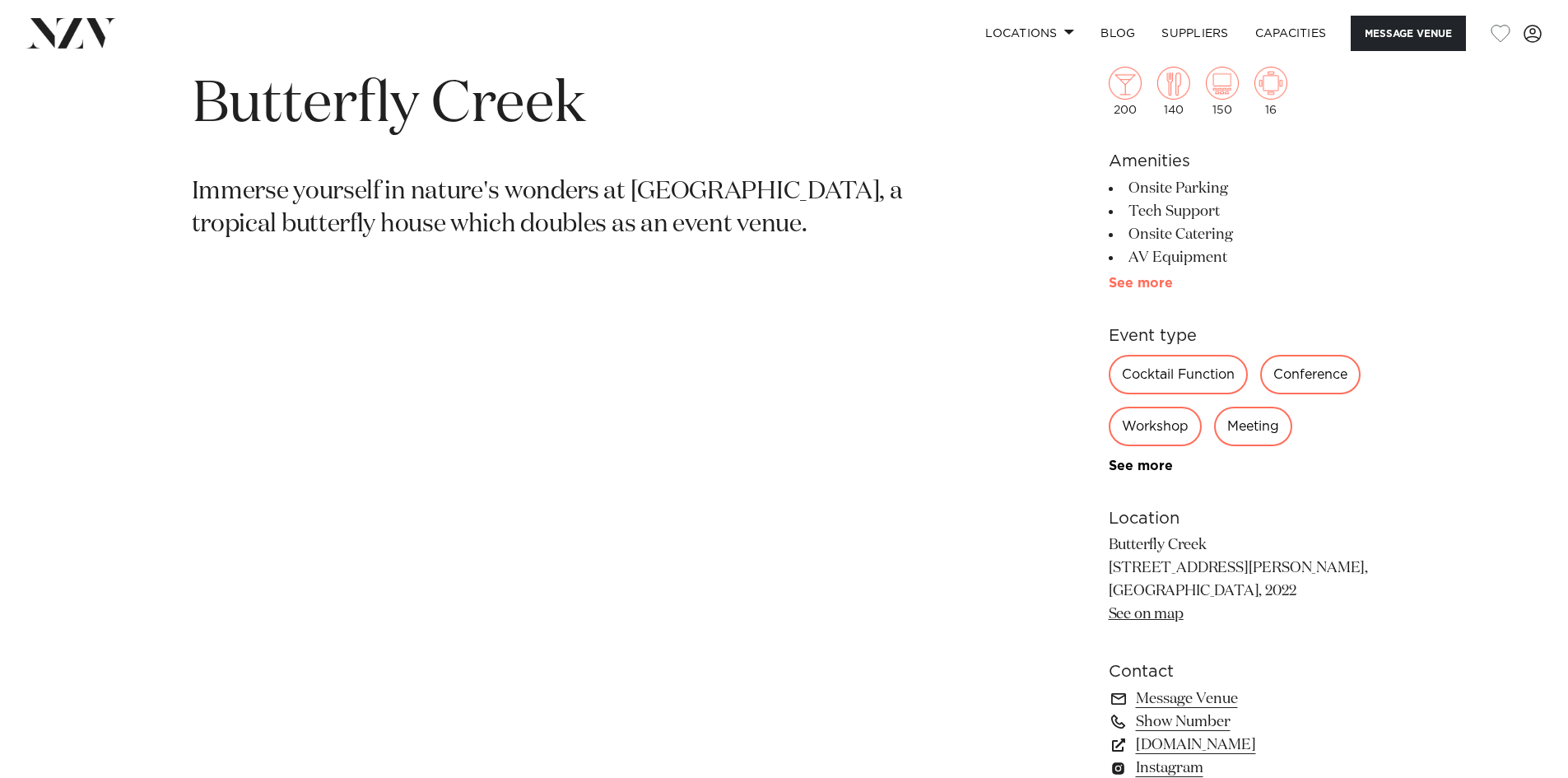
click at [1147, 283] on link "See more" at bounding box center [1172, 282] width 129 height 13
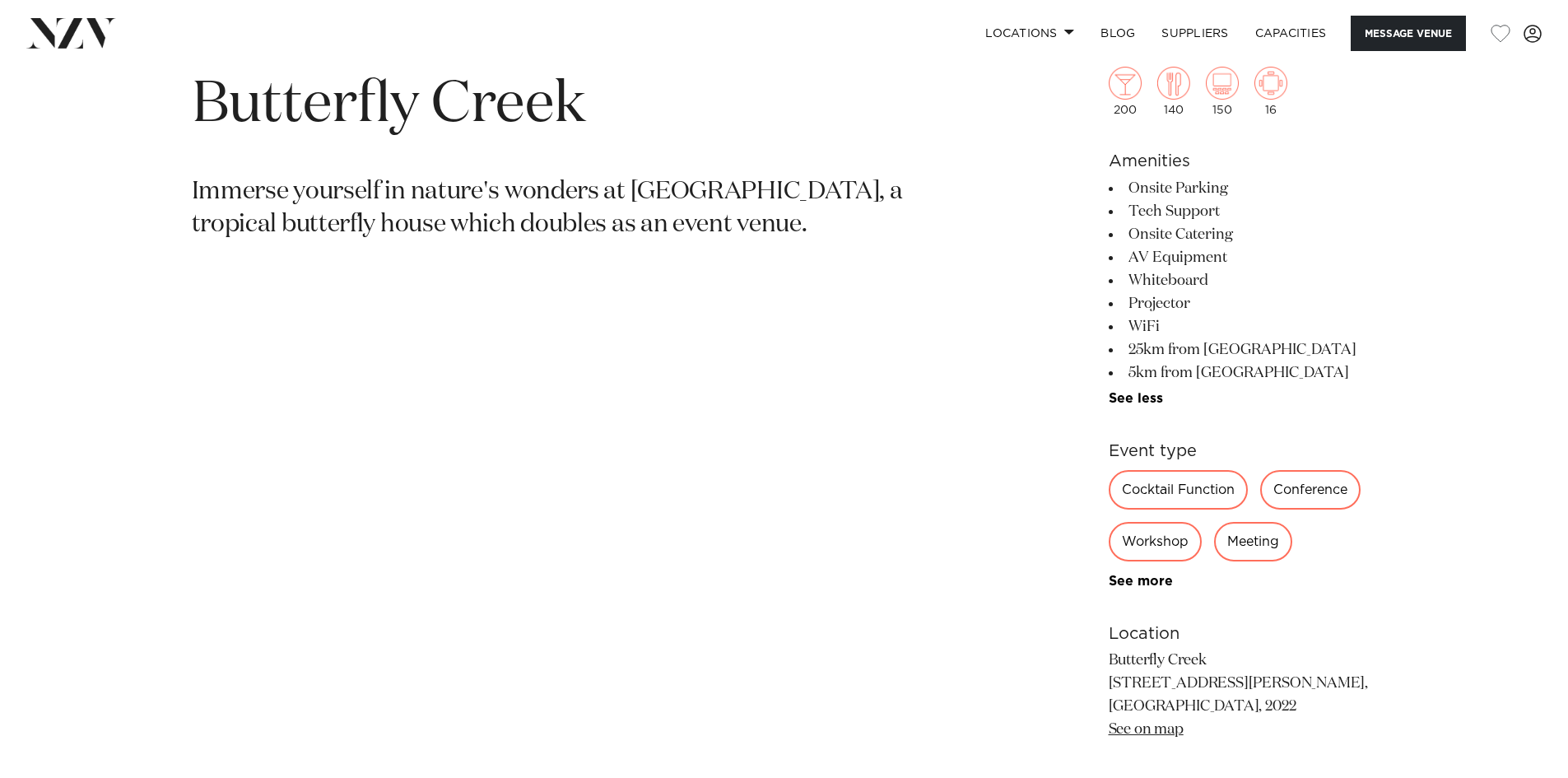
scroll to position [1152, 0]
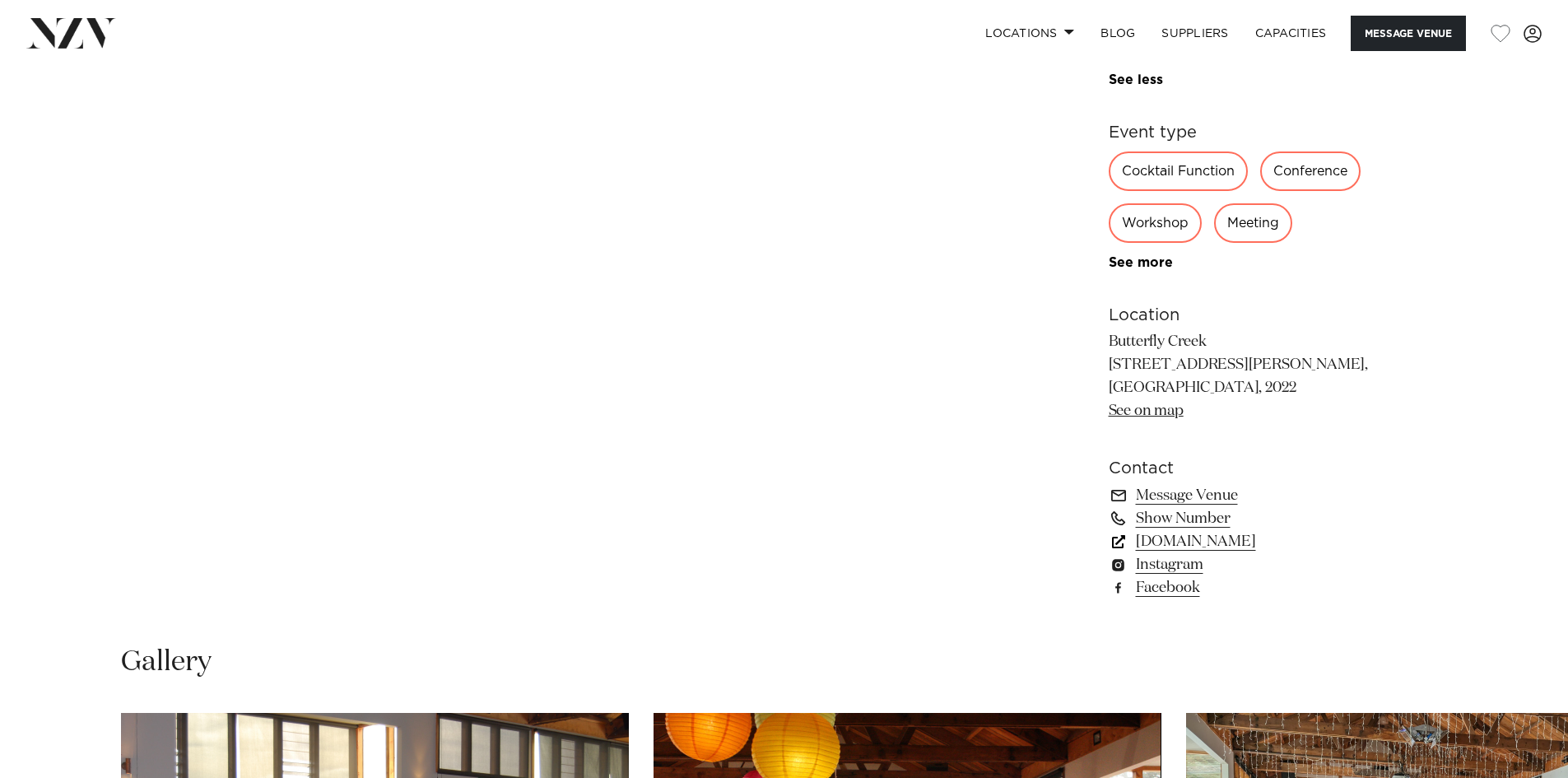
click at [1191, 536] on link "www.butterflycreek.co.nz" at bounding box center [1242, 542] width 269 height 23
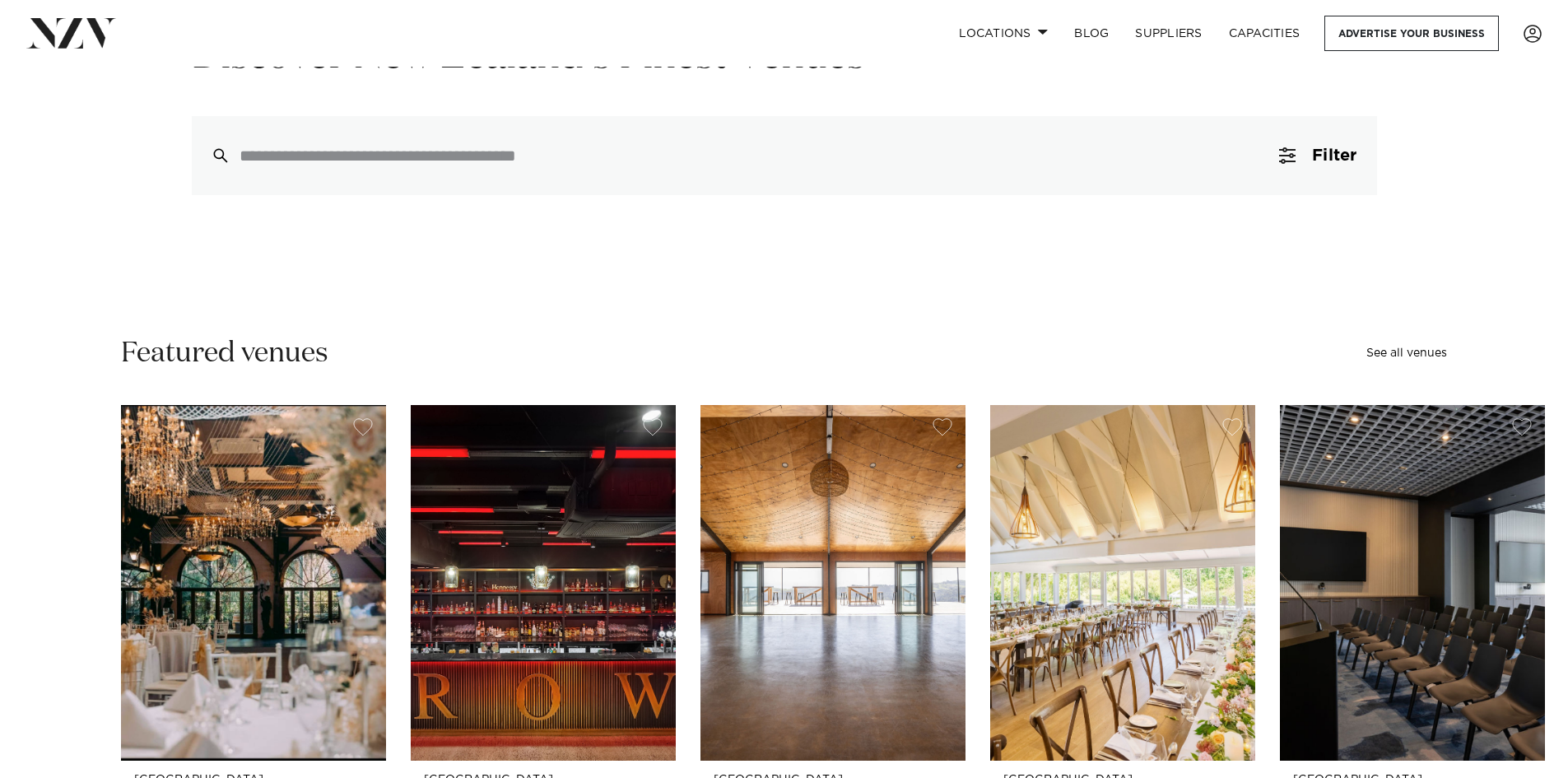
scroll to position [83, 0]
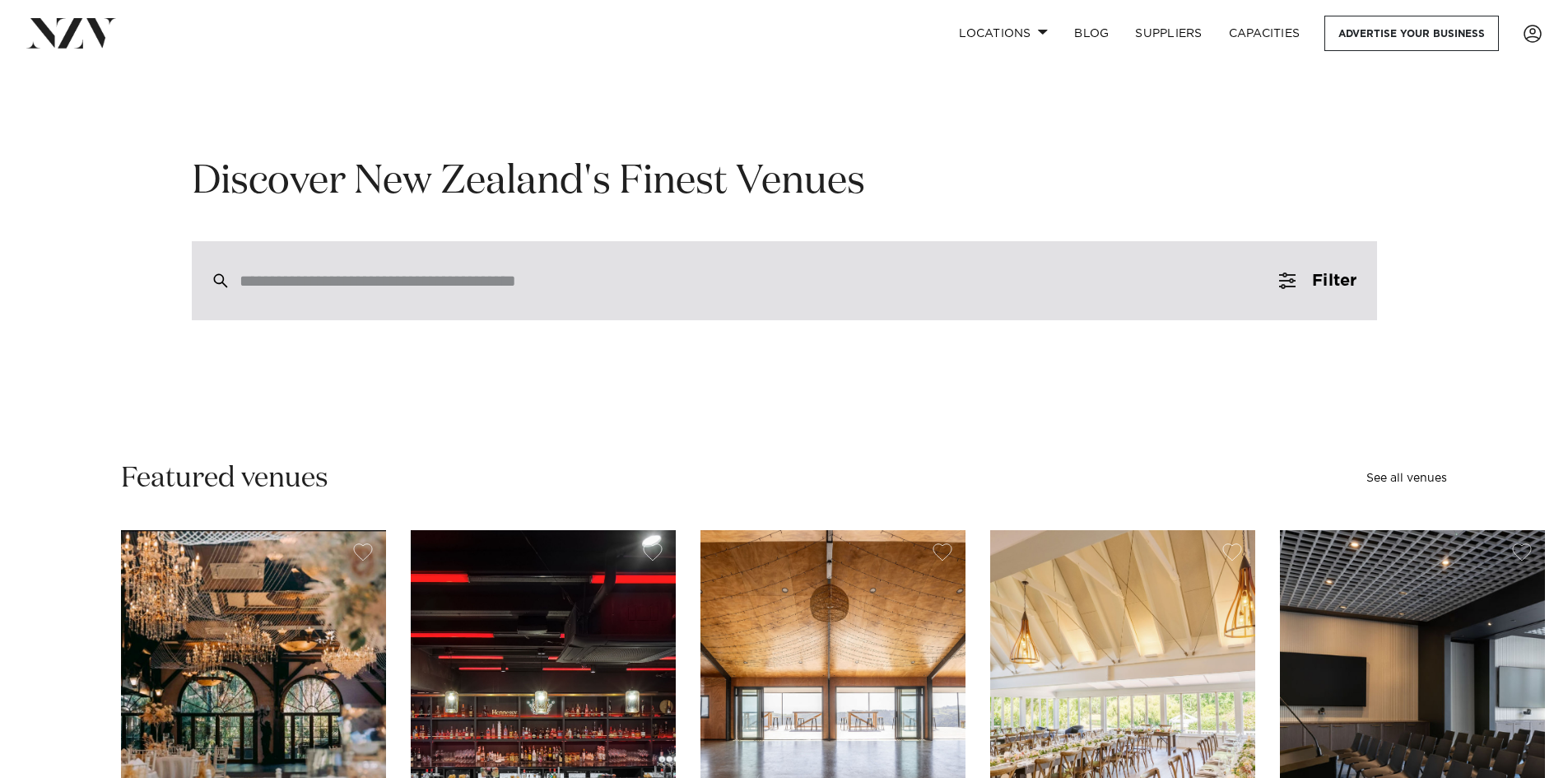
click at [455, 294] on div at bounding box center [784, 281] width 1185 height 79
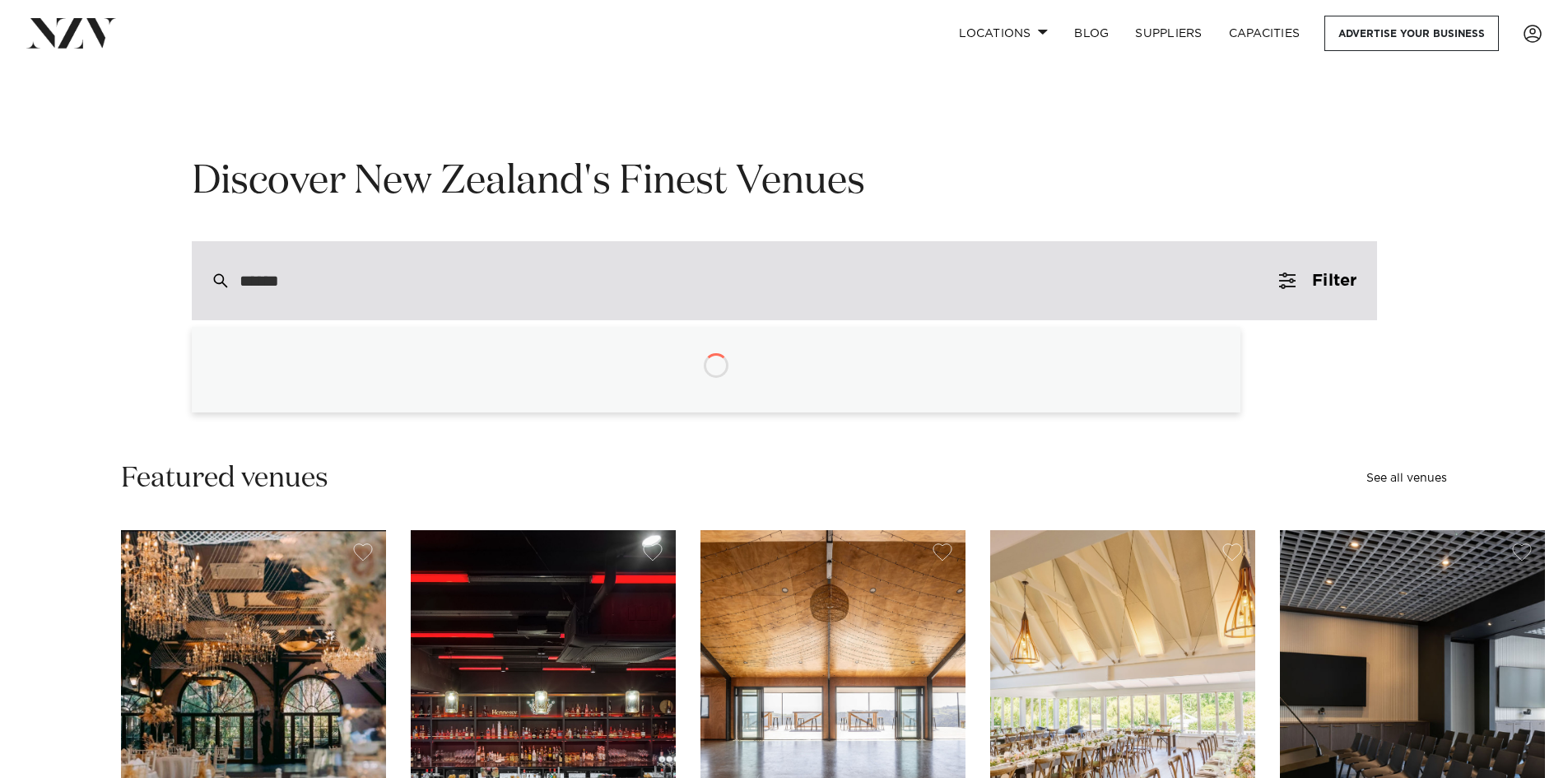
type input "*******"
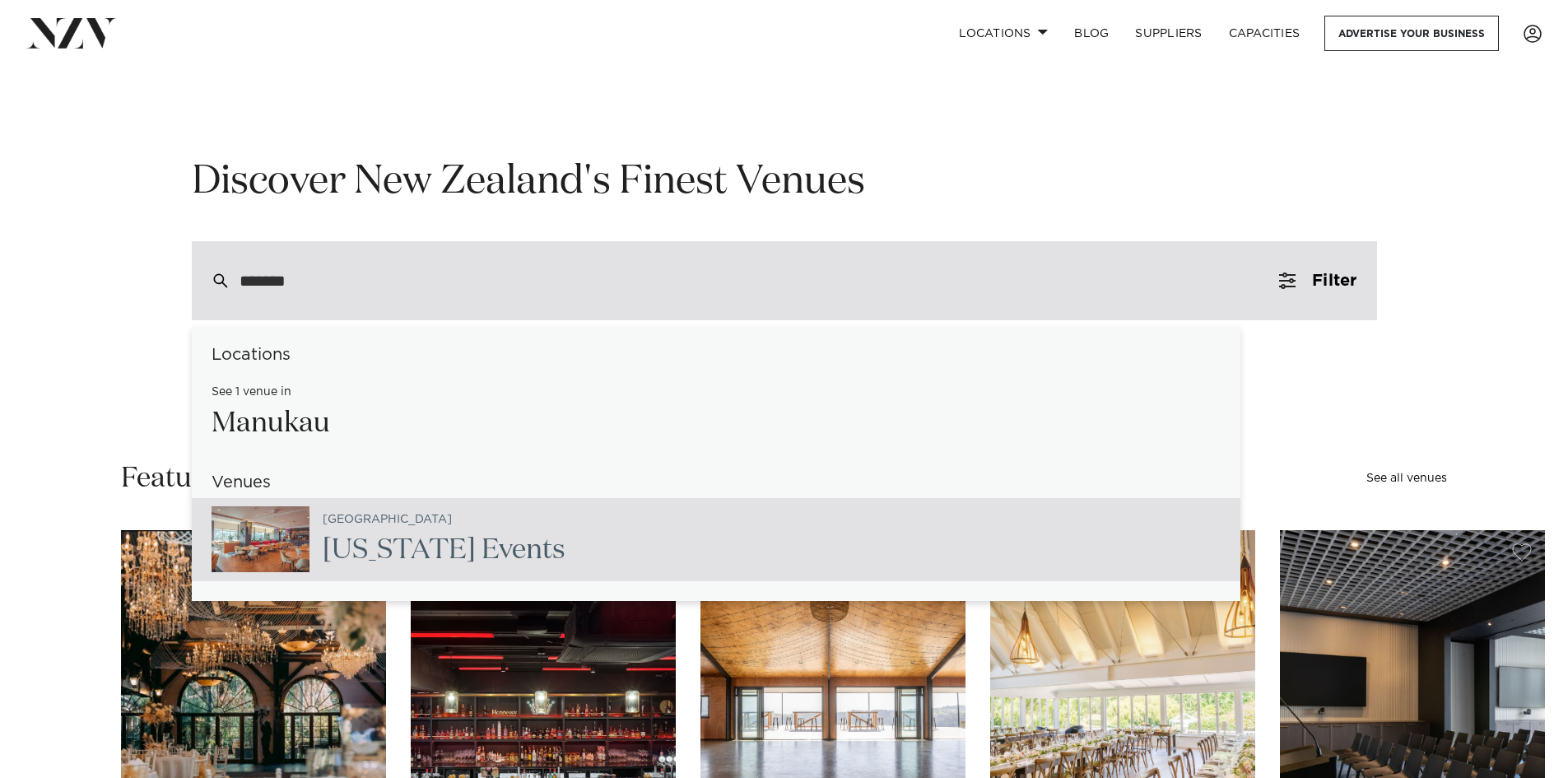
click at [315, 527] on div "Auckland Texas Events" at bounding box center [437, 540] width 256 height 67
type input "**********"
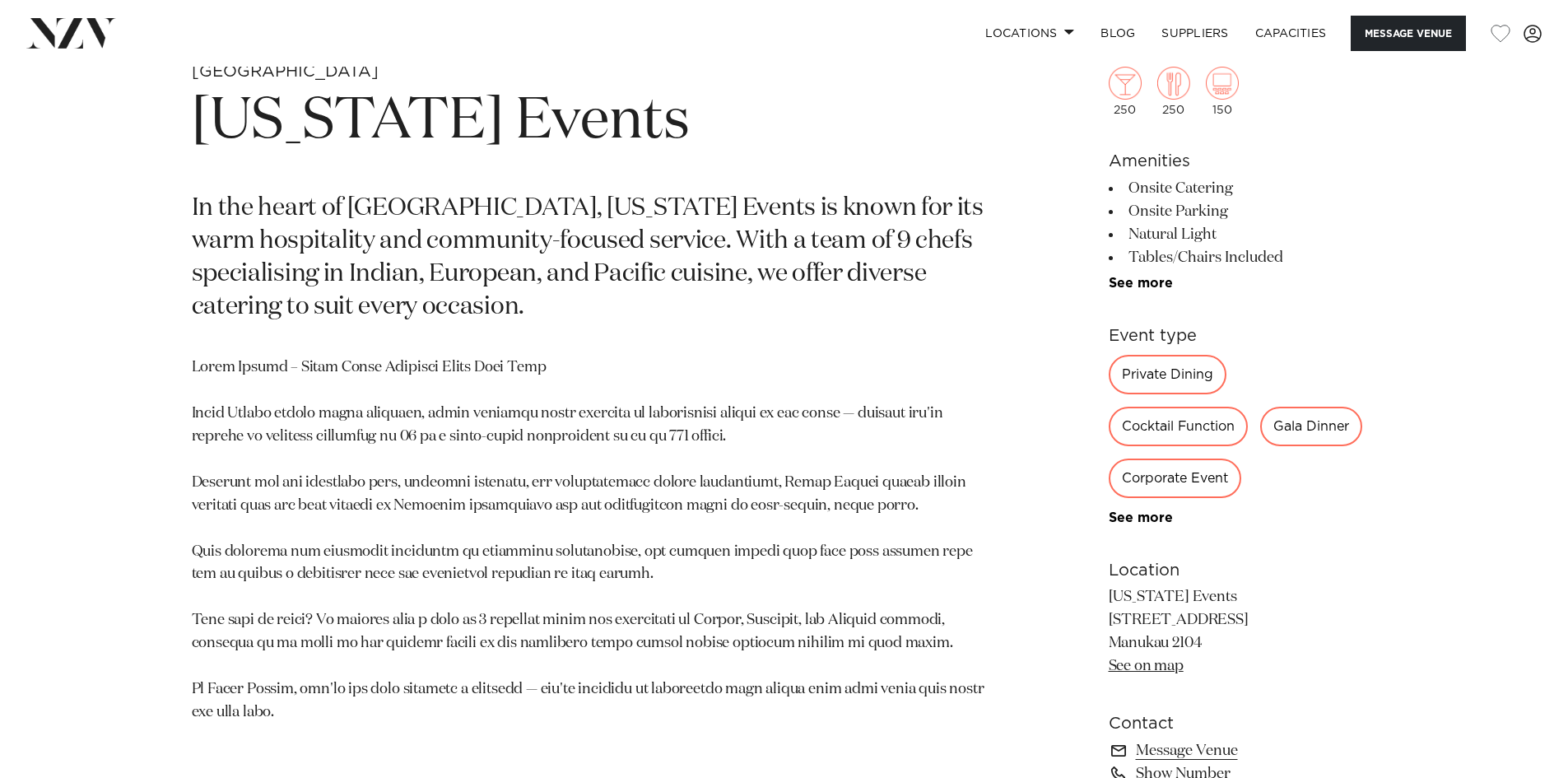
scroll to position [823, 0]
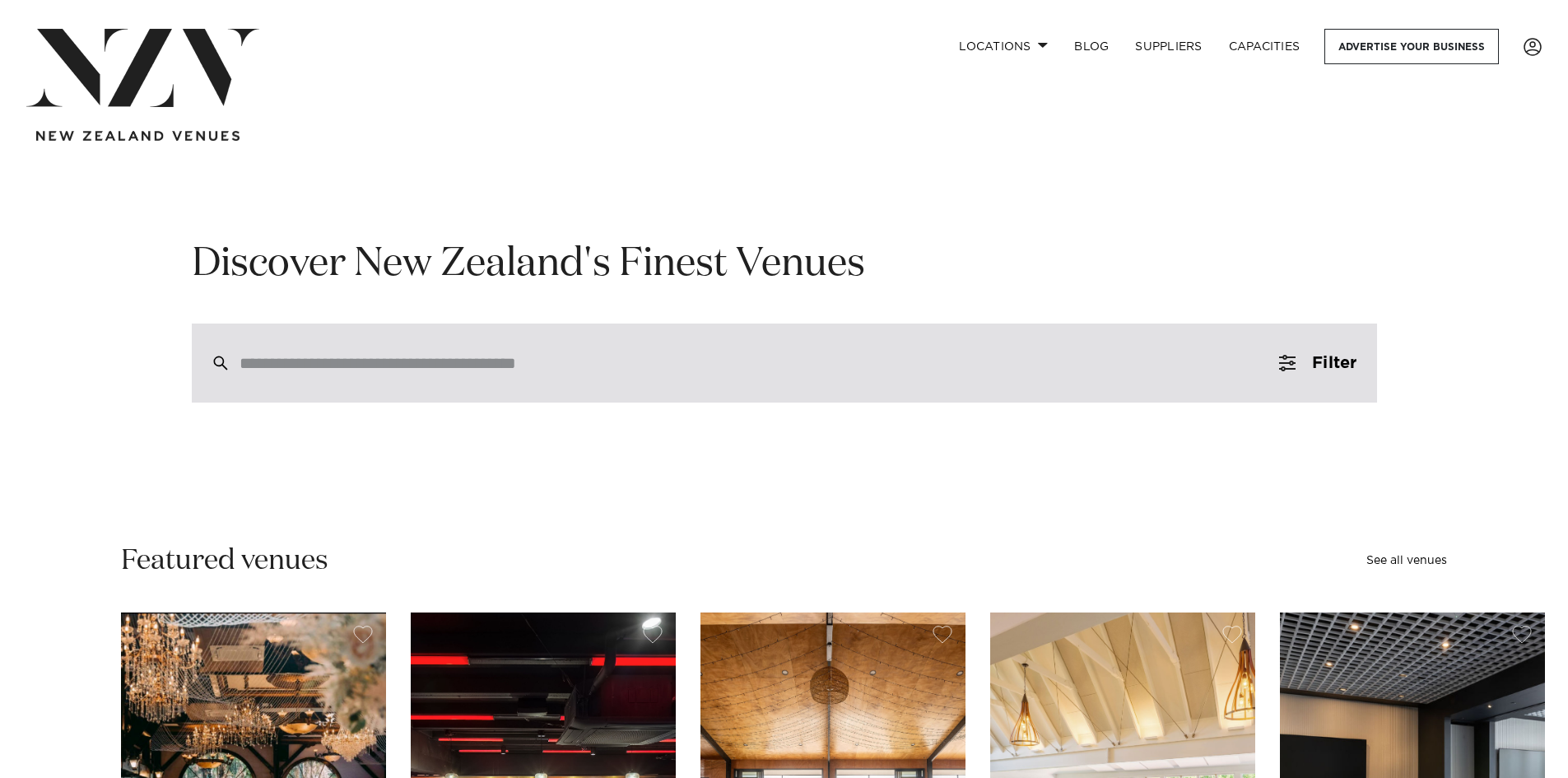
click at [342, 355] on input "search" at bounding box center [749, 363] width 1020 height 18
